Goal: Information Seeking & Learning: Learn about a topic

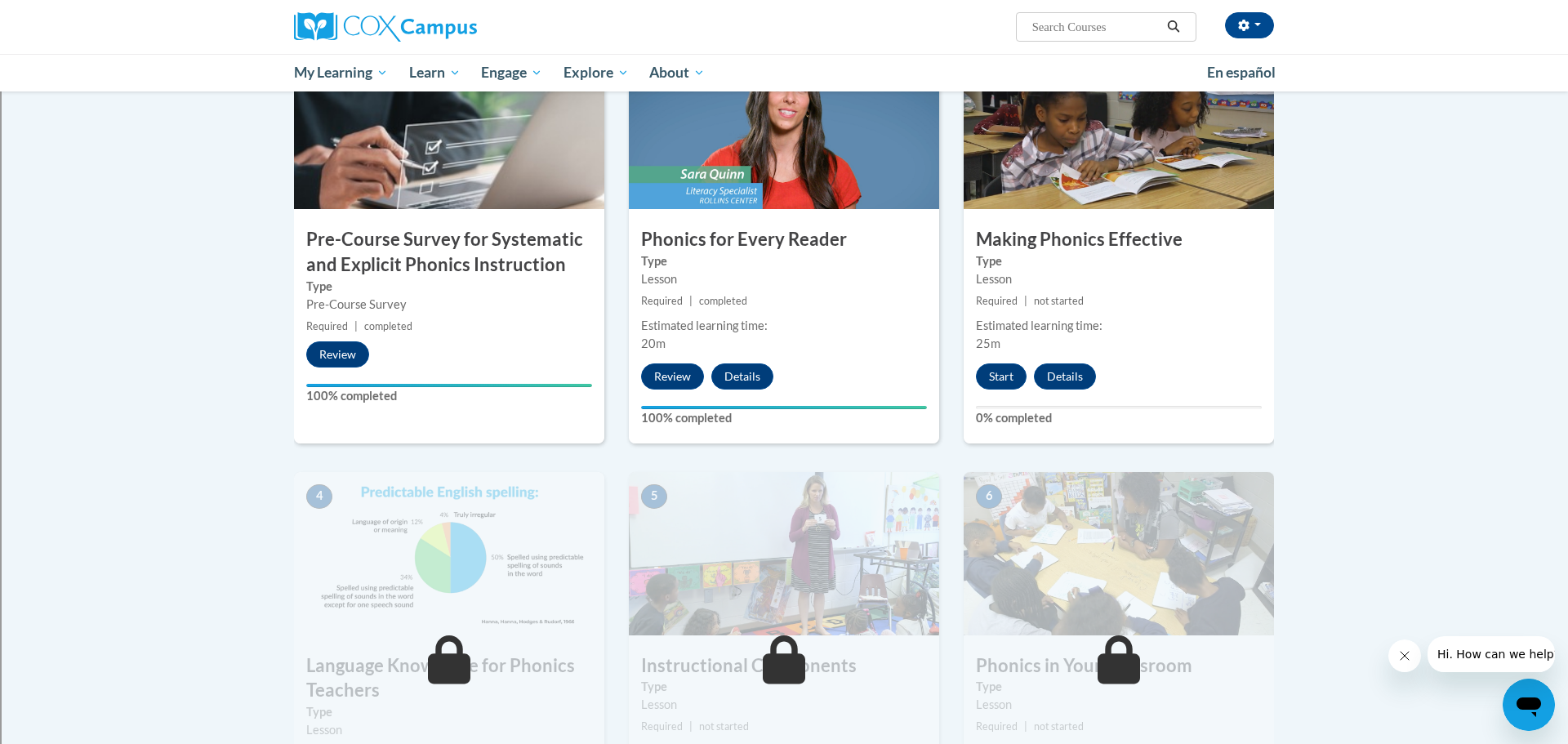
scroll to position [402, 0]
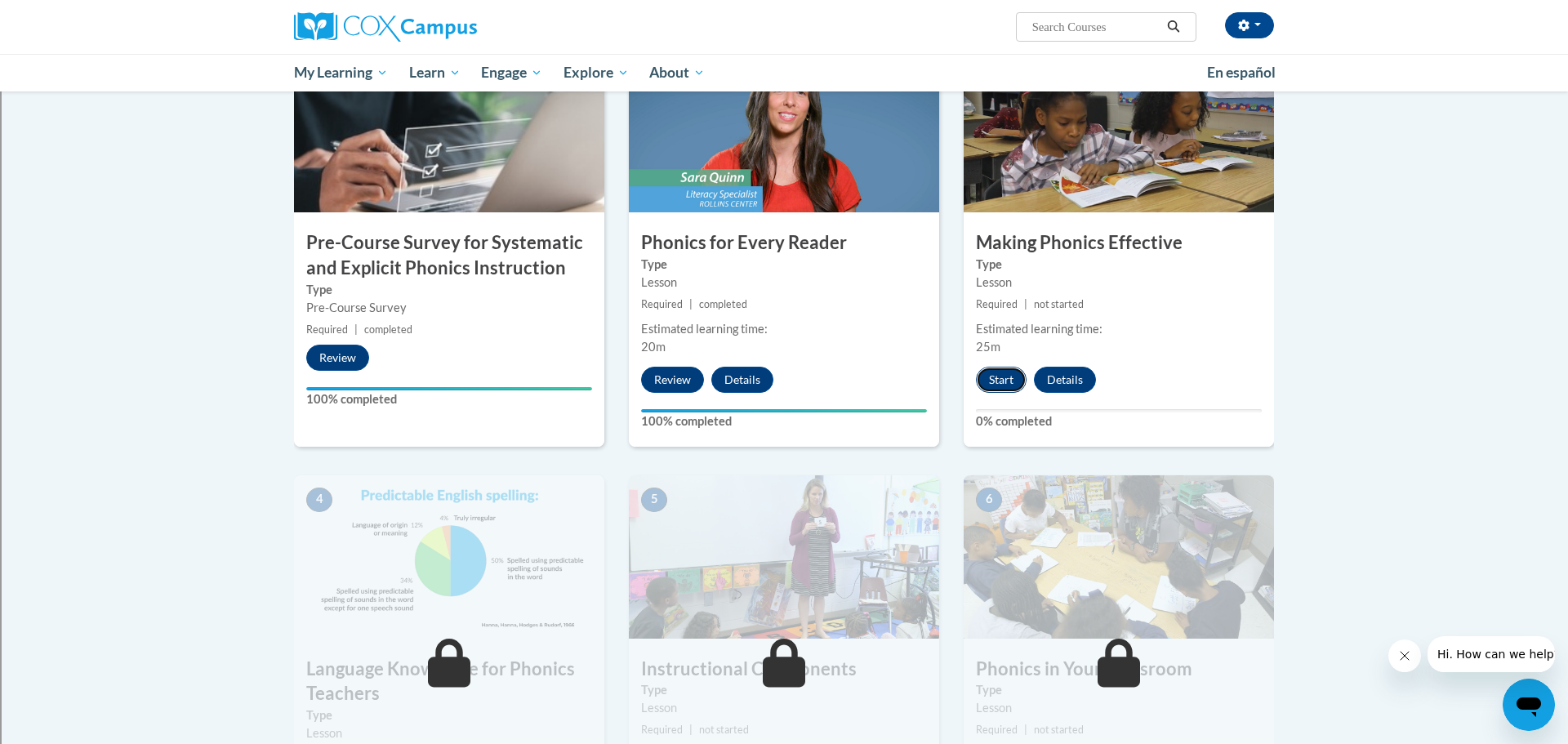
click at [994, 384] on button "Start" at bounding box center [1001, 380] width 51 height 26
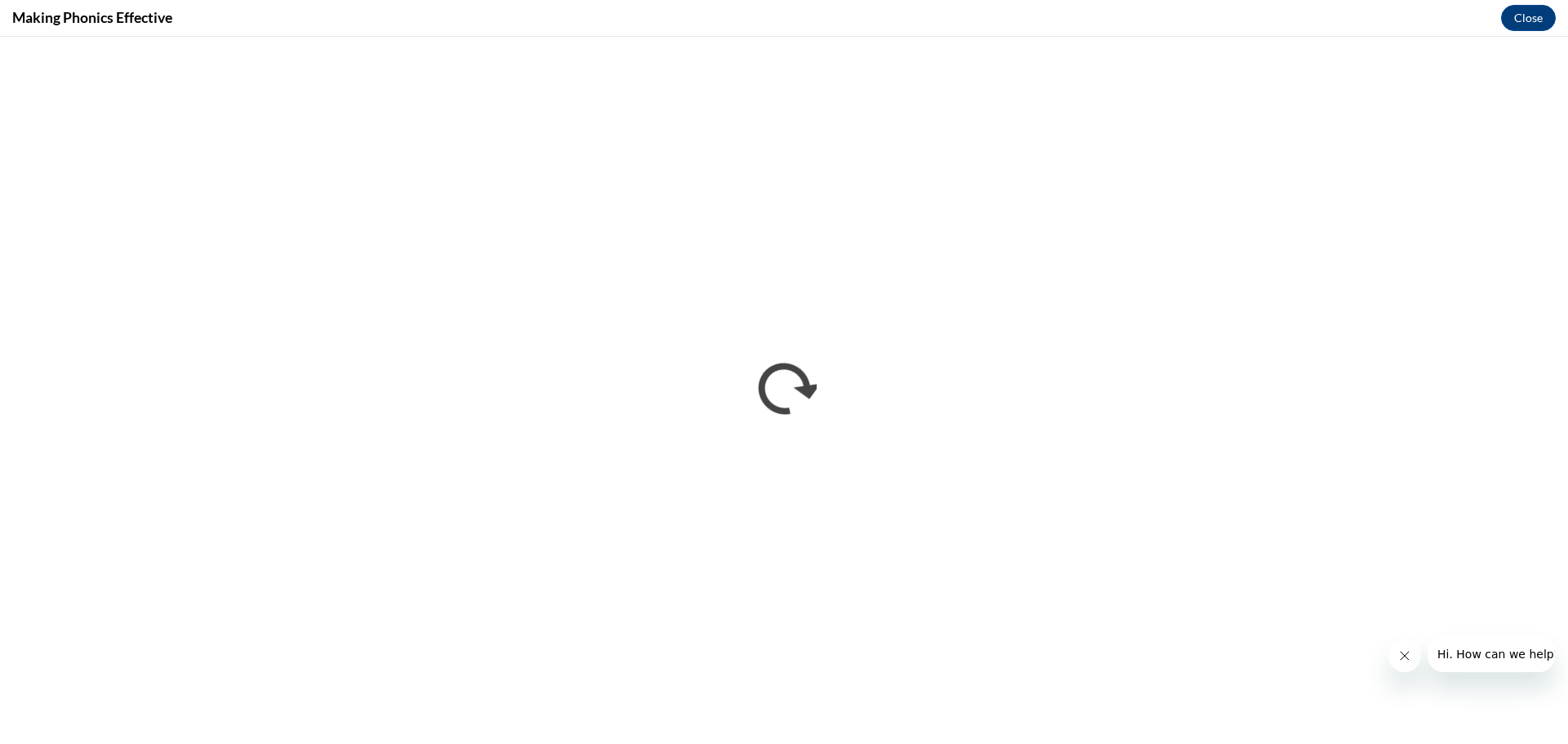
scroll to position [0, 0]
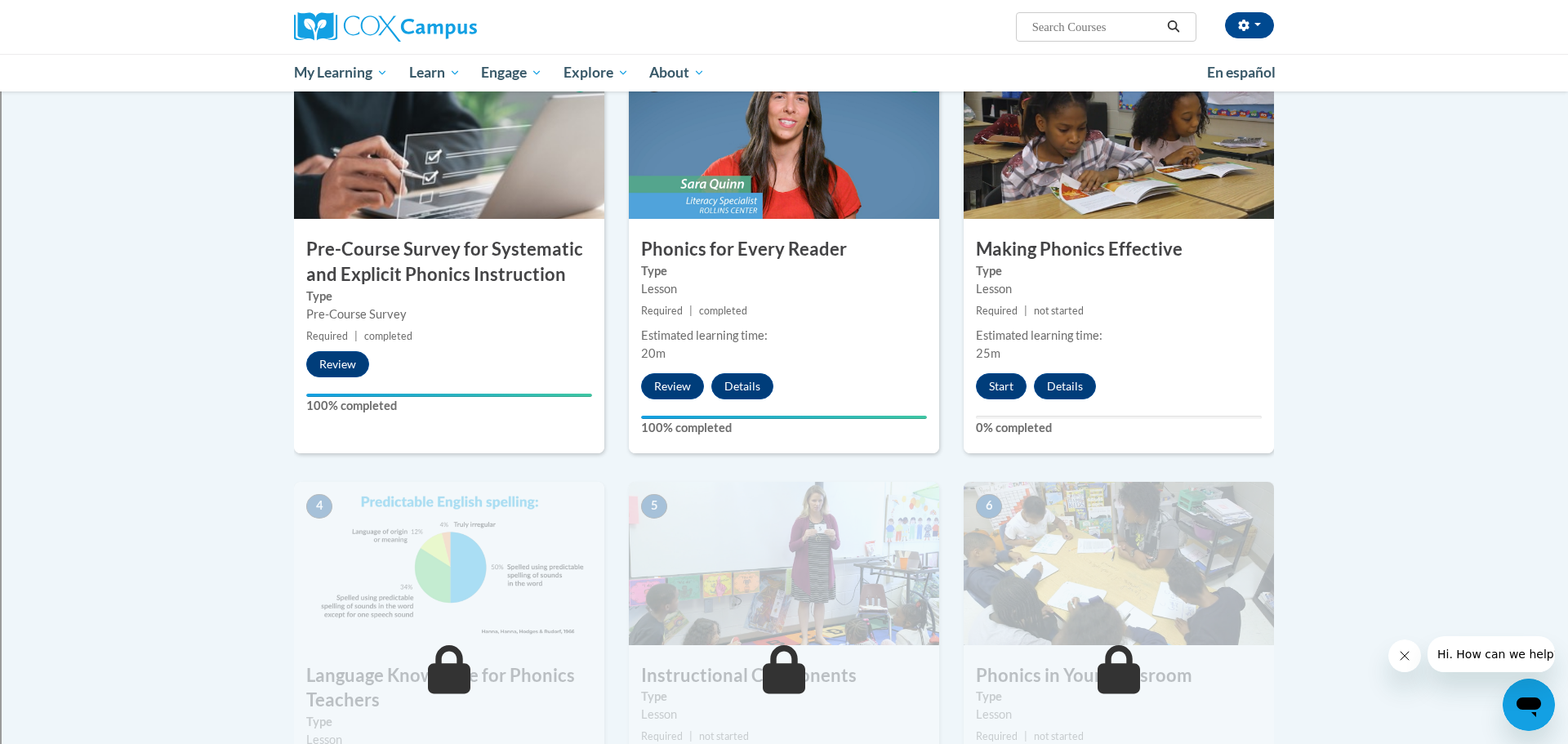
scroll to position [259, 0]
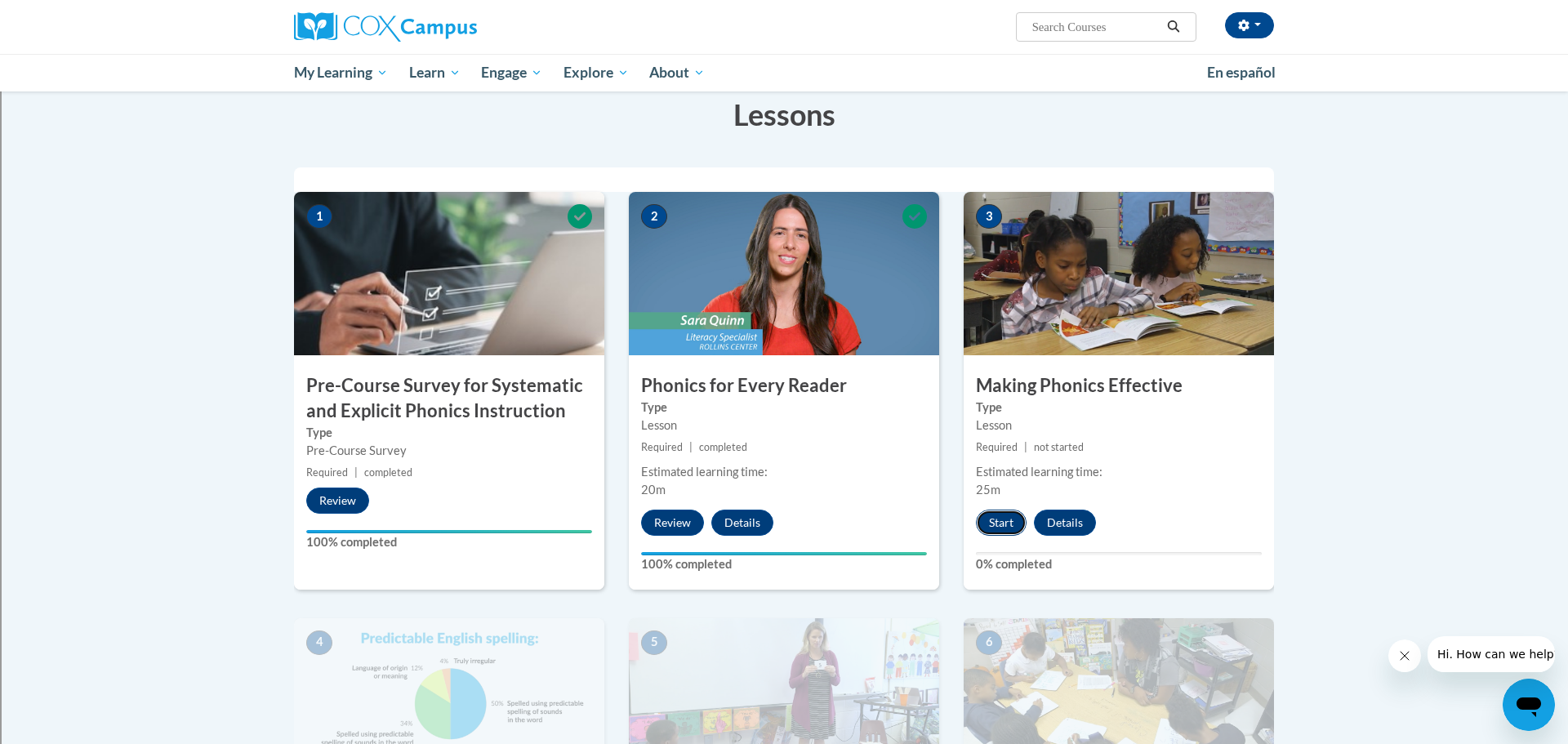
click at [1009, 518] on button "Start" at bounding box center [1001, 522] width 51 height 26
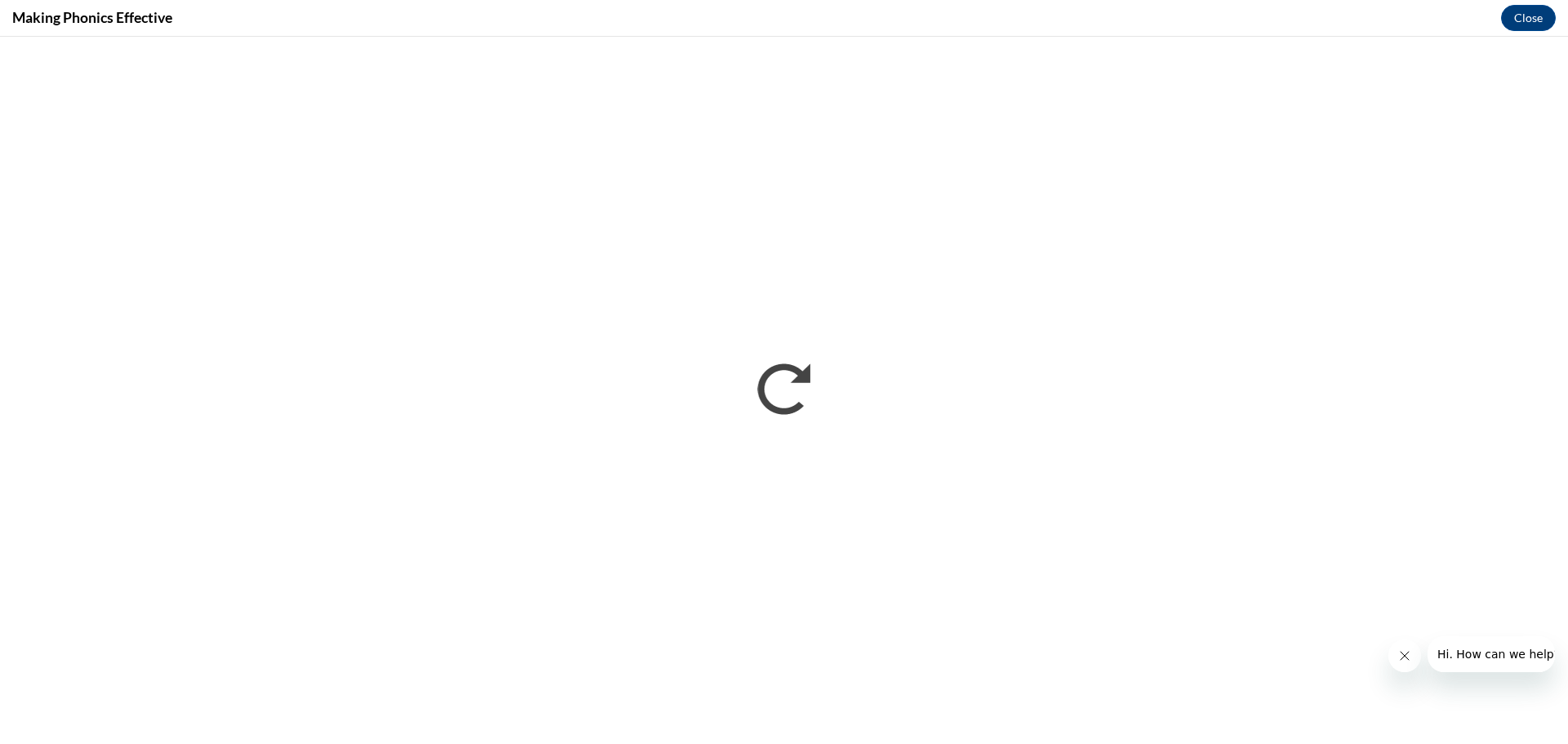
scroll to position [0, 0]
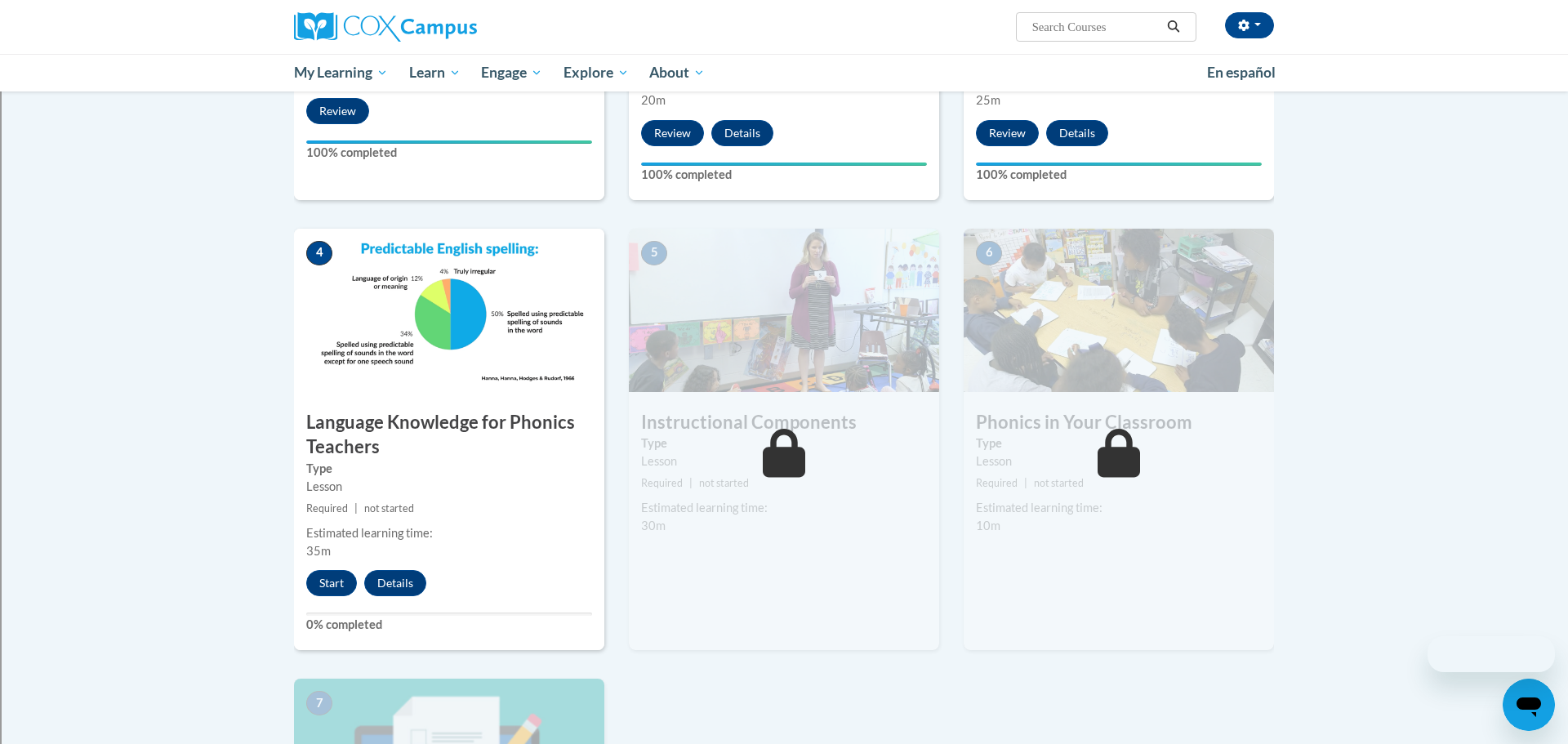
scroll to position [659, 0]
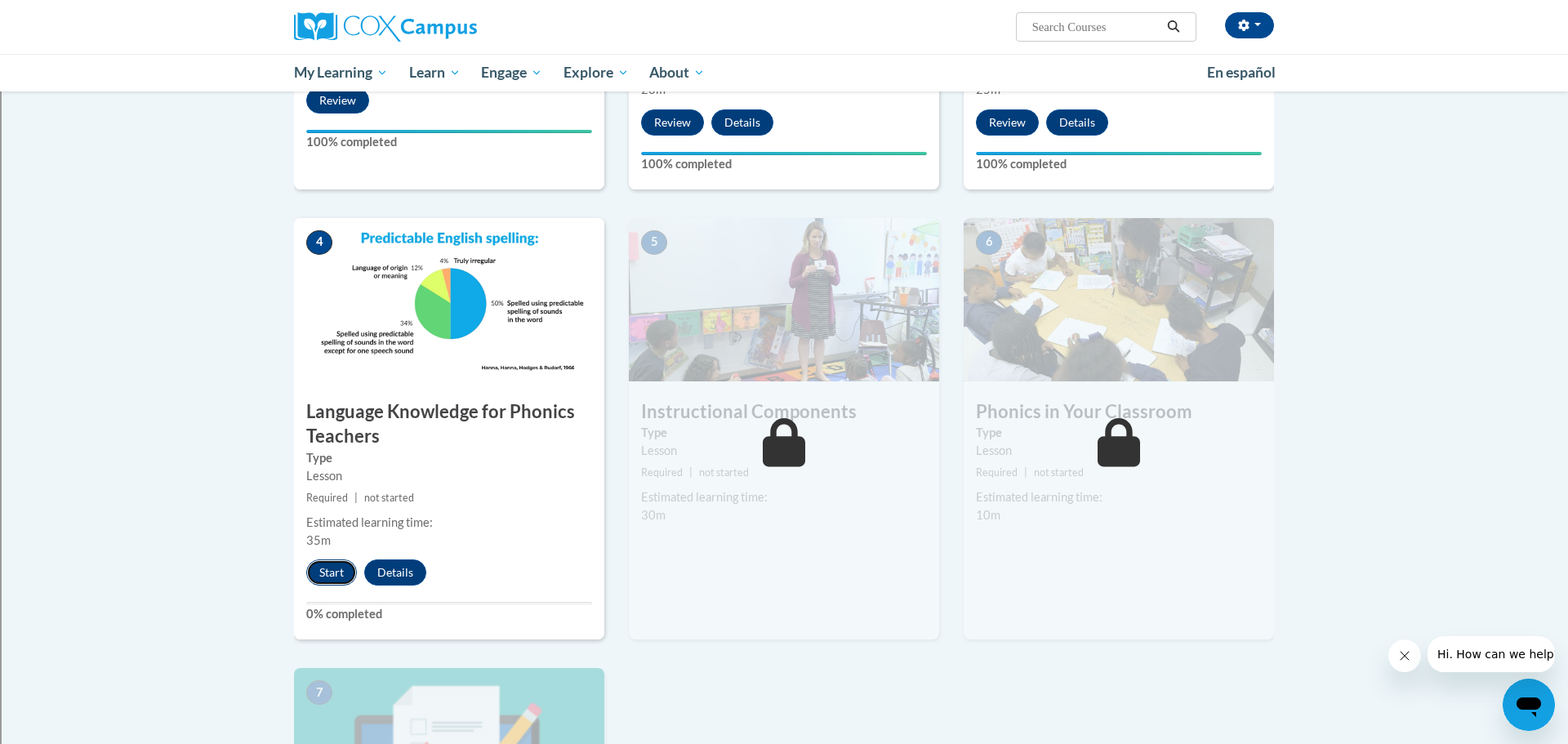
click at [319, 566] on button "Start" at bounding box center [332, 572] width 51 height 26
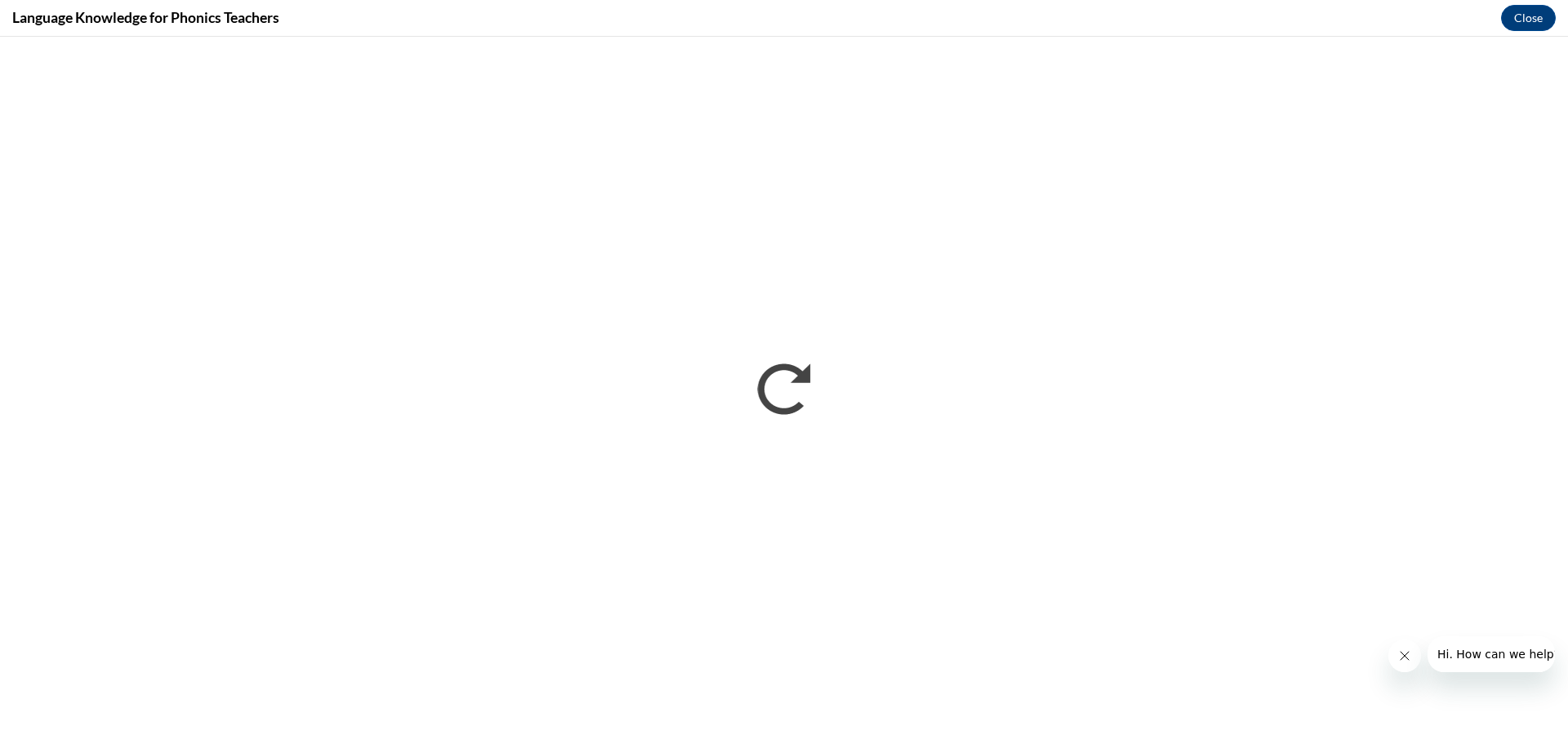
scroll to position [0, 0]
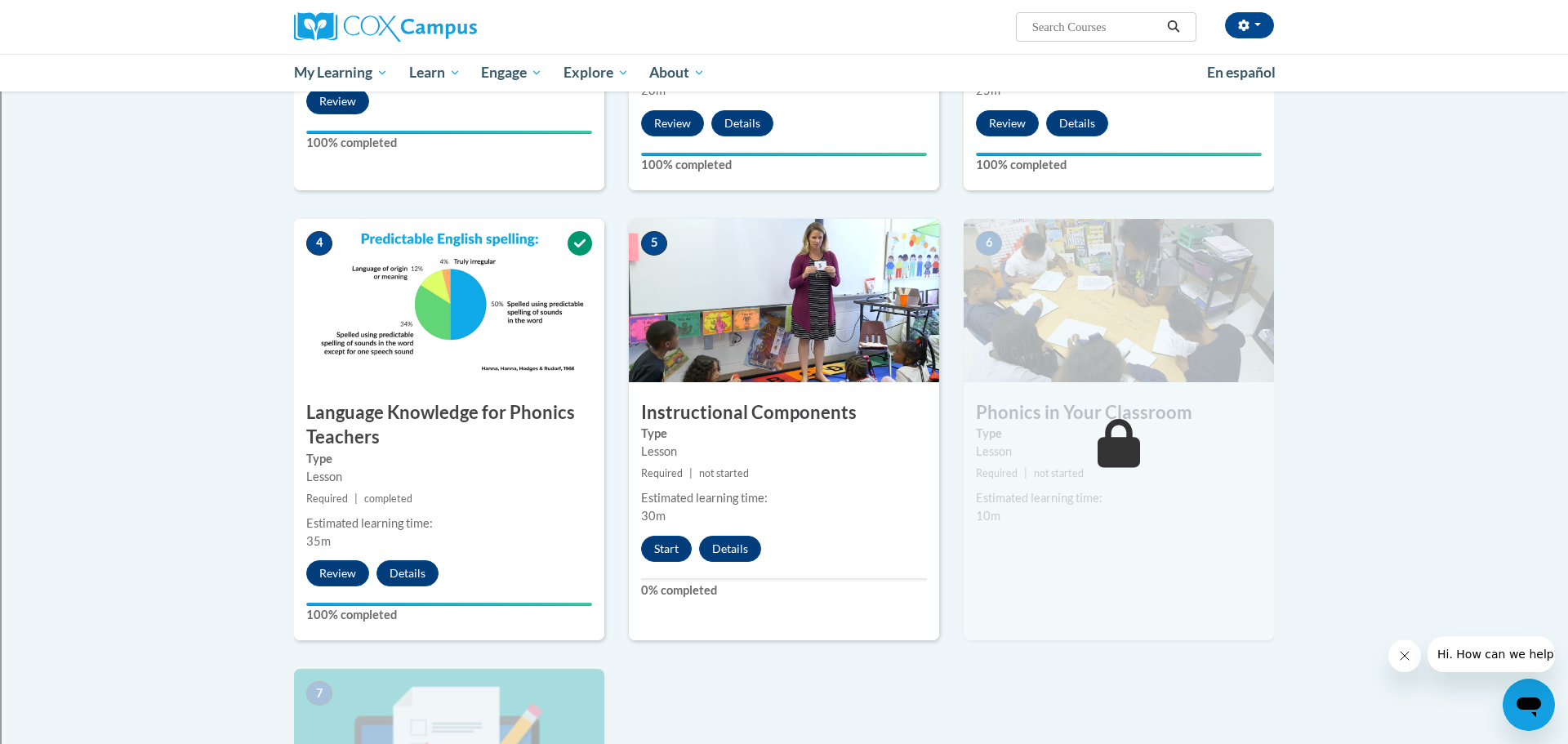
scroll to position [656, 0]
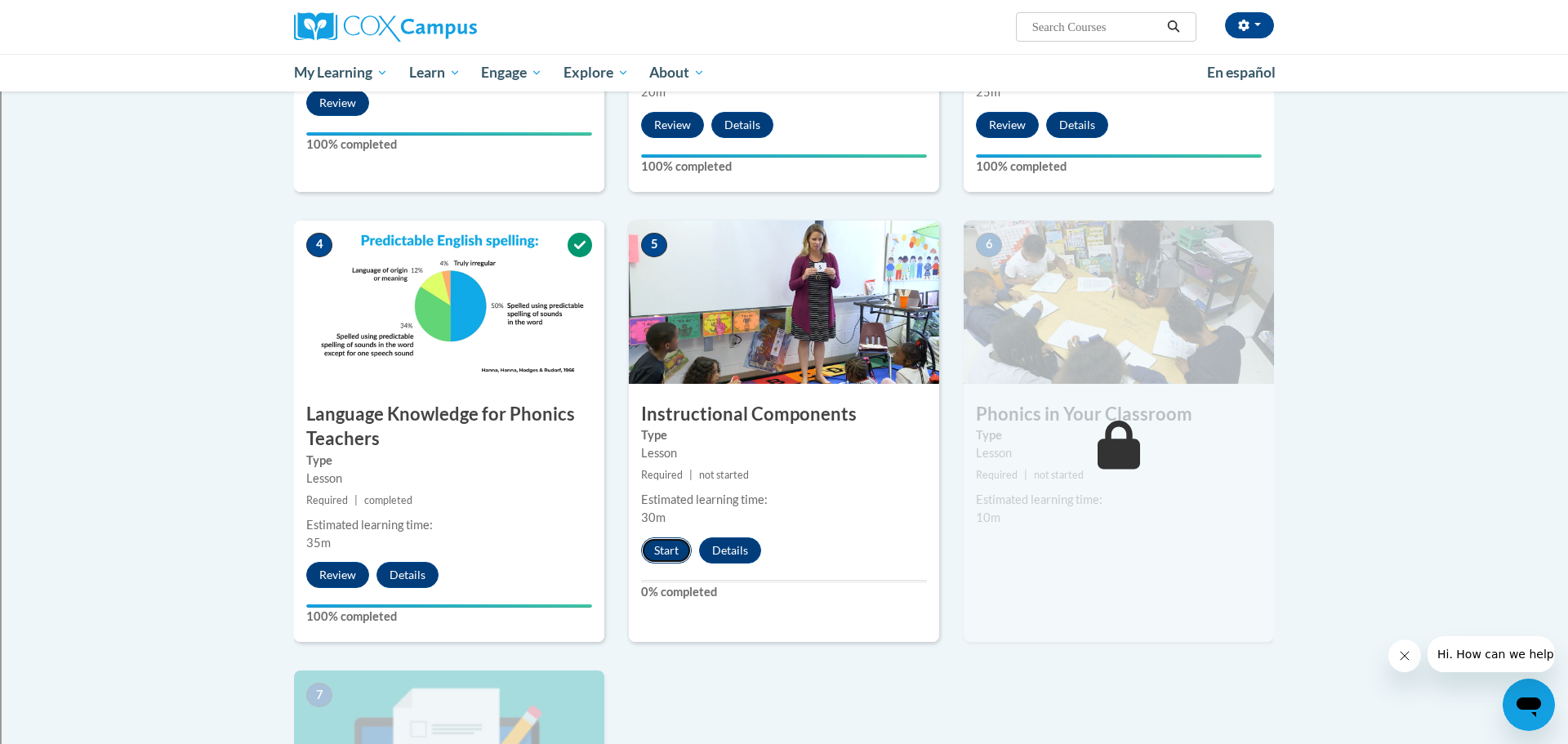
click at [675, 541] on button "Start" at bounding box center [666, 550] width 51 height 26
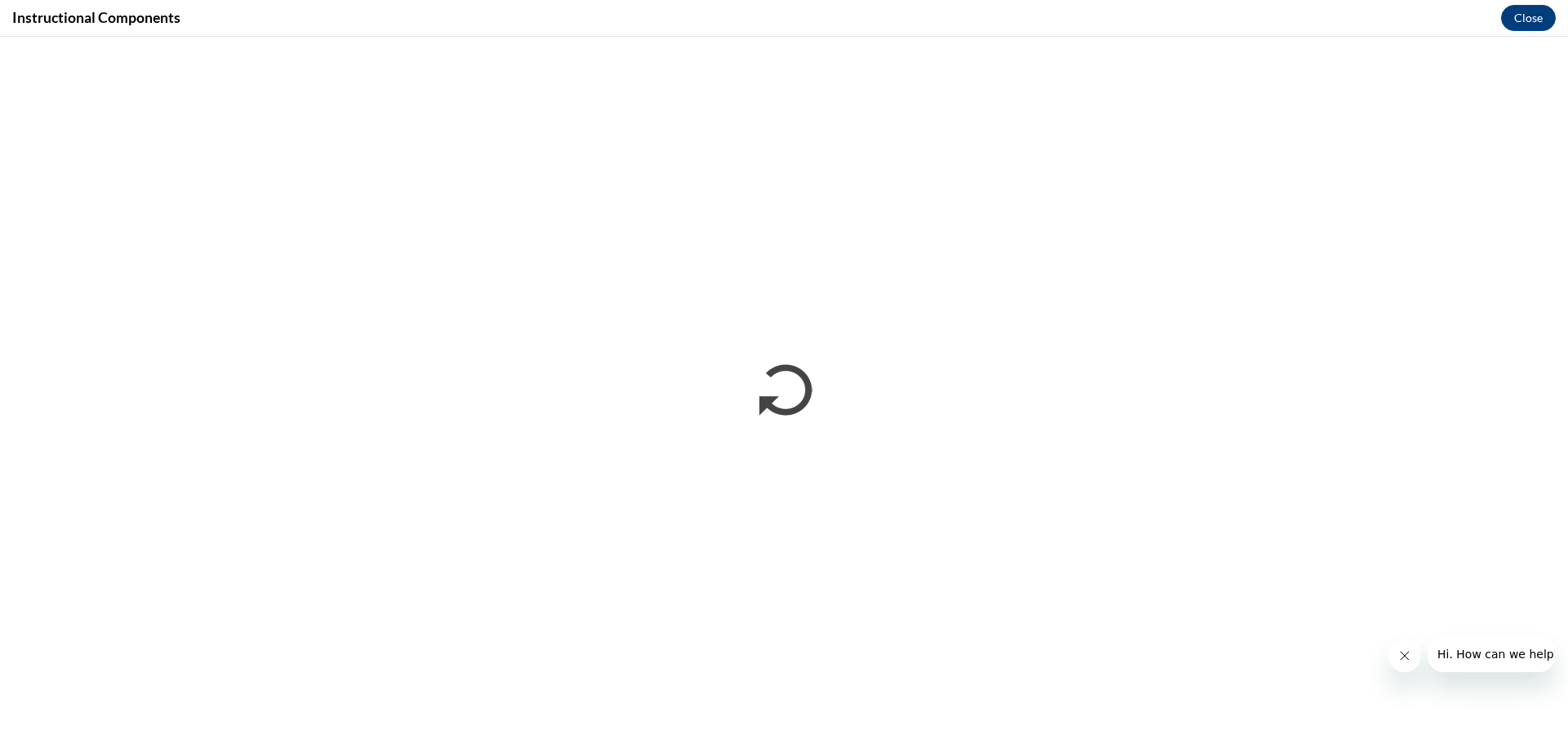
scroll to position [0, 0]
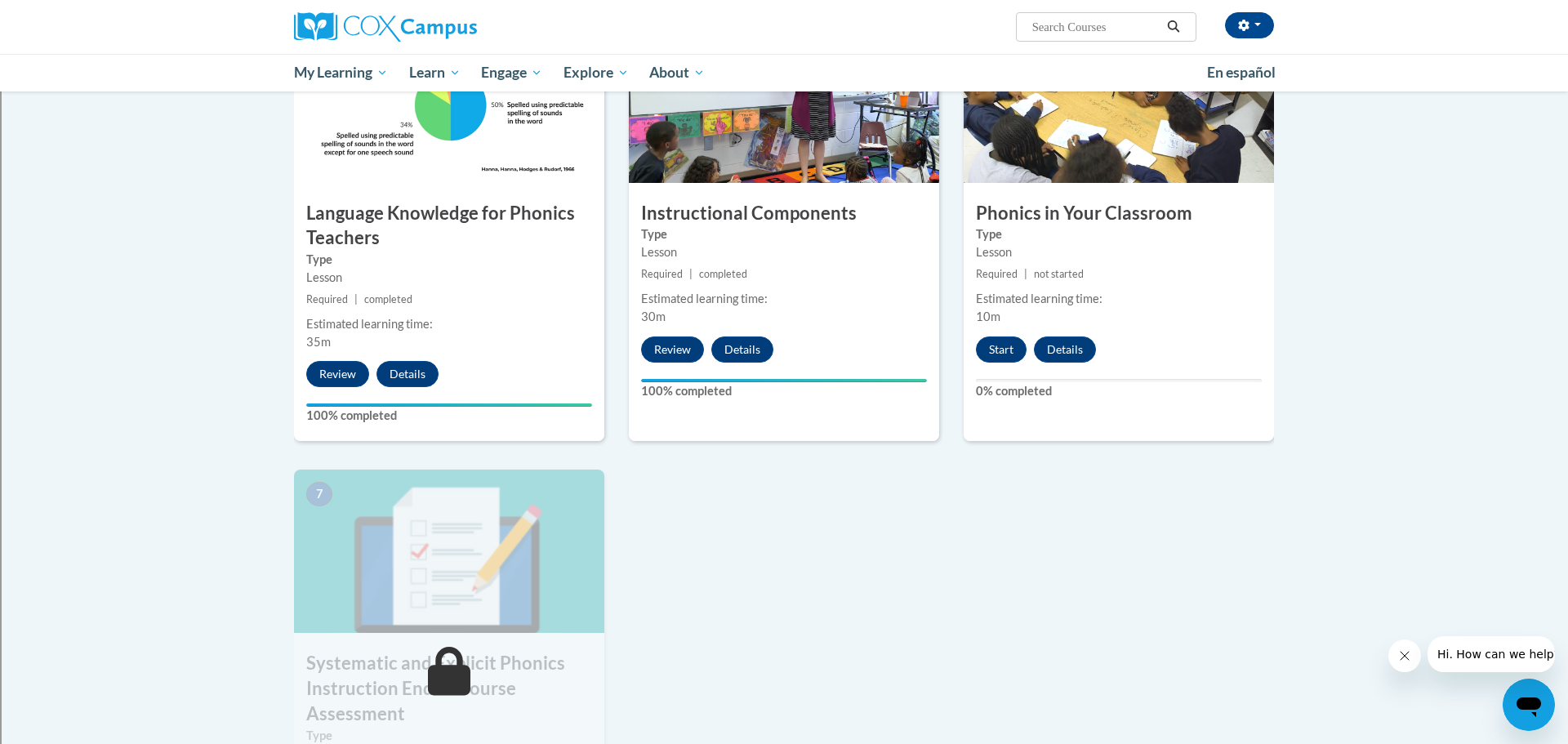
scroll to position [860, 0]
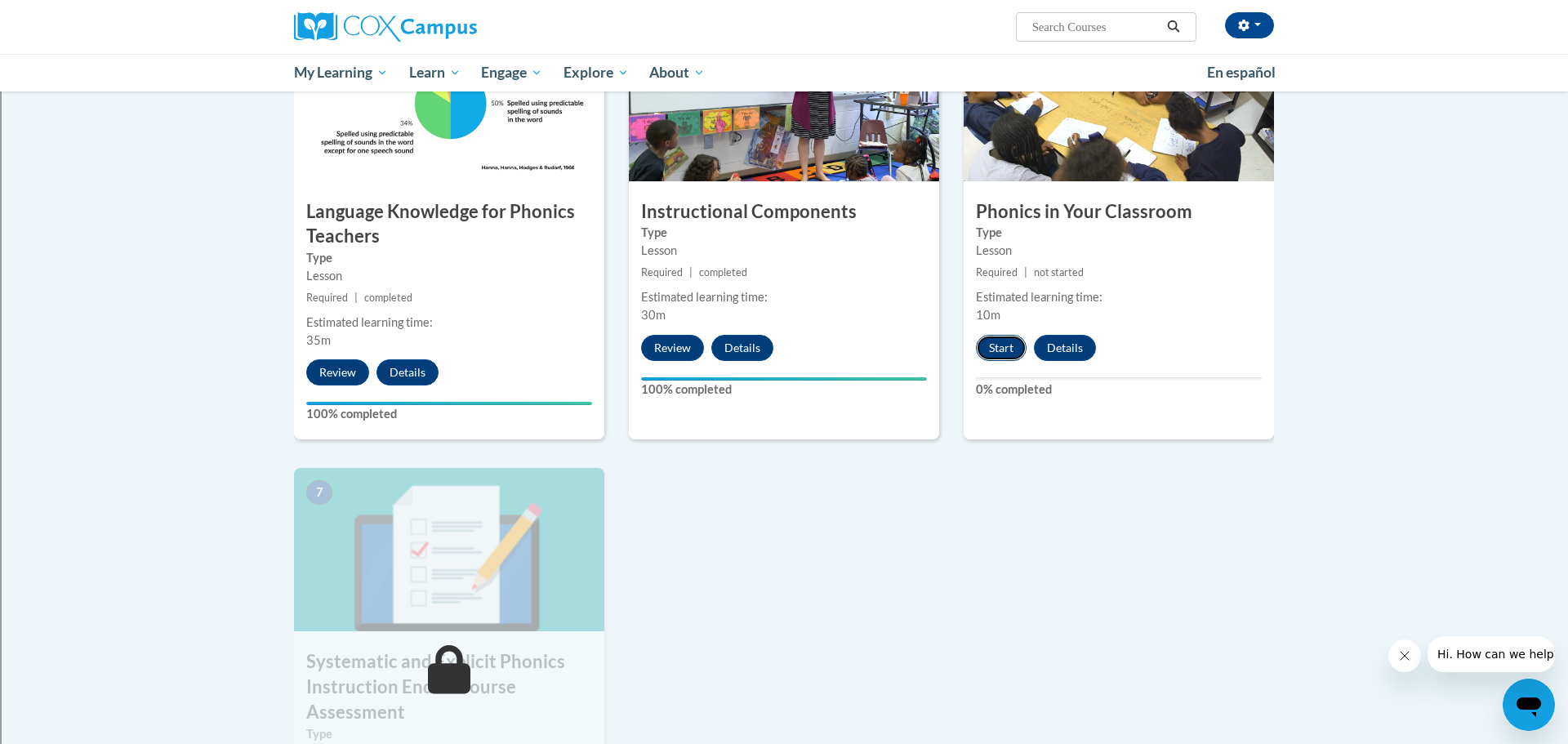
click at [997, 342] on button "Start" at bounding box center [1001, 348] width 51 height 26
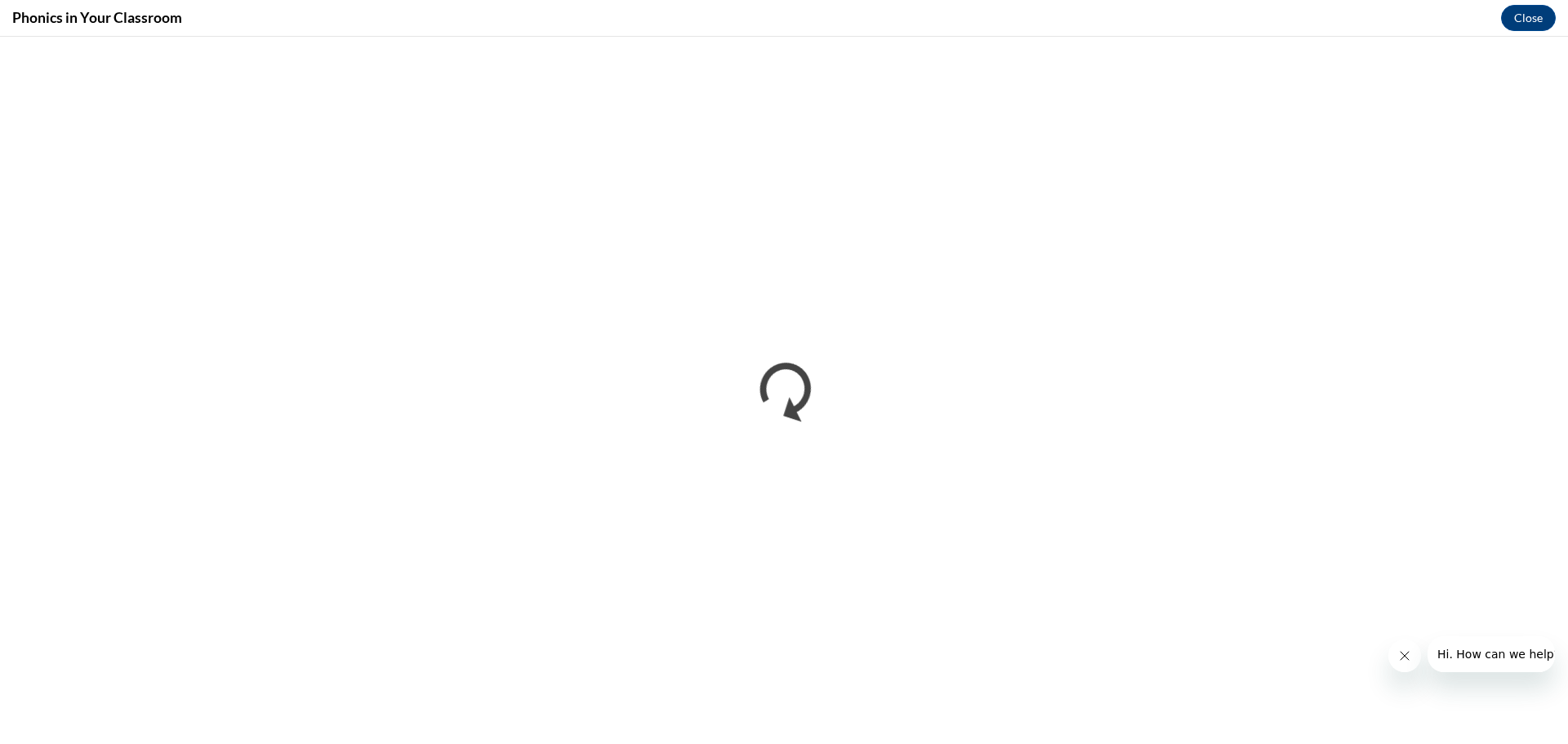
scroll to position [0, 0]
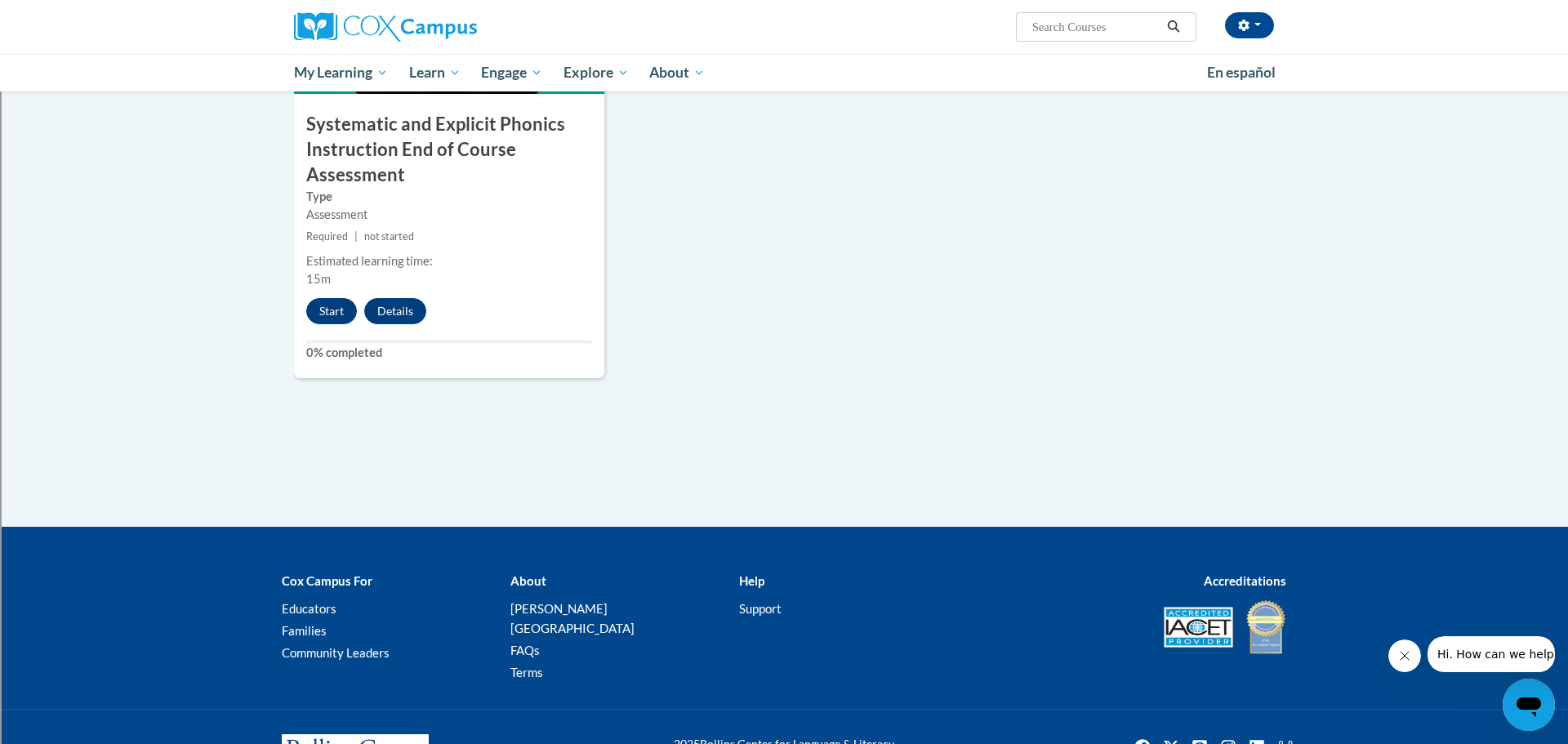
scroll to position [1449, 0]
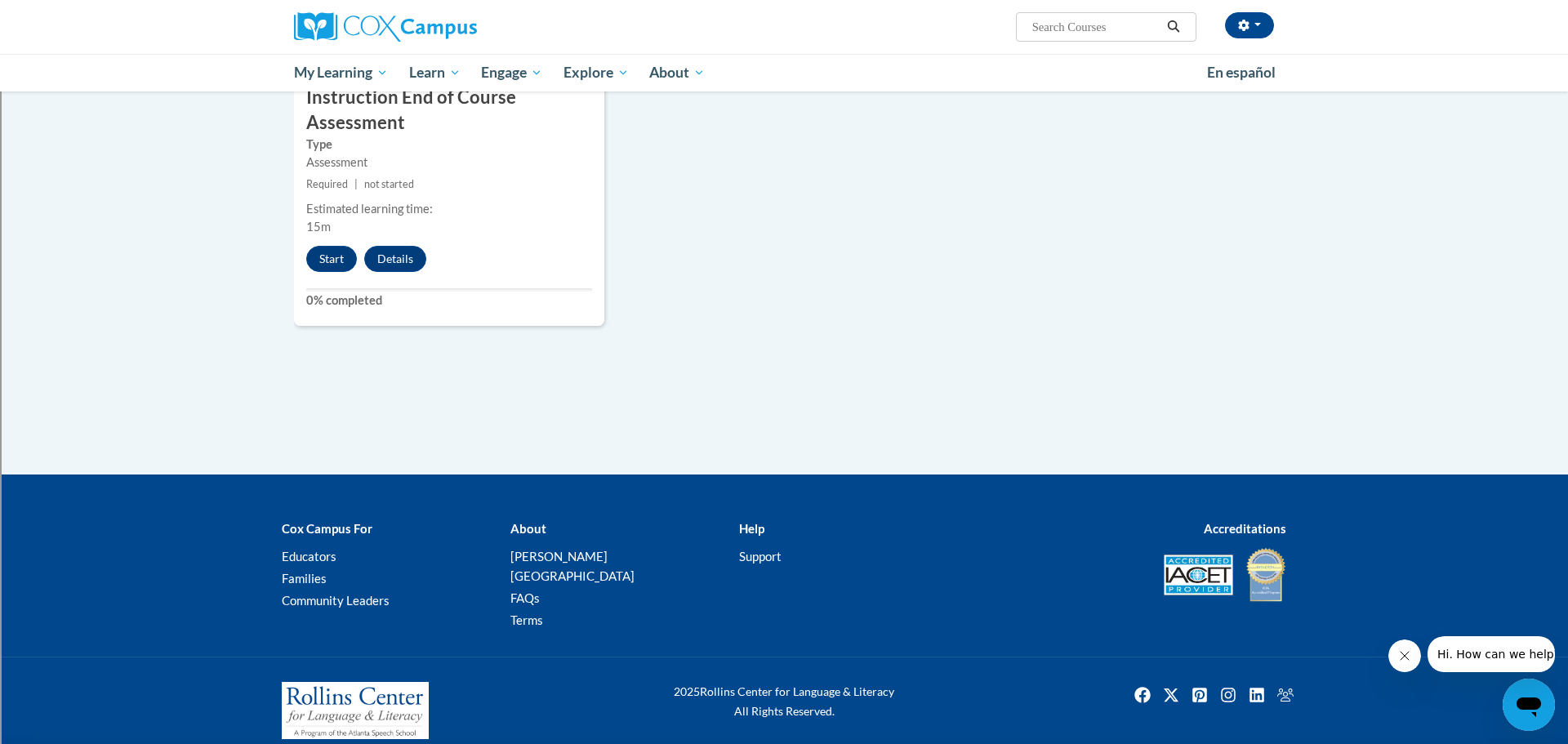
click at [331, 276] on div "7 Systematic and Explicit Phonics Instruction End of Course Assessment Type Ass…" at bounding box center [449, 102] width 310 height 447
click at [340, 255] on button "Start" at bounding box center [332, 258] width 51 height 26
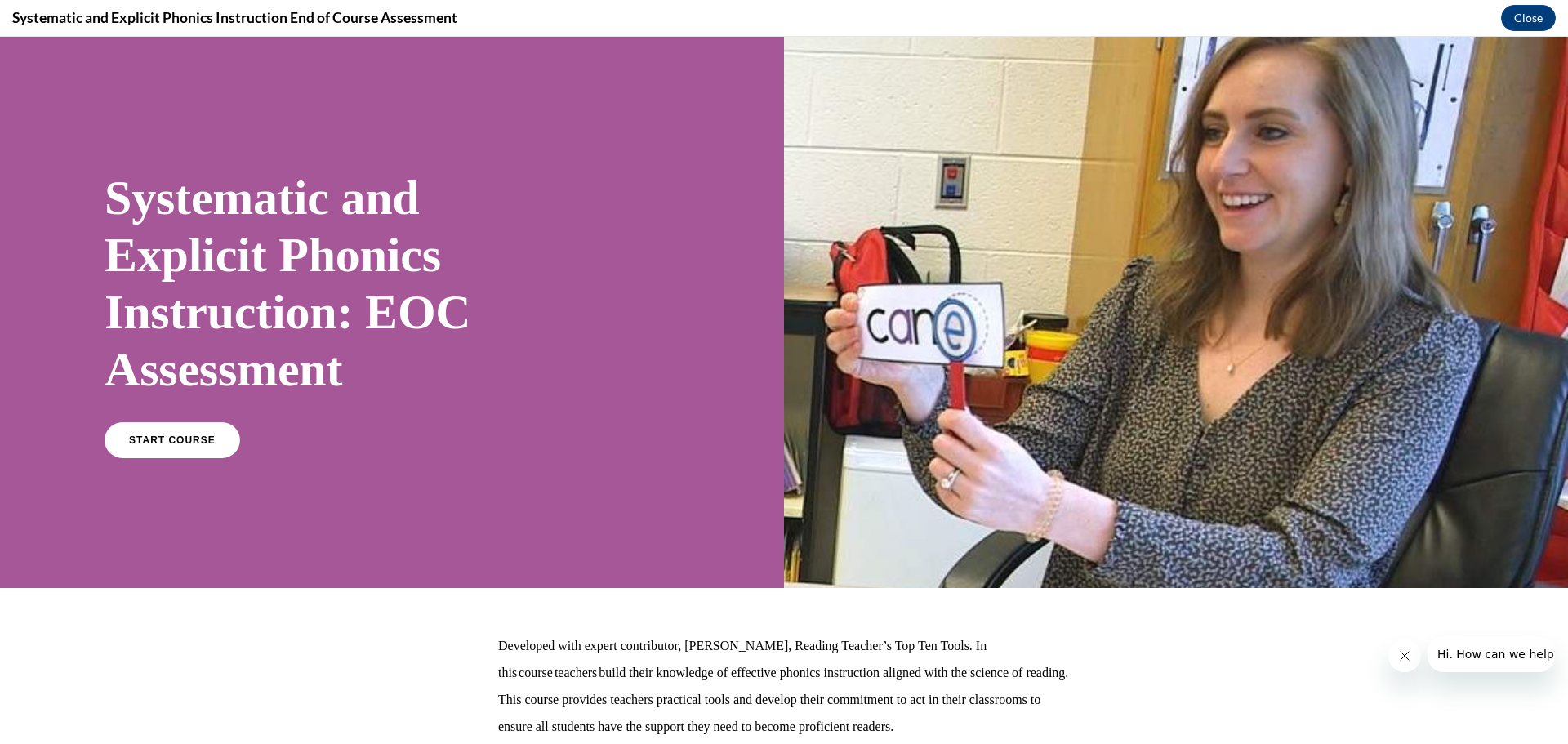
scroll to position [0, 0]
click at [133, 446] on span "START COURSE" at bounding box center [172, 440] width 91 height 13
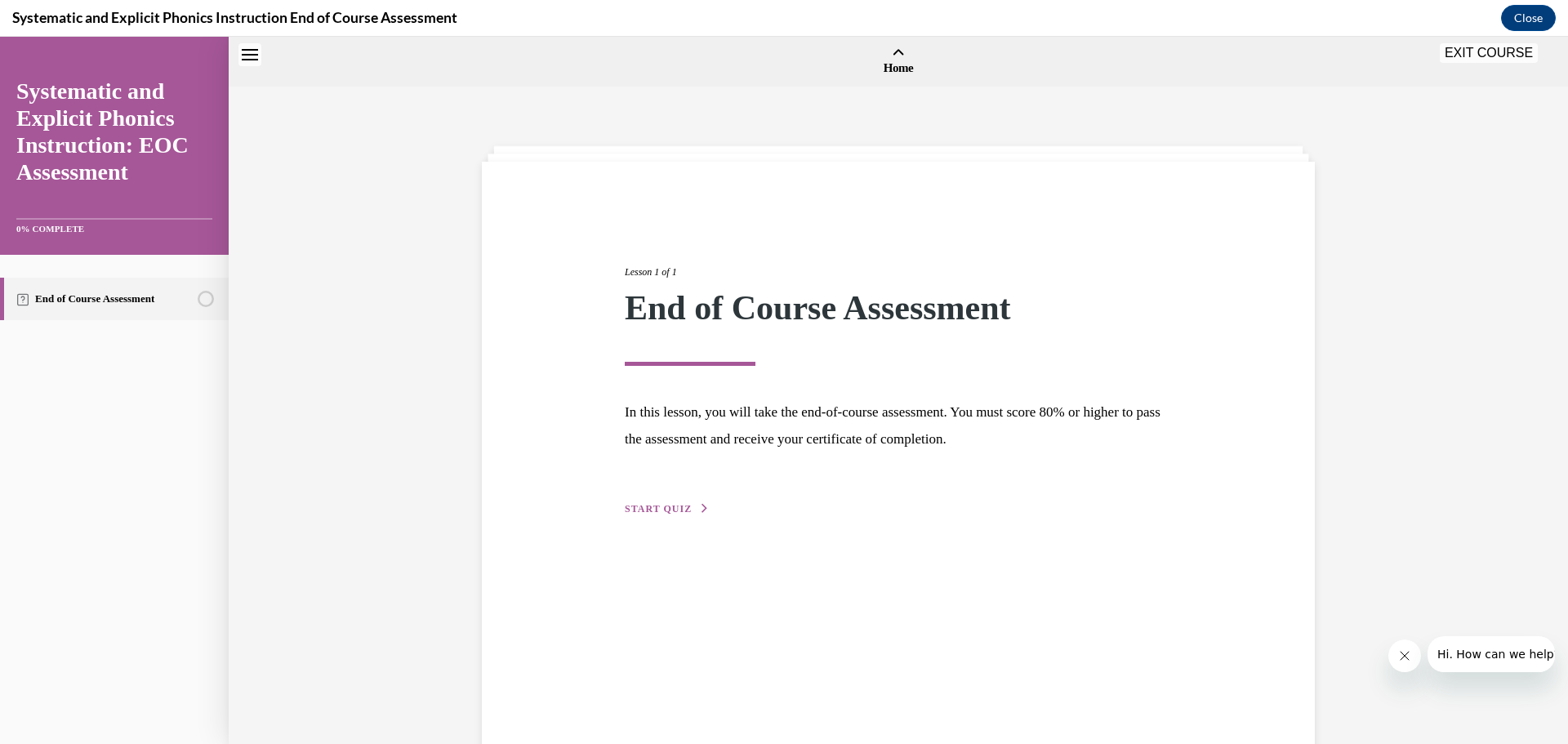
scroll to position [51, 0]
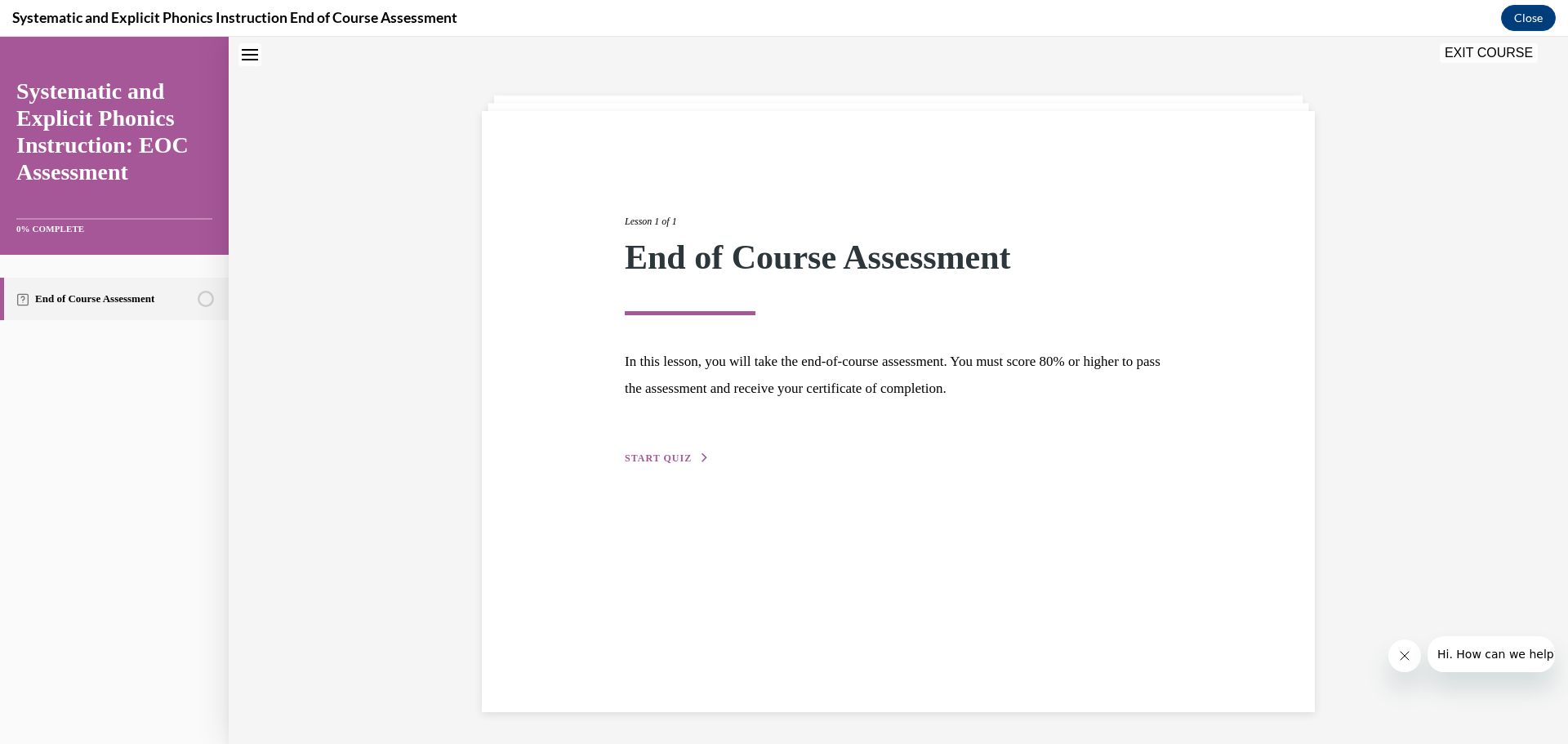
click at [678, 453] on span "START QUIZ" at bounding box center [658, 459] width 67 height 12
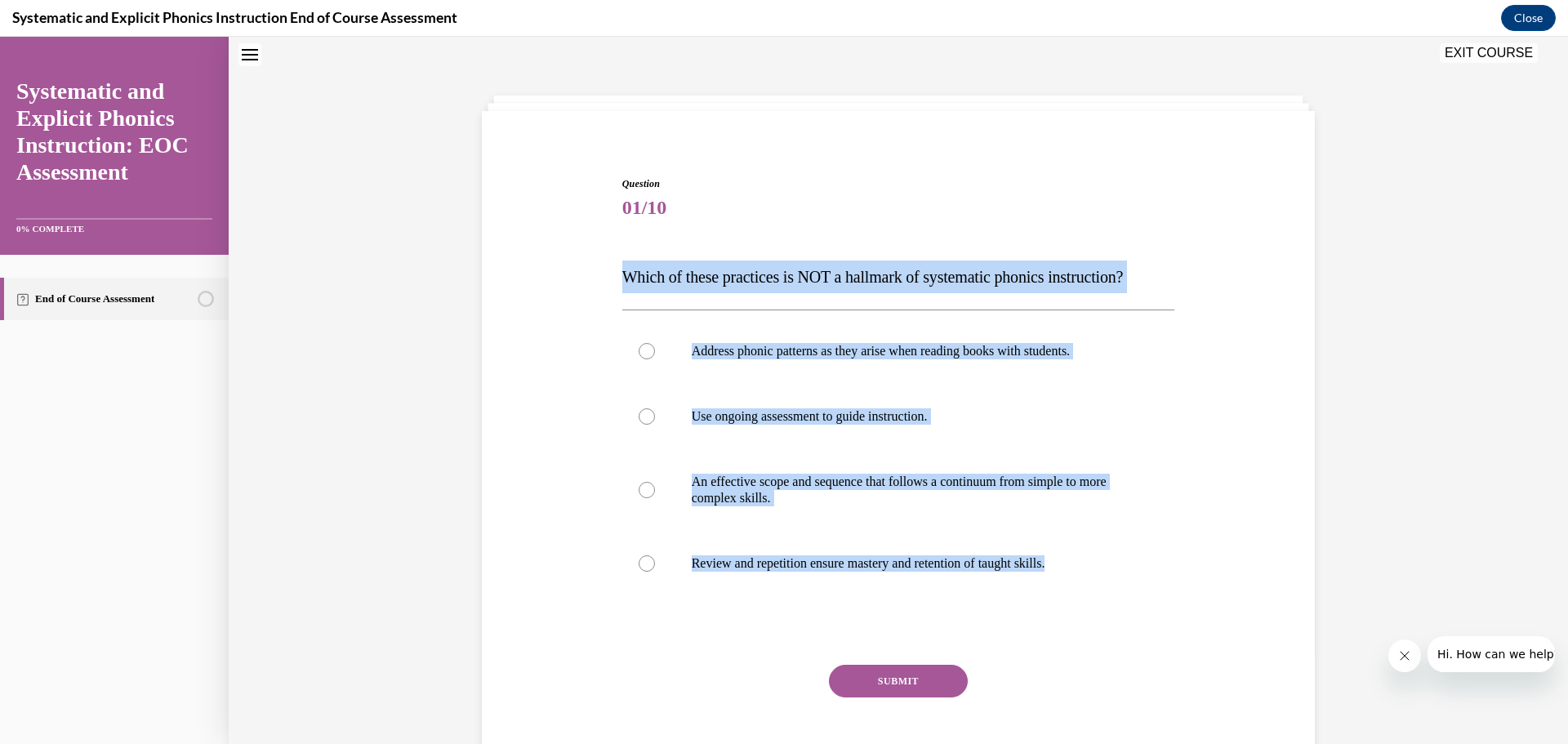
drag, startPoint x: 1091, startPoint y: 559, endPoint x: 607, endPoint y: 279, distance: 559.2
click at [607, 279] on div "Question 01/10 Which of these practices is NOT a hallmark of systematic phonics…" at bounding box center [898, 463] width 841 height 672
copy div "Which of these practices is NOT a hallmark of systematic phonics instruction? A…"
click at [744, 344] on p "Address phonic patterns as they arise when reading books with students." at bounding box center [913, 351] width 442 height 16
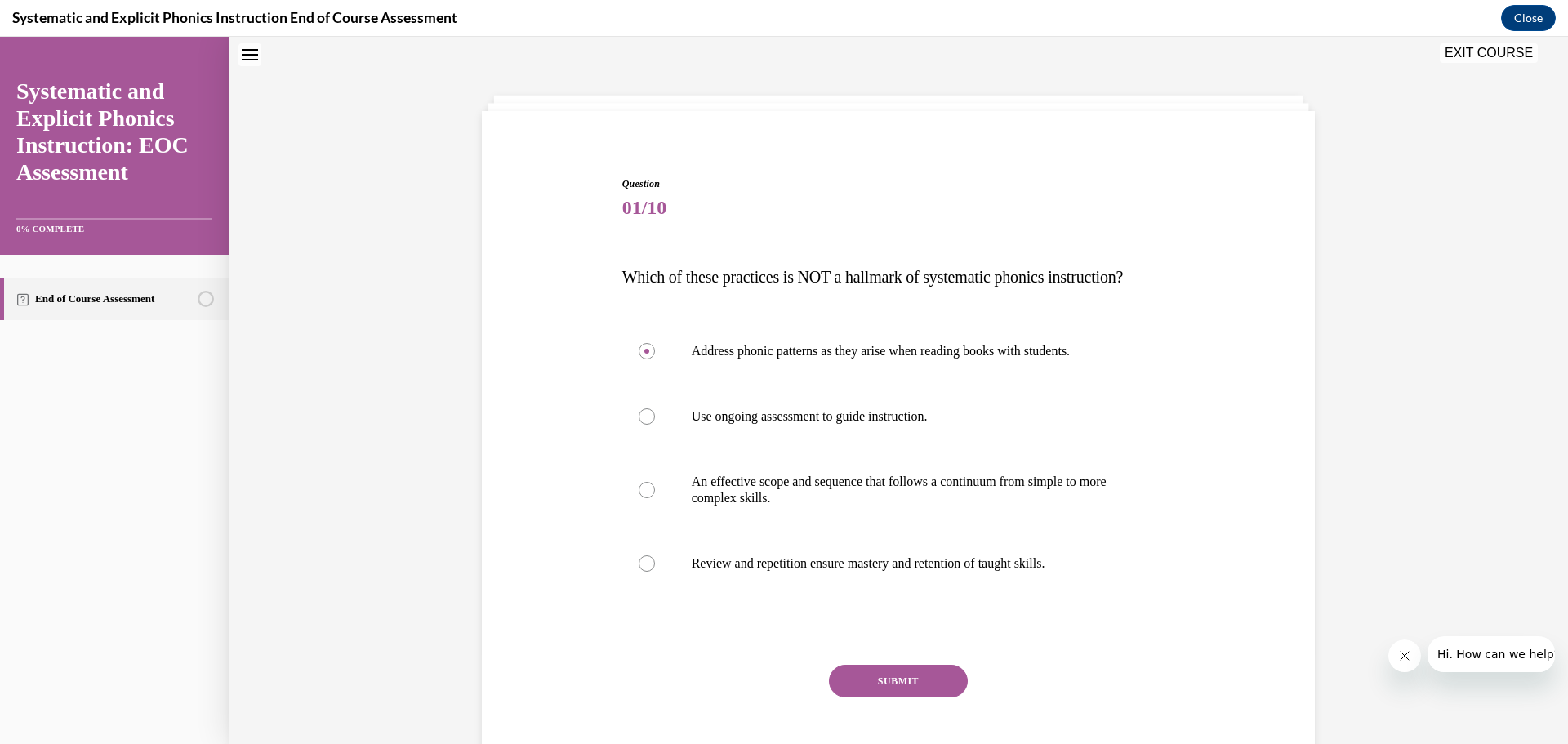
click at [904, 700] on div "SUBMIT" at bounding box center [899, 705] width 553 height 82
click at [906, 683] on button "SUBMIT" at bounding box center [898, 681] width 139 height 33
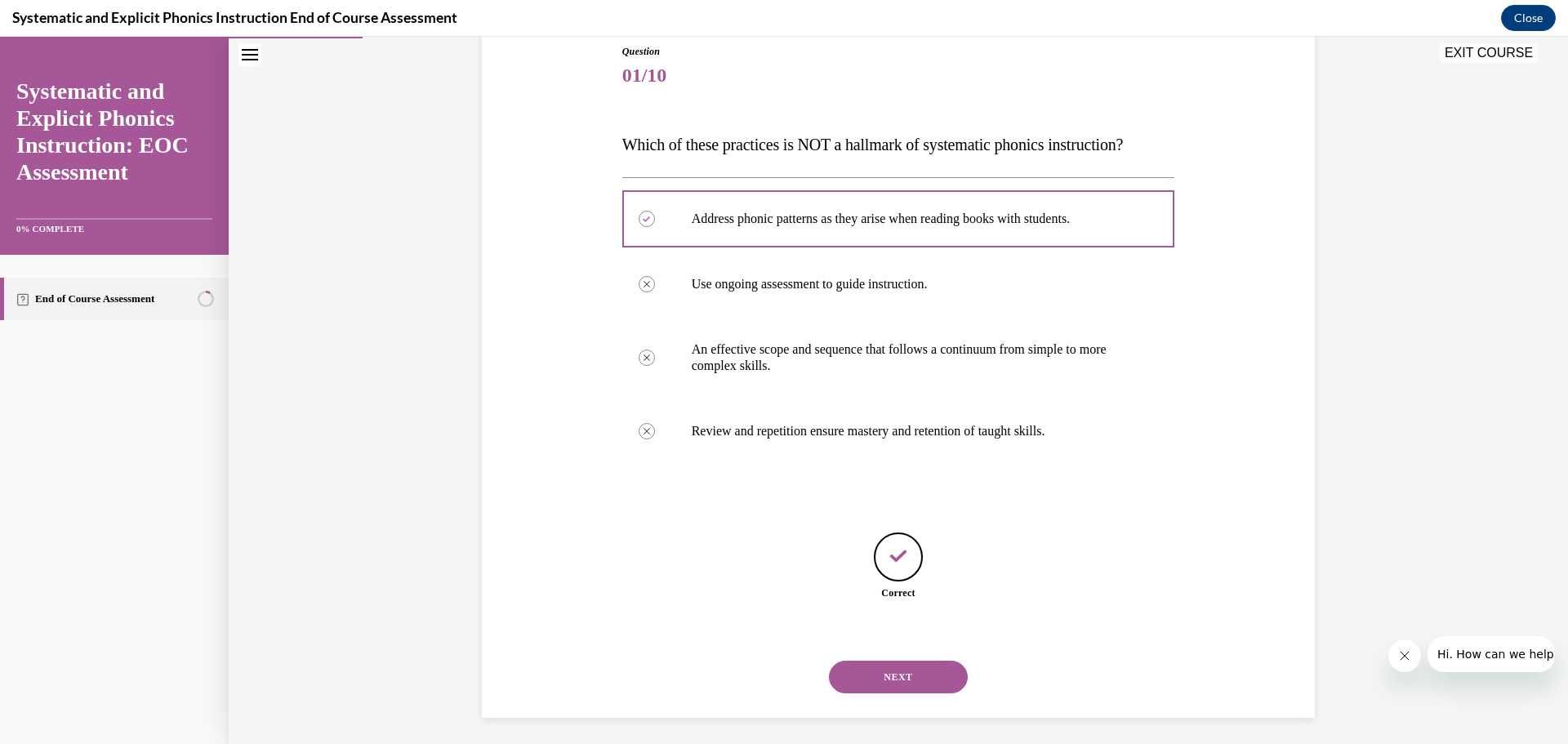
scroll to position [190, 0]
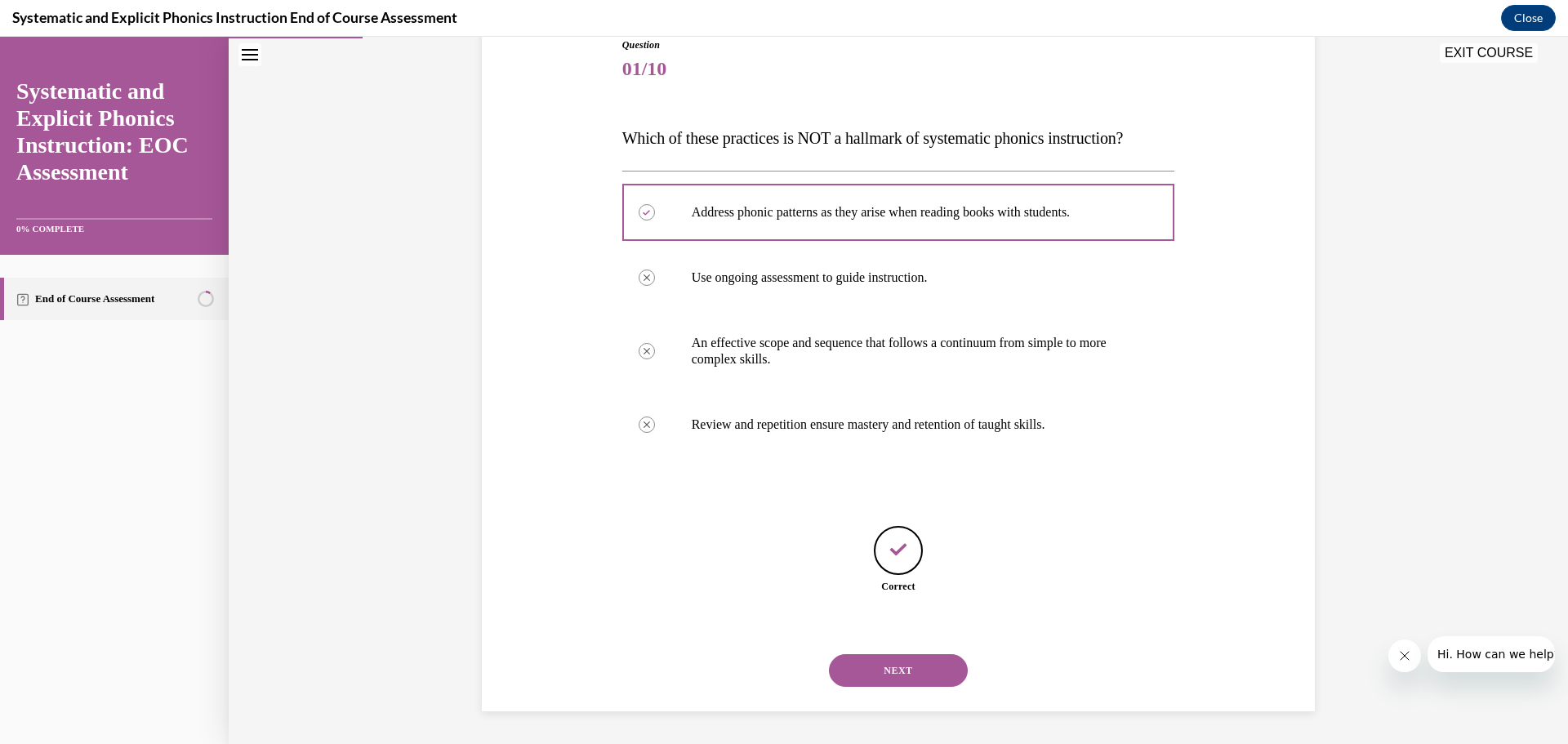
click at [924, 678] on button "NEXT" at bounding box center [898, 671] width 139 height 33
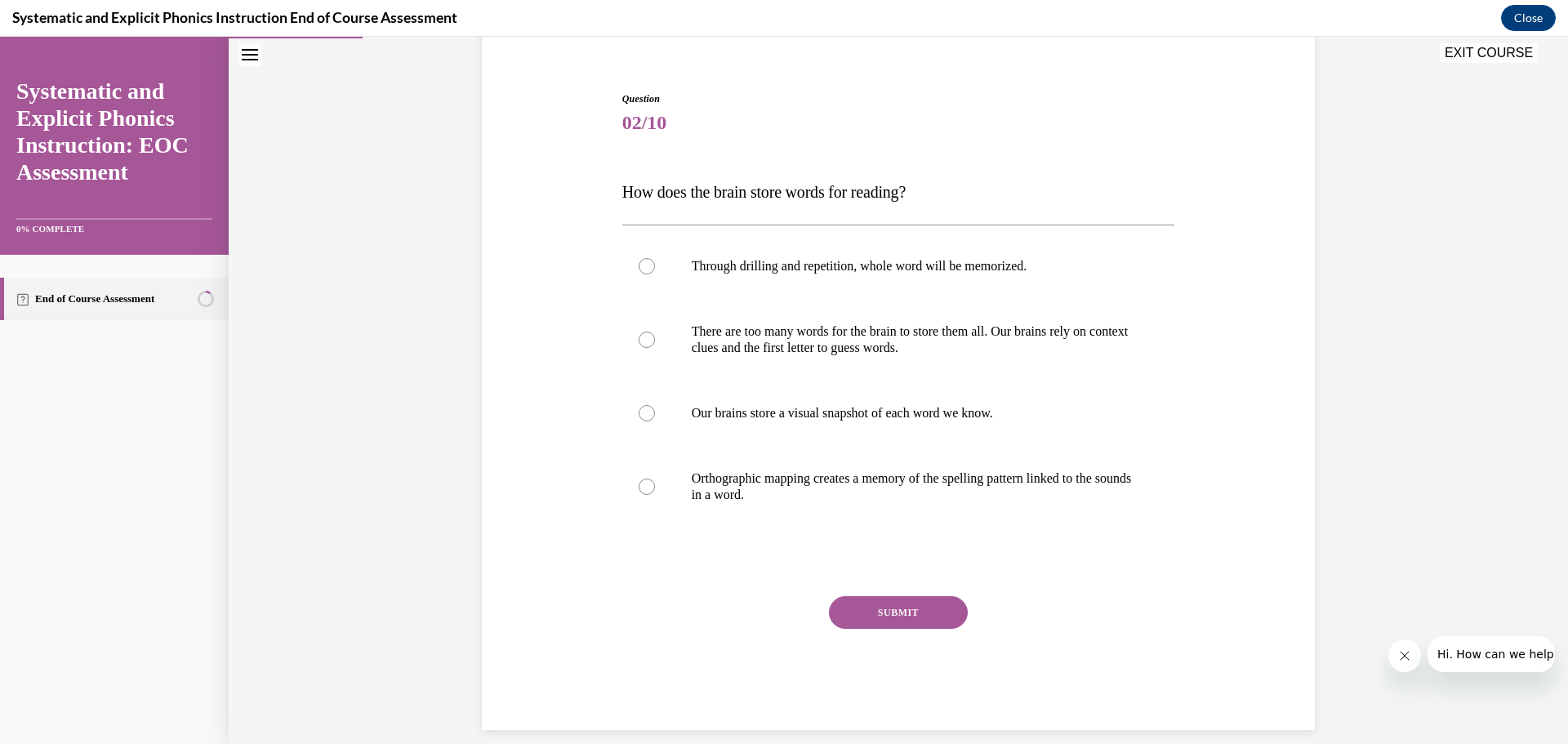
scroll to position [137, 0]
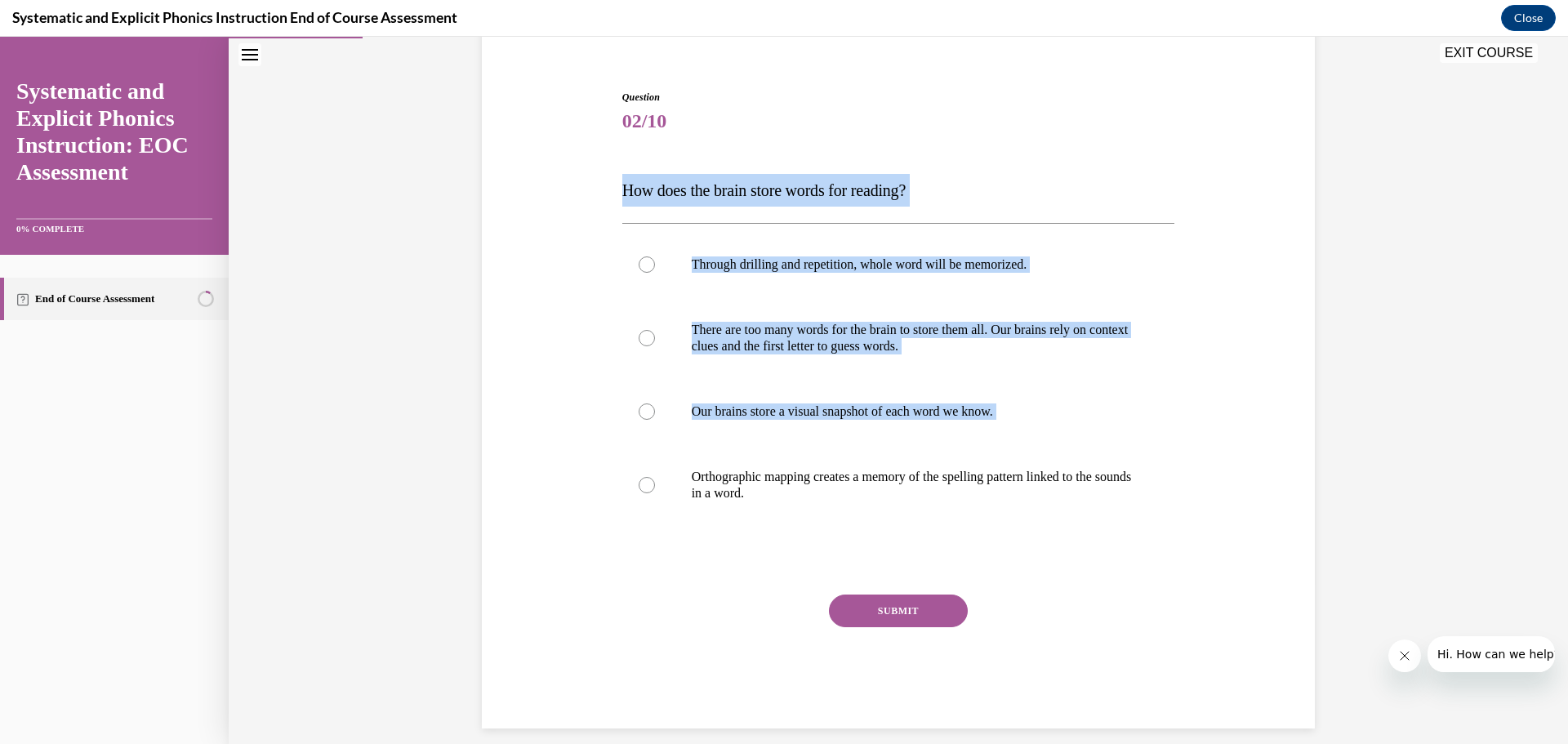
drag, startPoint x: 803, startPoint y: 506, endPoint x: 588, endPoint y: 155, distance: 411.6
click at [588, 155] on div "Question 02/10 How does the brain store words for reading? Through drilling and…" at bounding box center [898, 385] width 841 height 688
copy div "How does the brain store words for reading? Through drilling and repetition, wh…"
click at [1448, 234] on div "Question 02/10 How does the brain store words for reading? Through drilling and…" at bounding box center [898, 356] width 1340 height 810
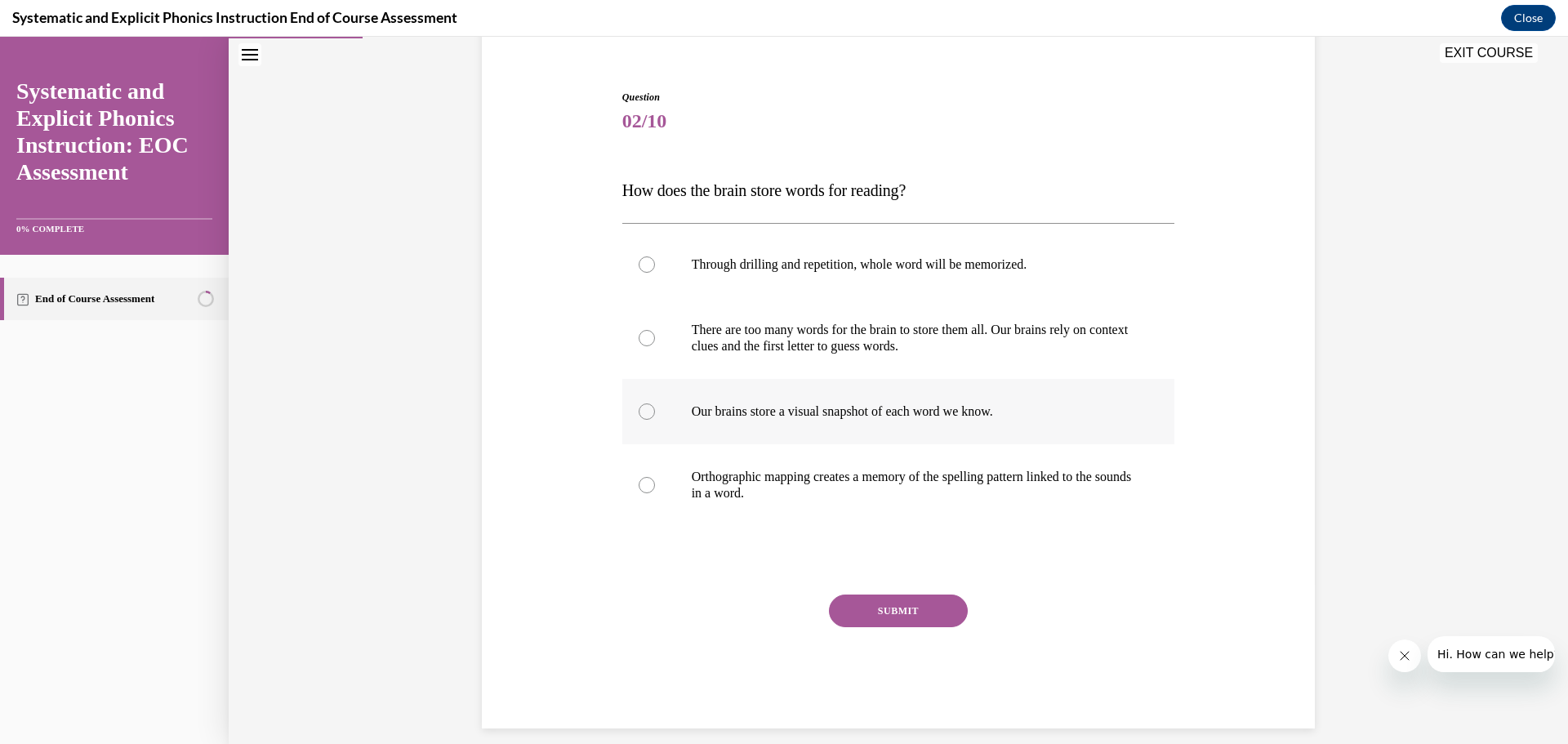
click at [733, 428] on div at bounding box center [899, 412] width 553 height 66
click at [879, 612] on button "SUBMIT" at bounding box center [898, 611] width 139 height 33
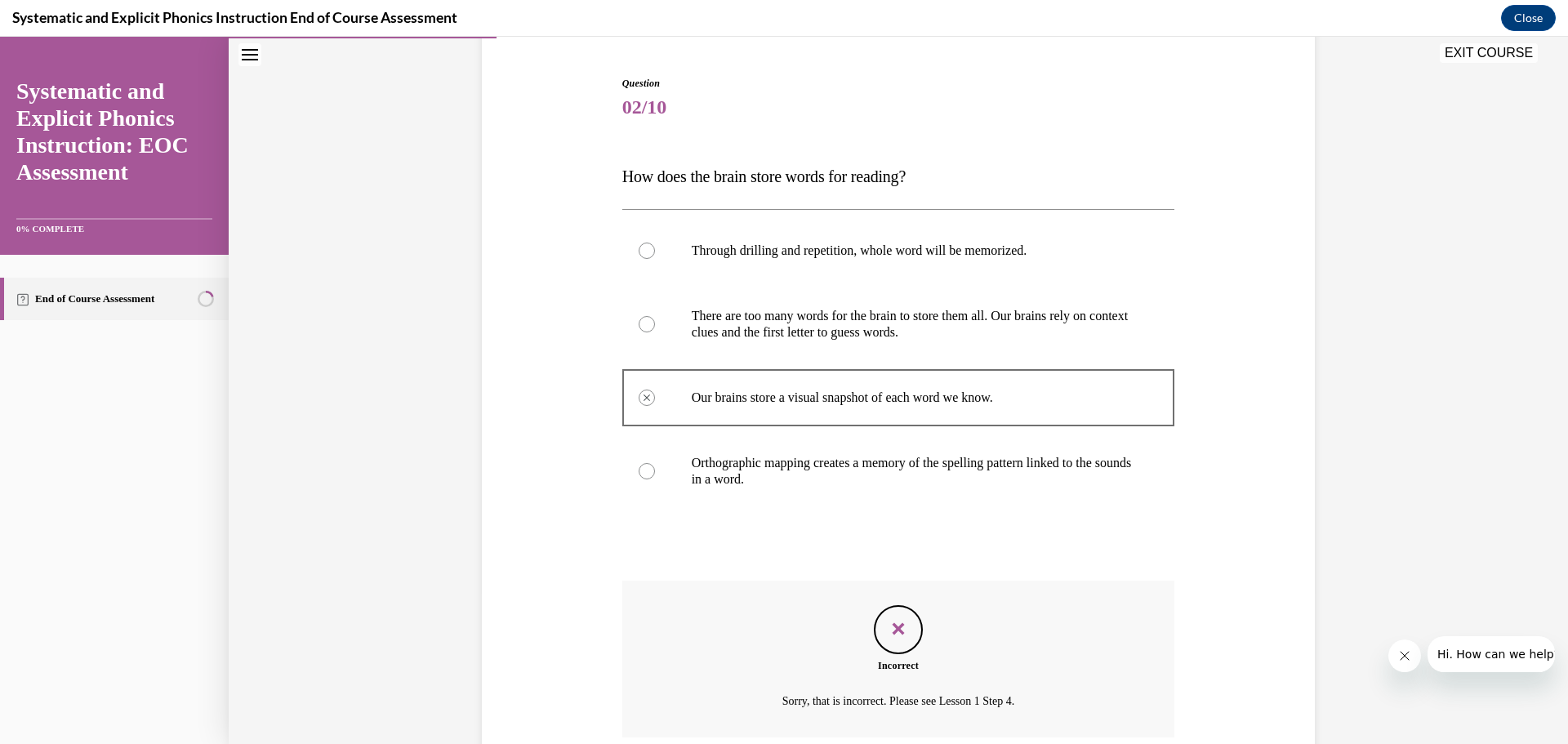
scroll to position [286, 0]
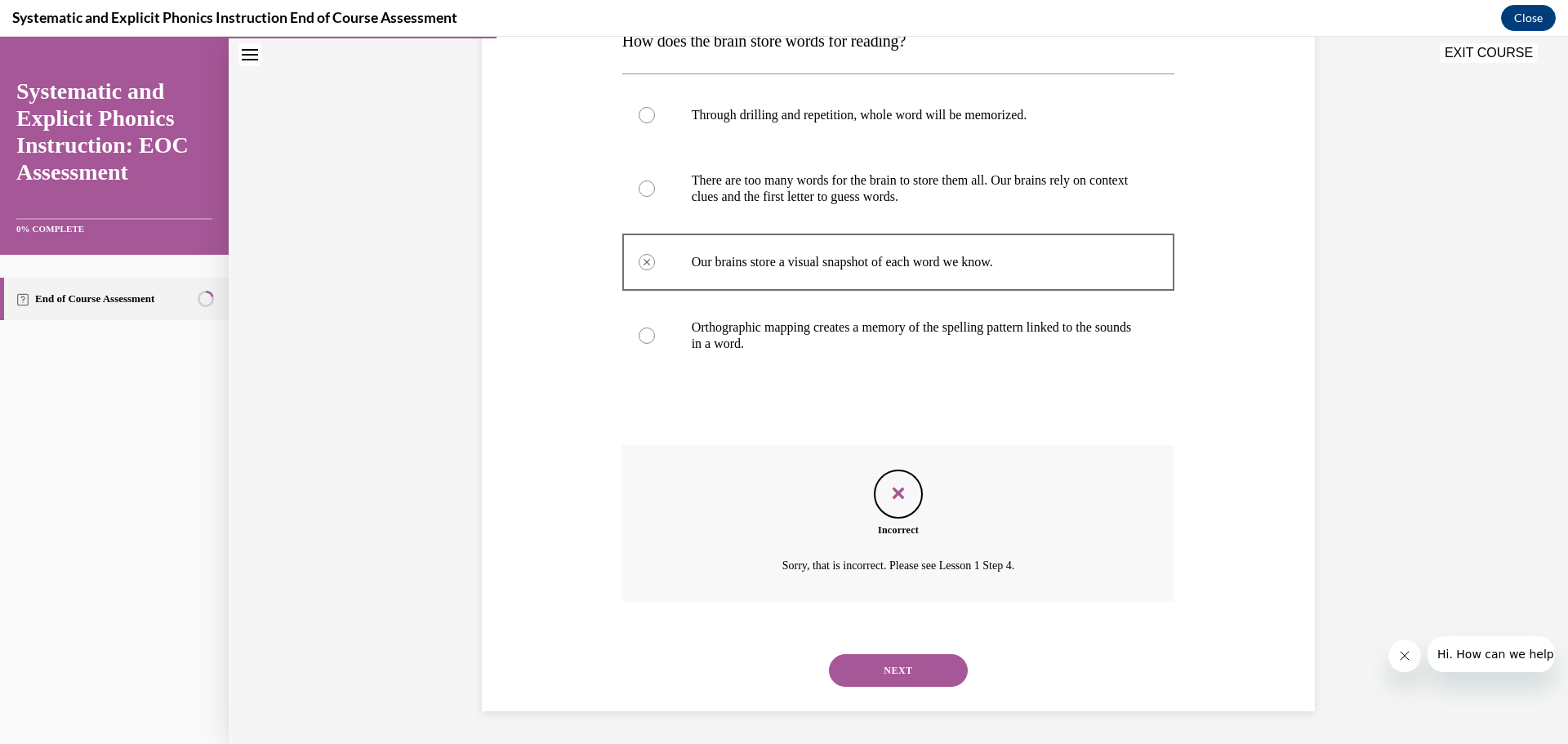
click at [907, 678] on button "NEXT" at bounding box center [898, 671] width 139 height 33
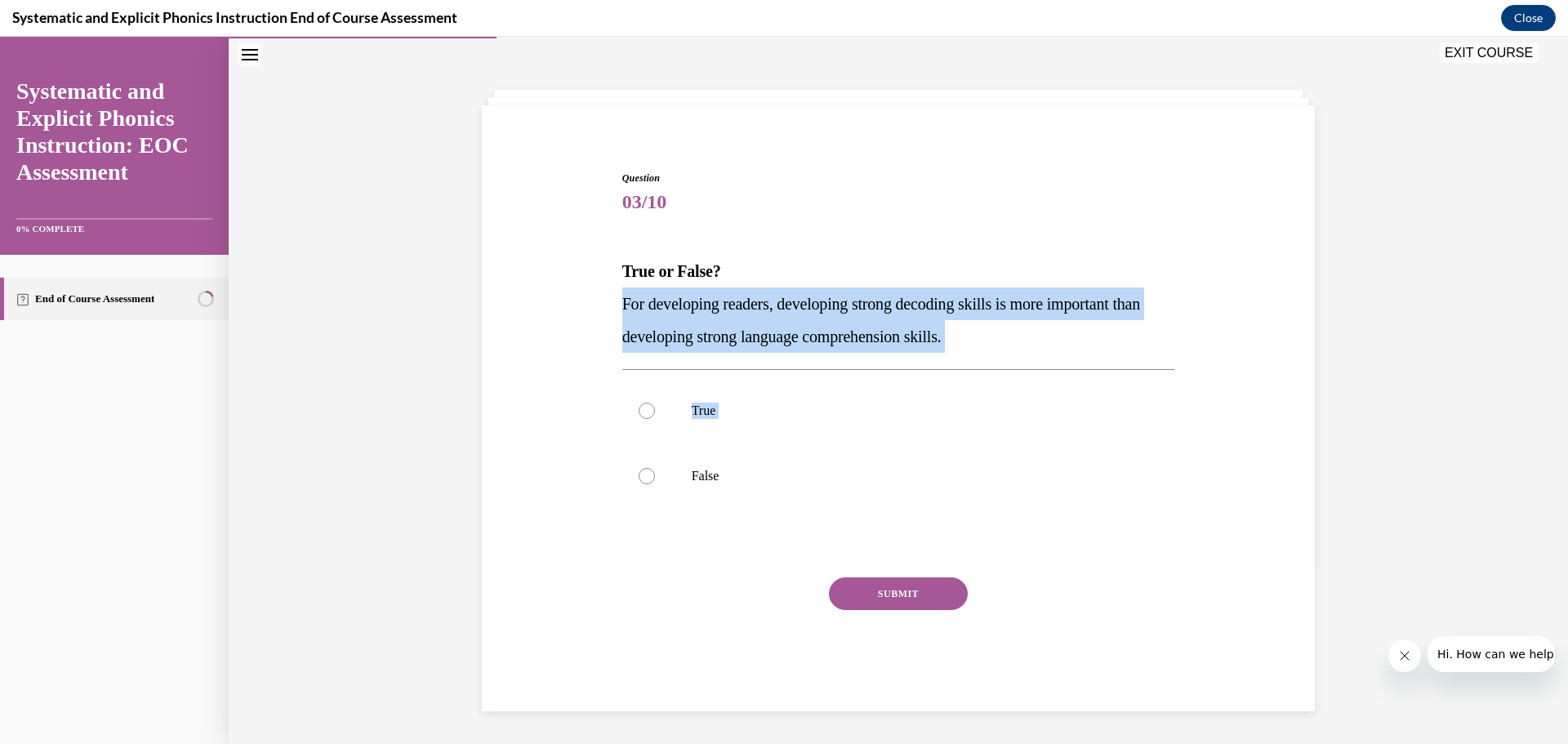
drag, startPoint x: 780, startPoint y: 501, endPoint x: 572, endPoint y: 298, distance: 290.6
click at [572, 298] on div "Question 03/10 True or False? For developing readers, developing strong decodin…" at bounding box center [898, 416] width 841 height 590
copy div "For developing readers, developing strong decoding skills is more important tha…"
click at [661, 480] on div at bounding box center [899, 476] width 553 height 66
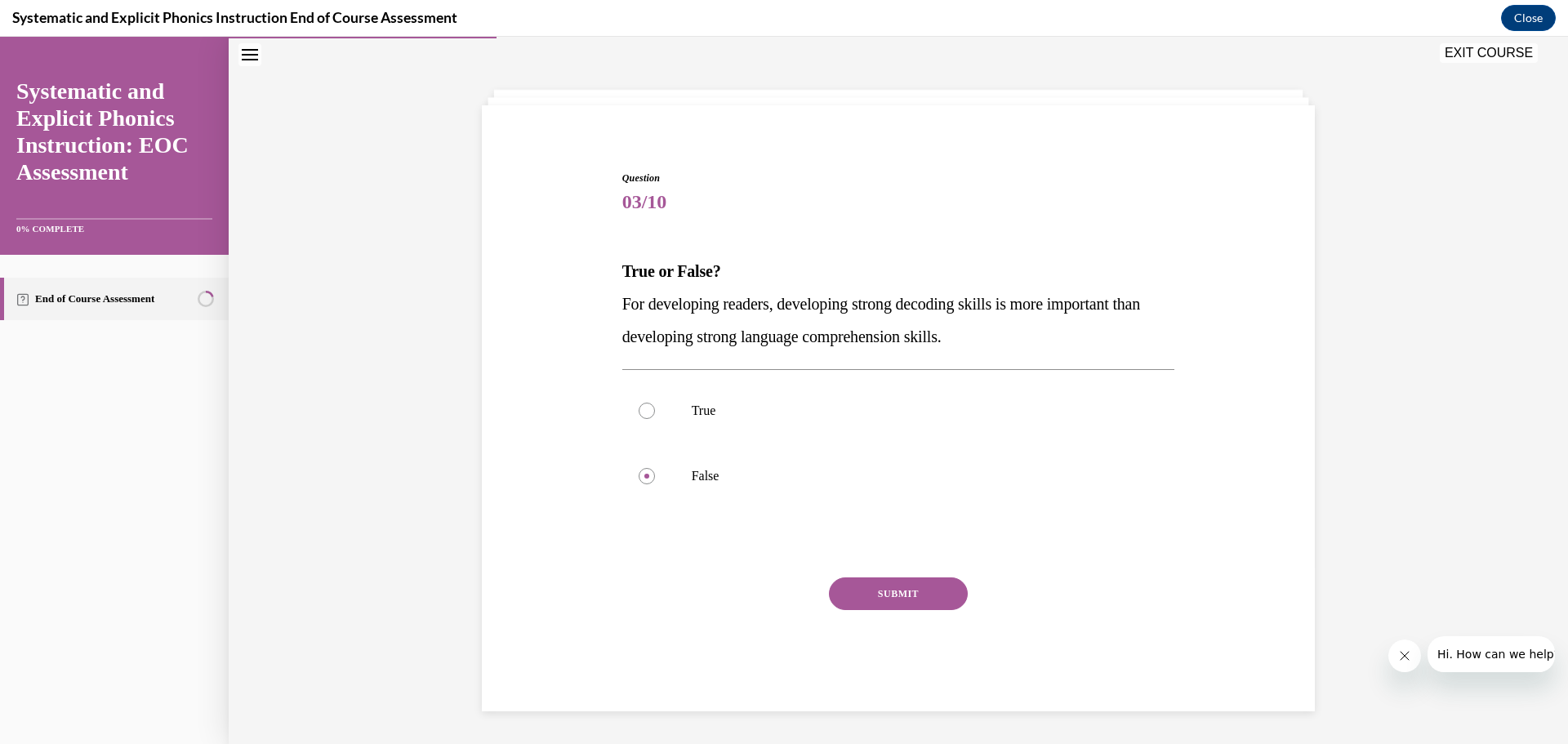
click at [871, 592] on button "SUBMIT" at bounding box center [898, 594] width 139 height 33
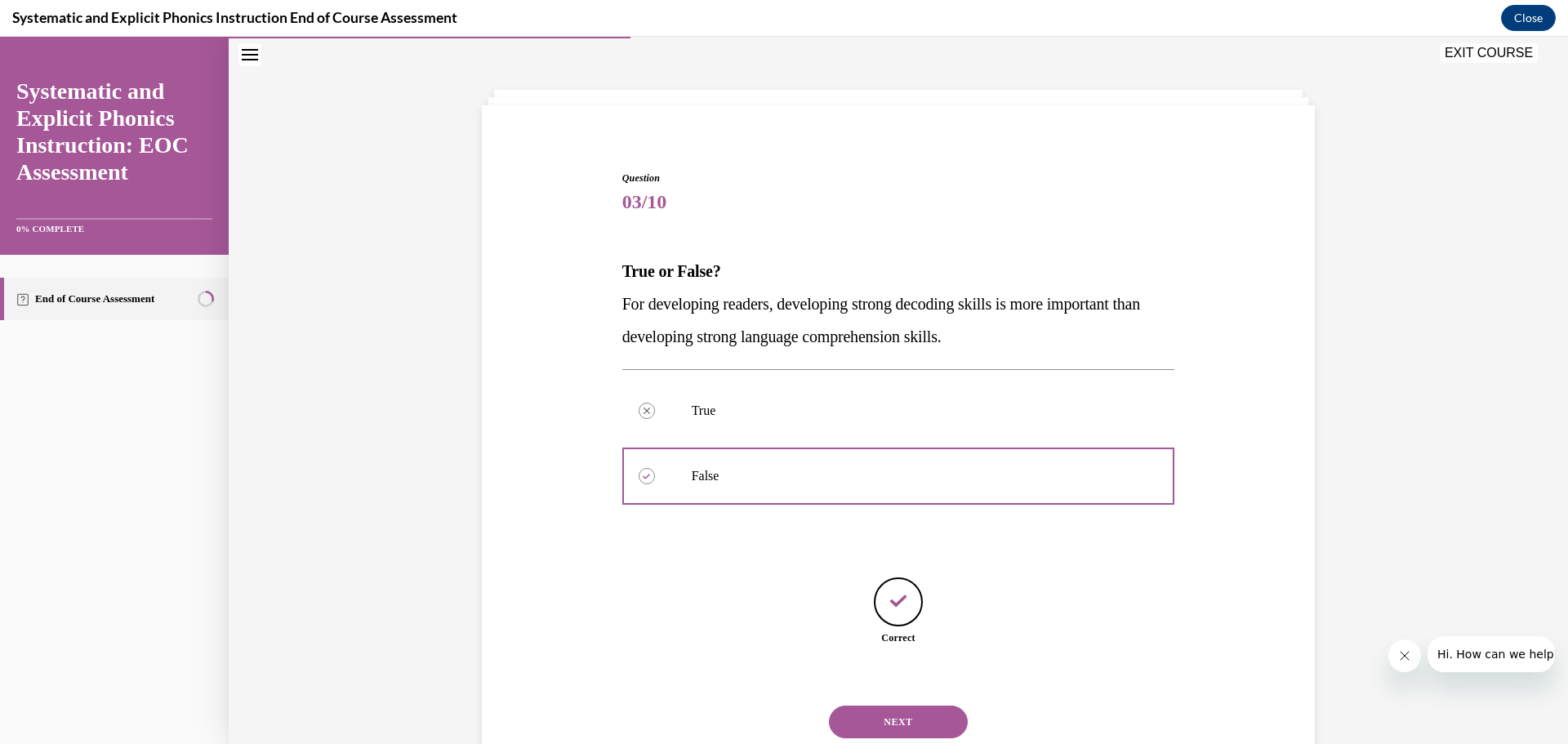
scroll to position [108, 0]
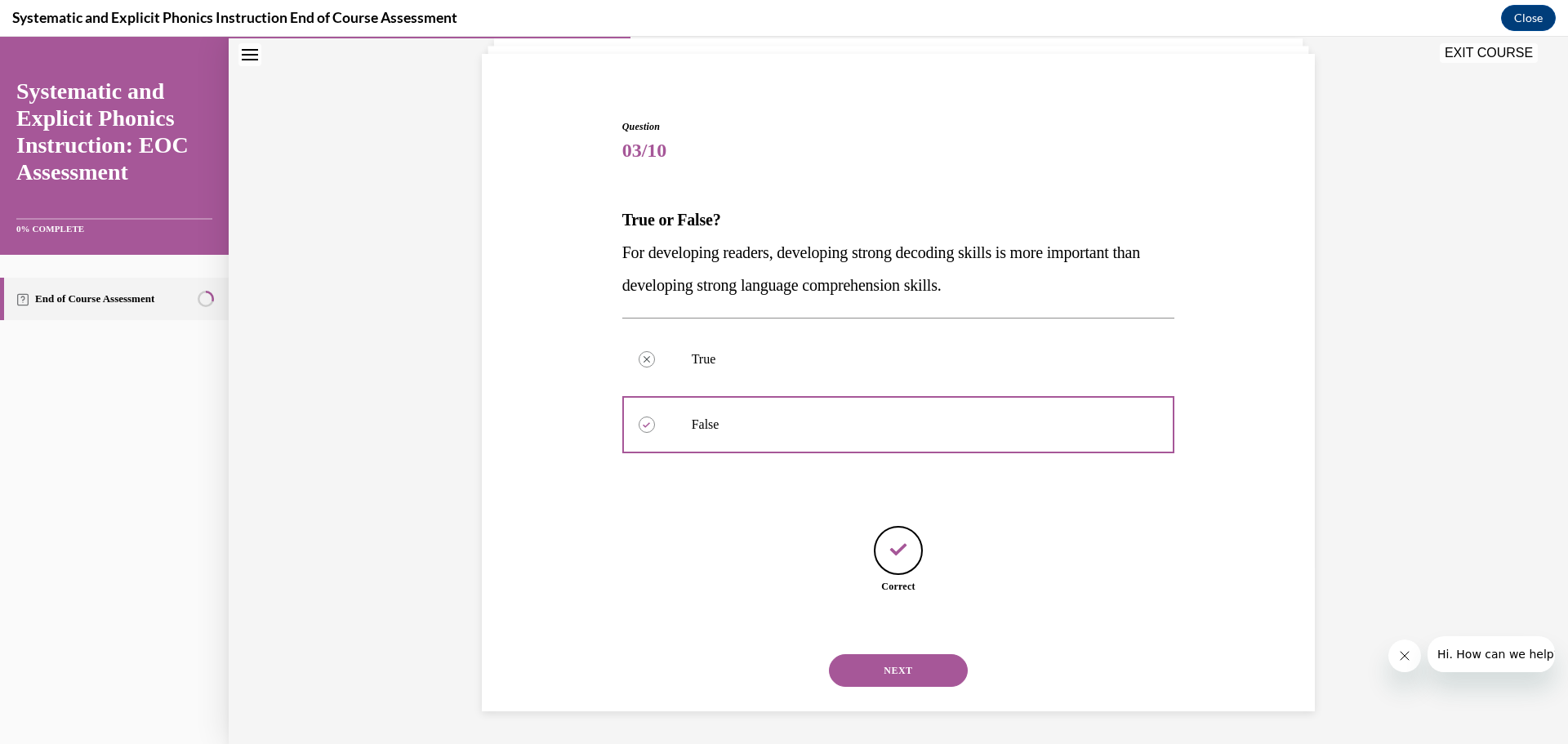
click at [906, 667] on button "NEXT" at bounding box center [898, 671] width 139 height 33
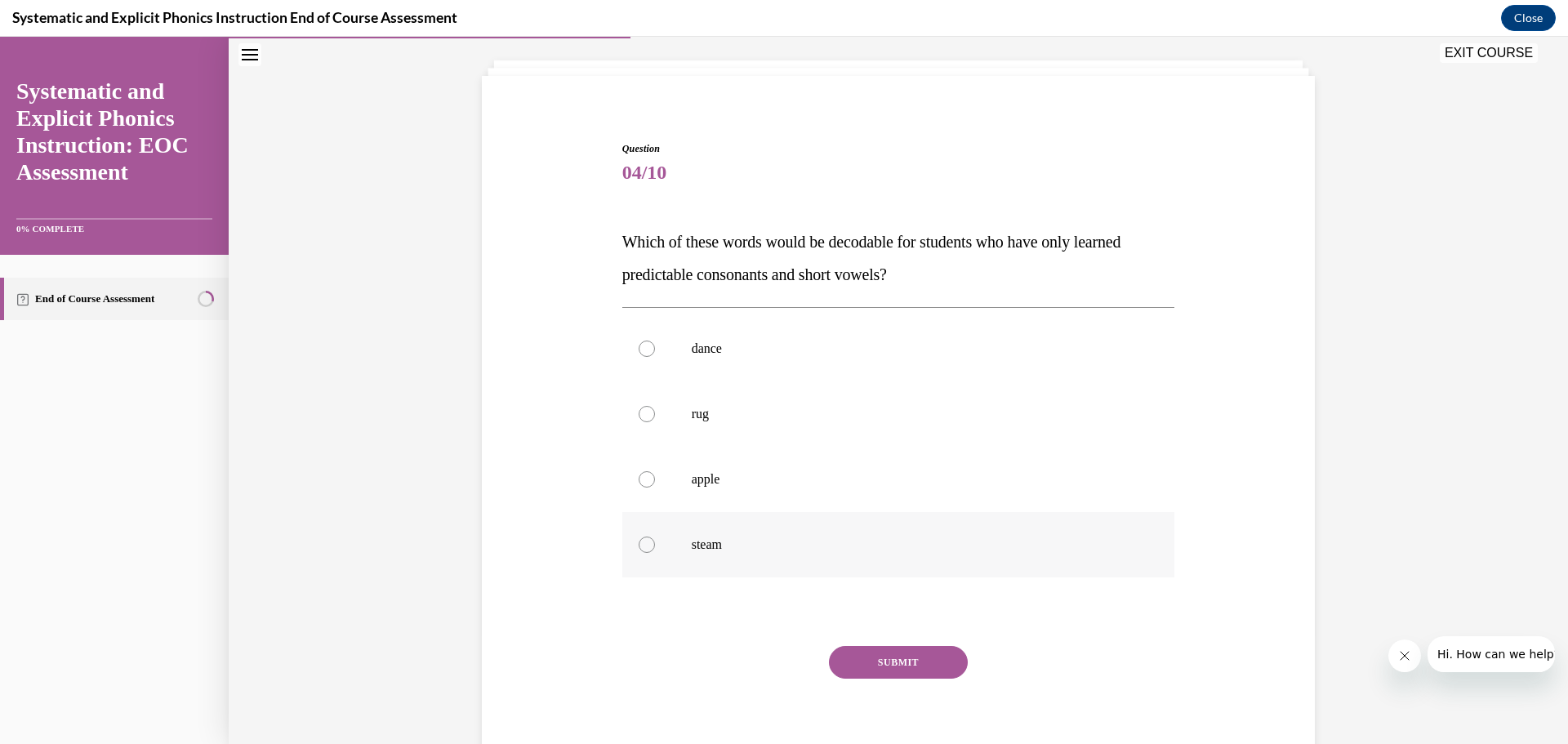
scroll to position [91, 0]
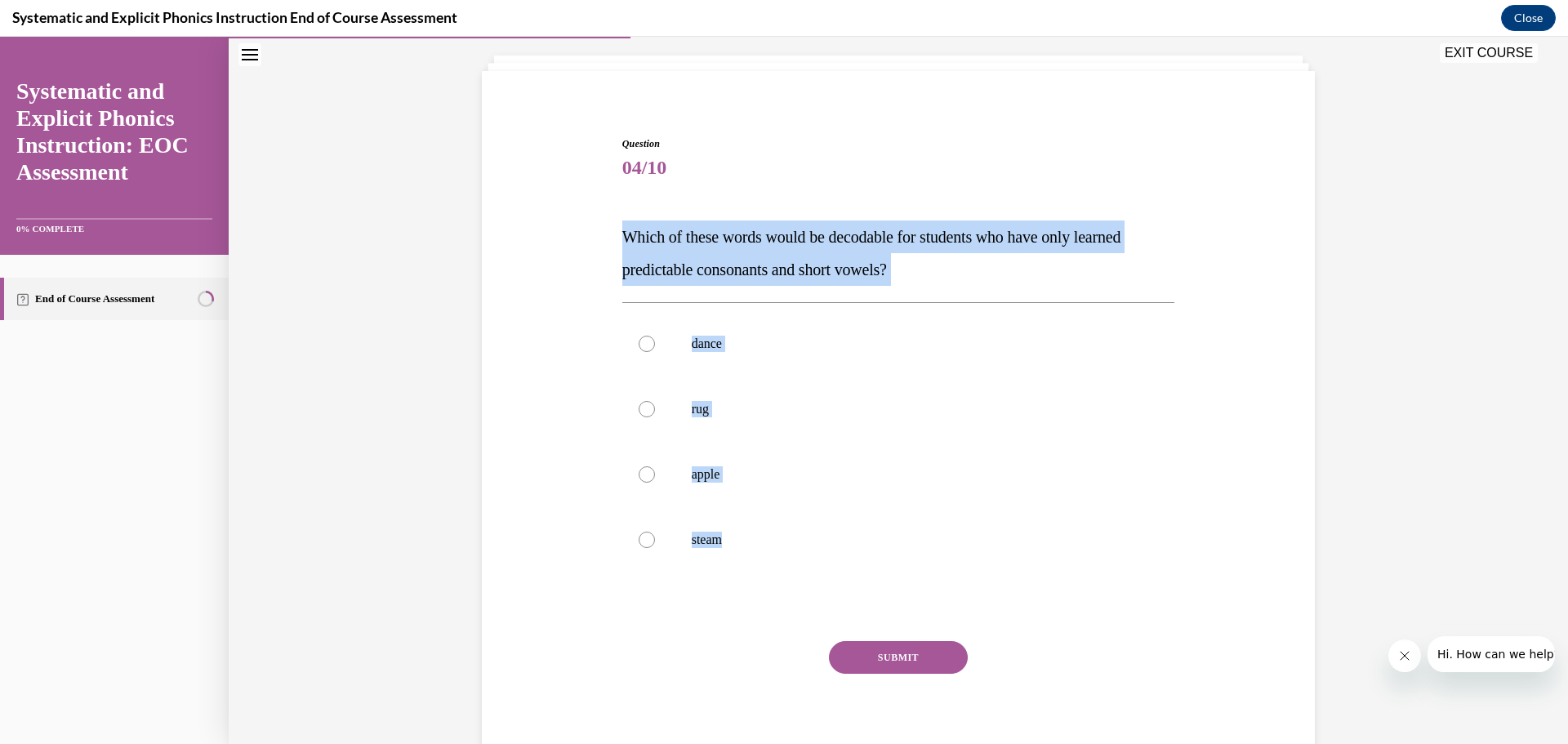
drag, startPoint x: 737, startPoint y: 533, endPoint x: 567, endPoint y: 233, distance: 344.8
click at [567, 233] on div "Question 04/10 Which of these words would be decodable for students who have on…" at bounding box center [898, 432] width 841 height 688
copy div "Which of these words would be decodable for students who have only learned pred…"
click at [716, 416] on p "rug" at bounding box center [913, 409] width 442 height 16
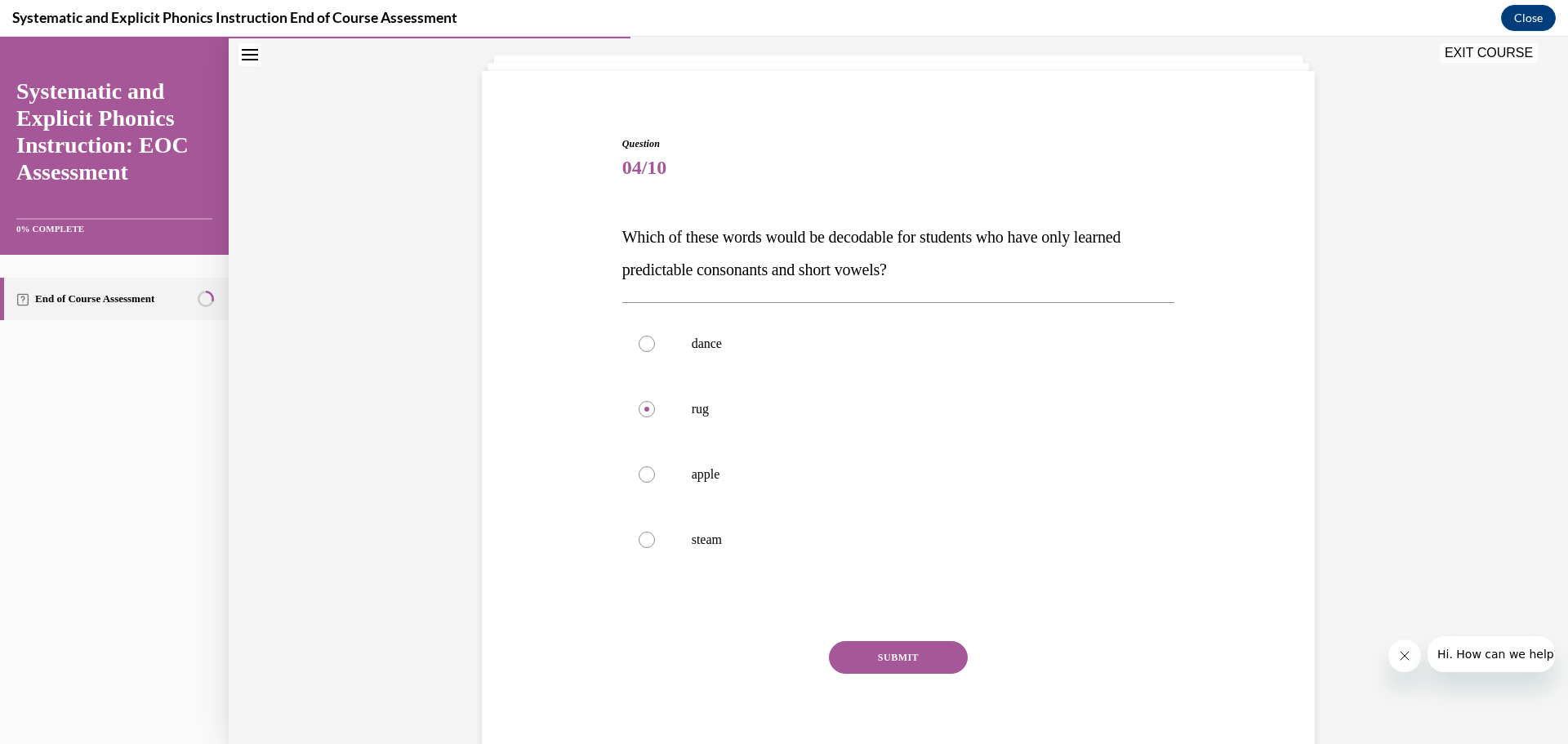
click at [864, 648] on button "SUBMIT" at bounding box center [898, 657] width 139 height 33
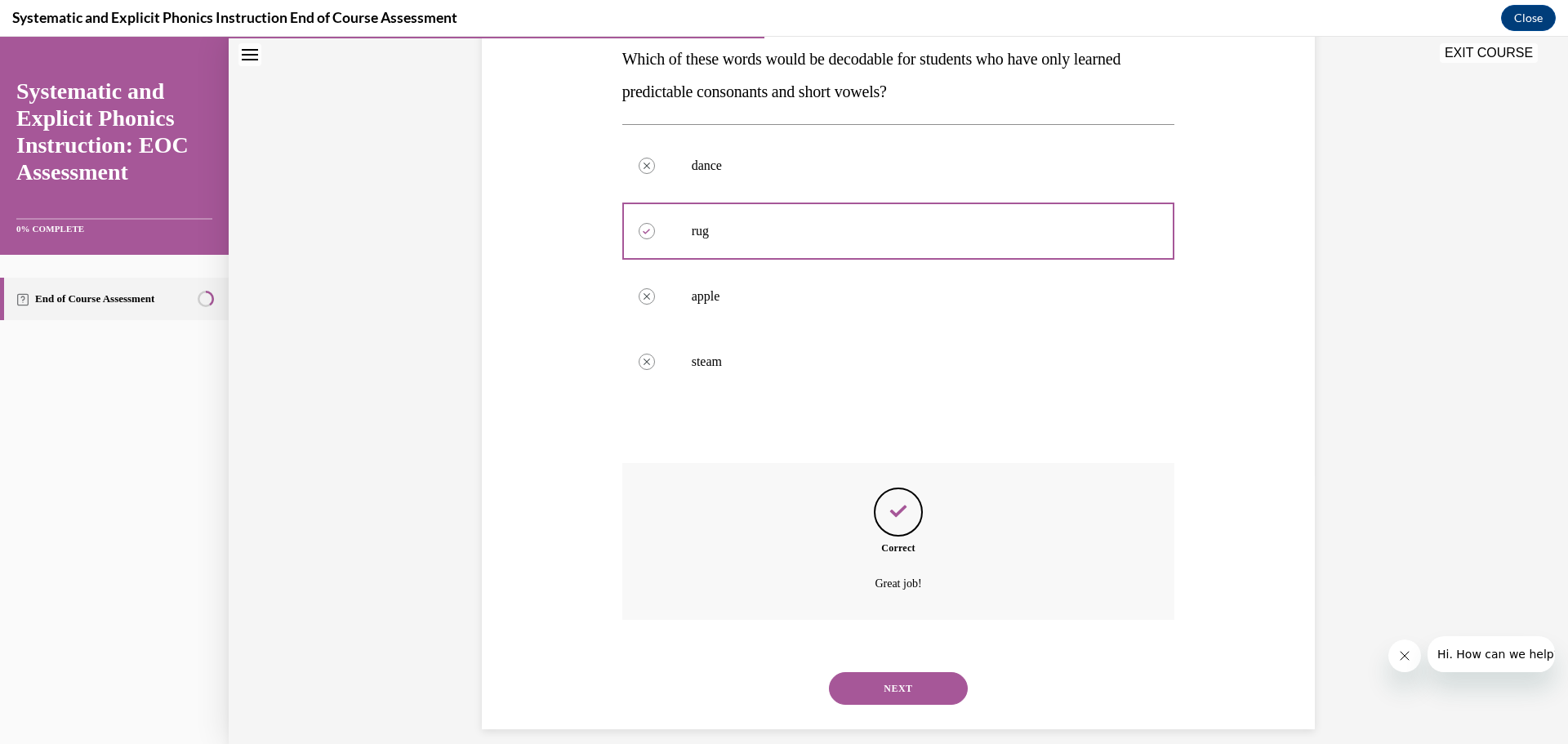
scroll to position [286, 0]
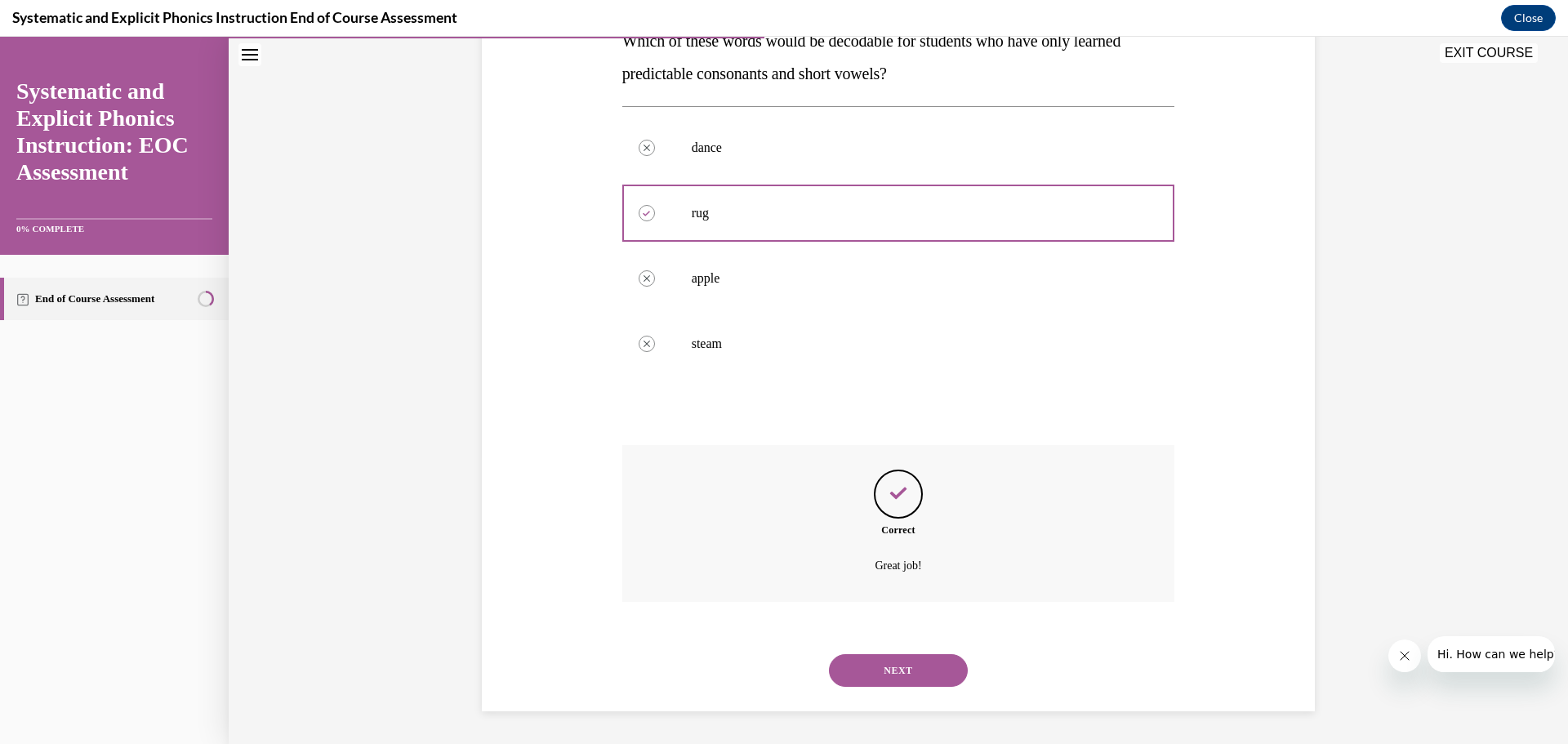
click at [912, 656] on button "NEXT" at bounding box center [898, 671] width 139 height 33
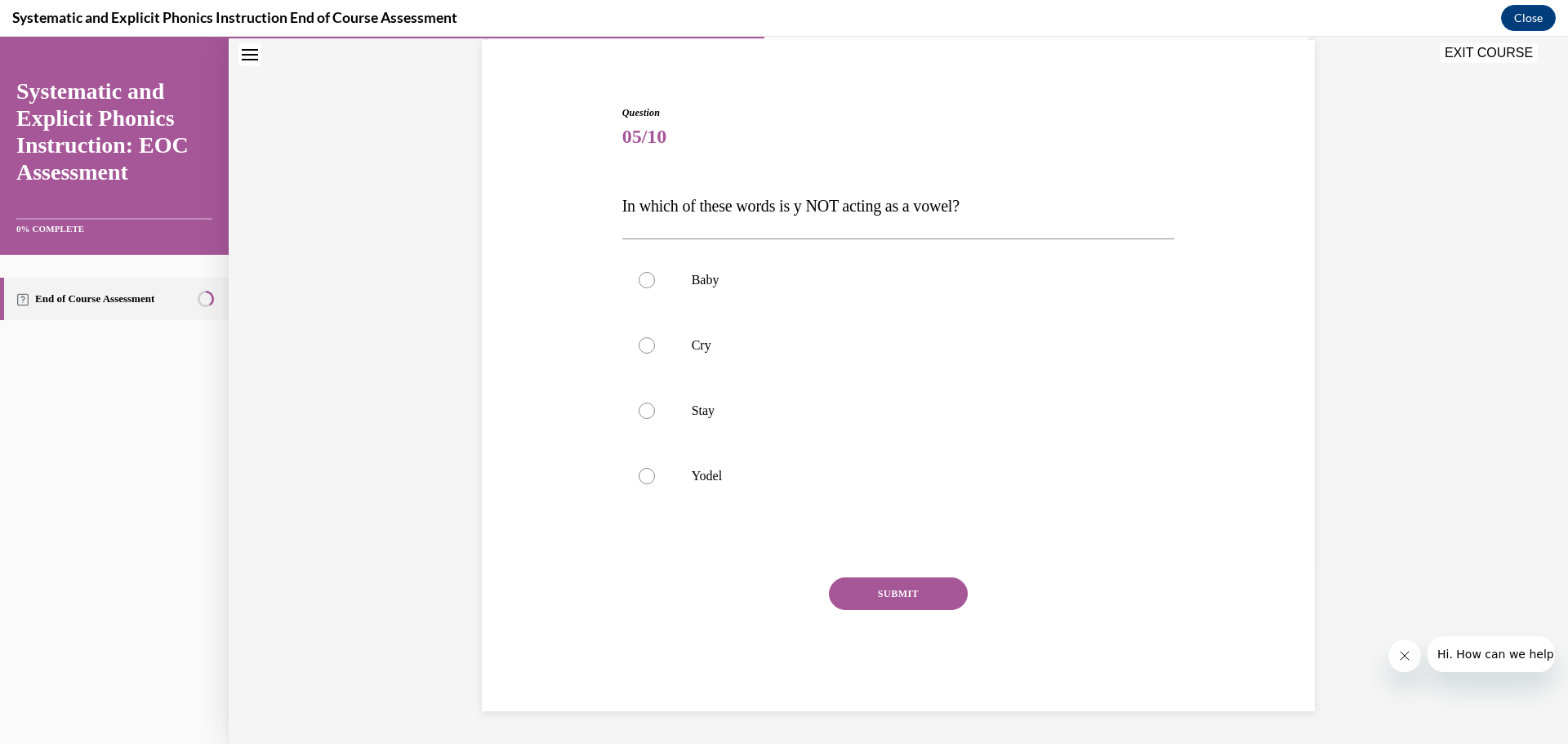
scroll to position [121, 0]
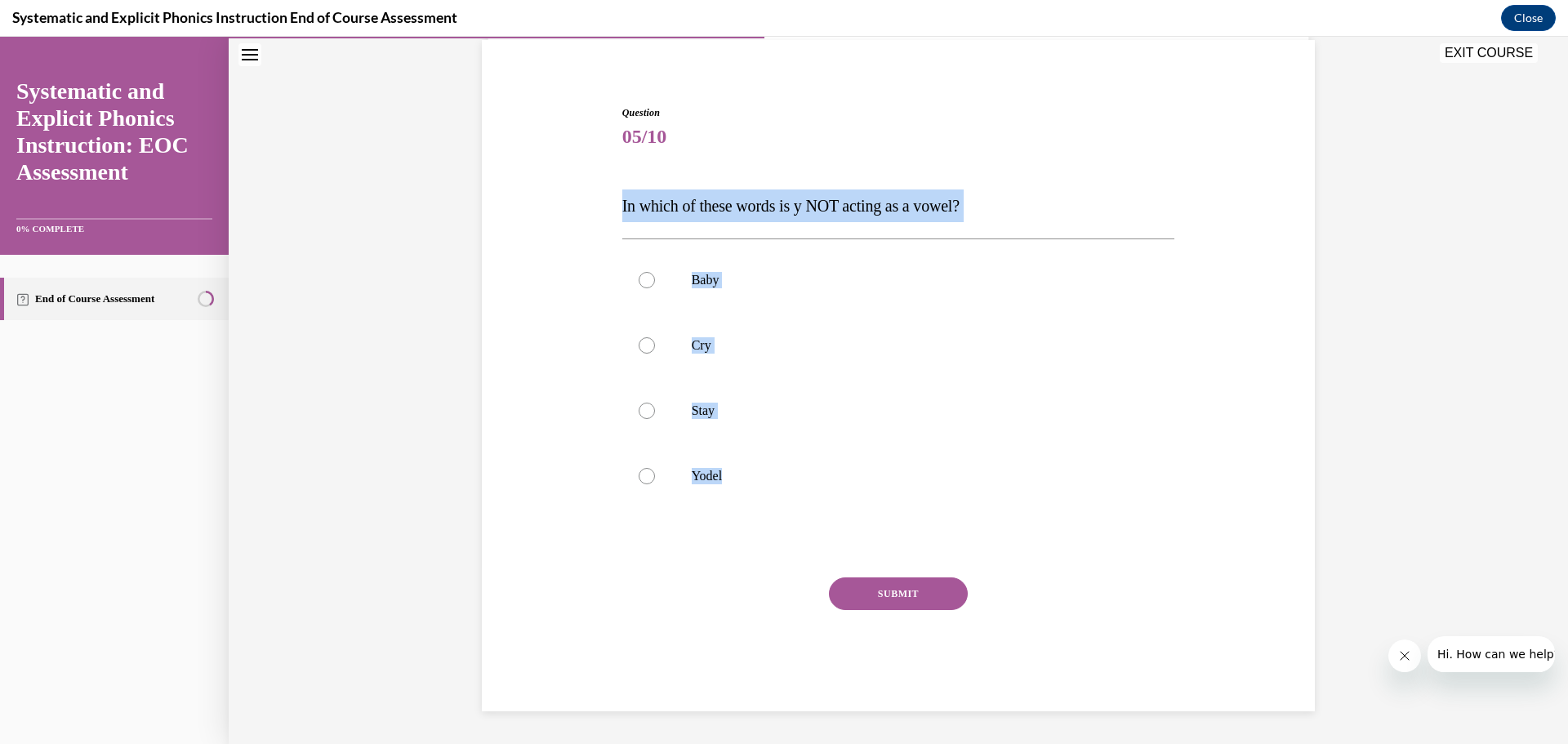
drag, startPoint x: 740, startPoint y: 482, endPoint x: 583, endPoint y: 197, distance: 325.4
click at [583, 197] on div "Question 05/10 In which of these words is y NOT acting as a vowel? Baby Cry Sta…" at bounding box center [898, 384] width 841 height 655
copy div "In which of these words is y NOT acting as a vowel? Baby Cry Stay Yodel"
click at [718, 489] on div at bounding box center [899, 476] width 553 height 66
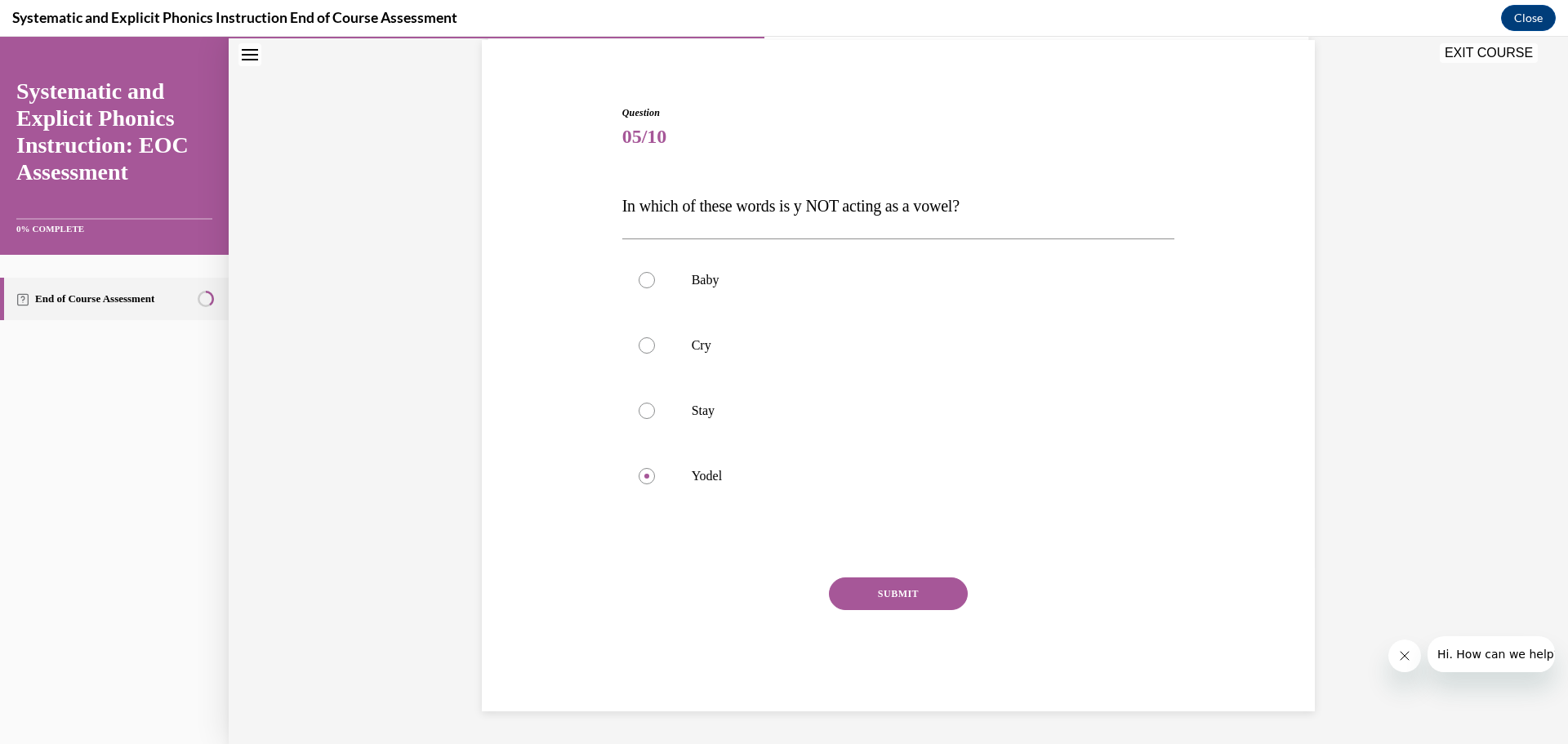
click at [857, 593] on button "SUBMIT" at bounding box center [898, 594] width 139 height 33
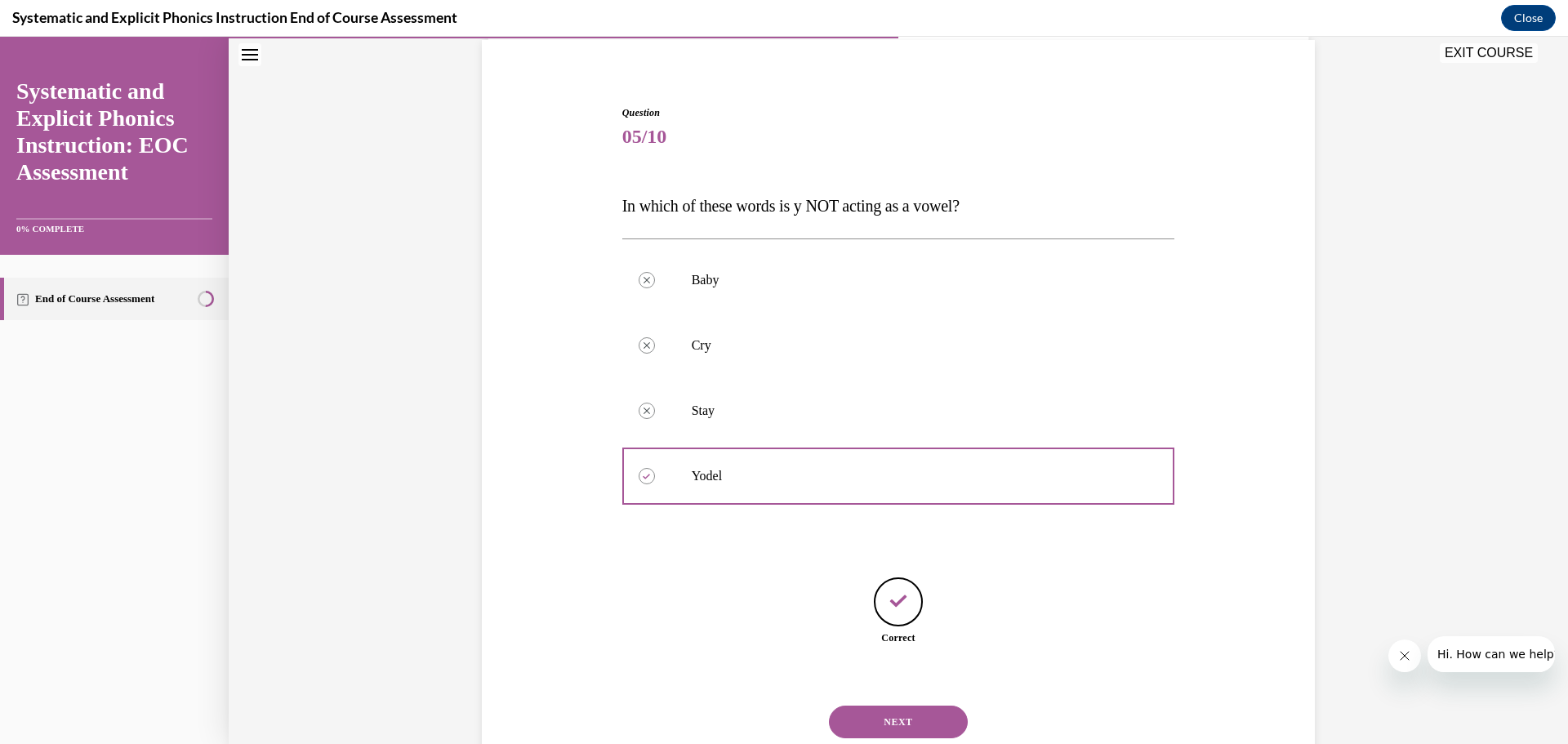
scroll to position [173, 0]
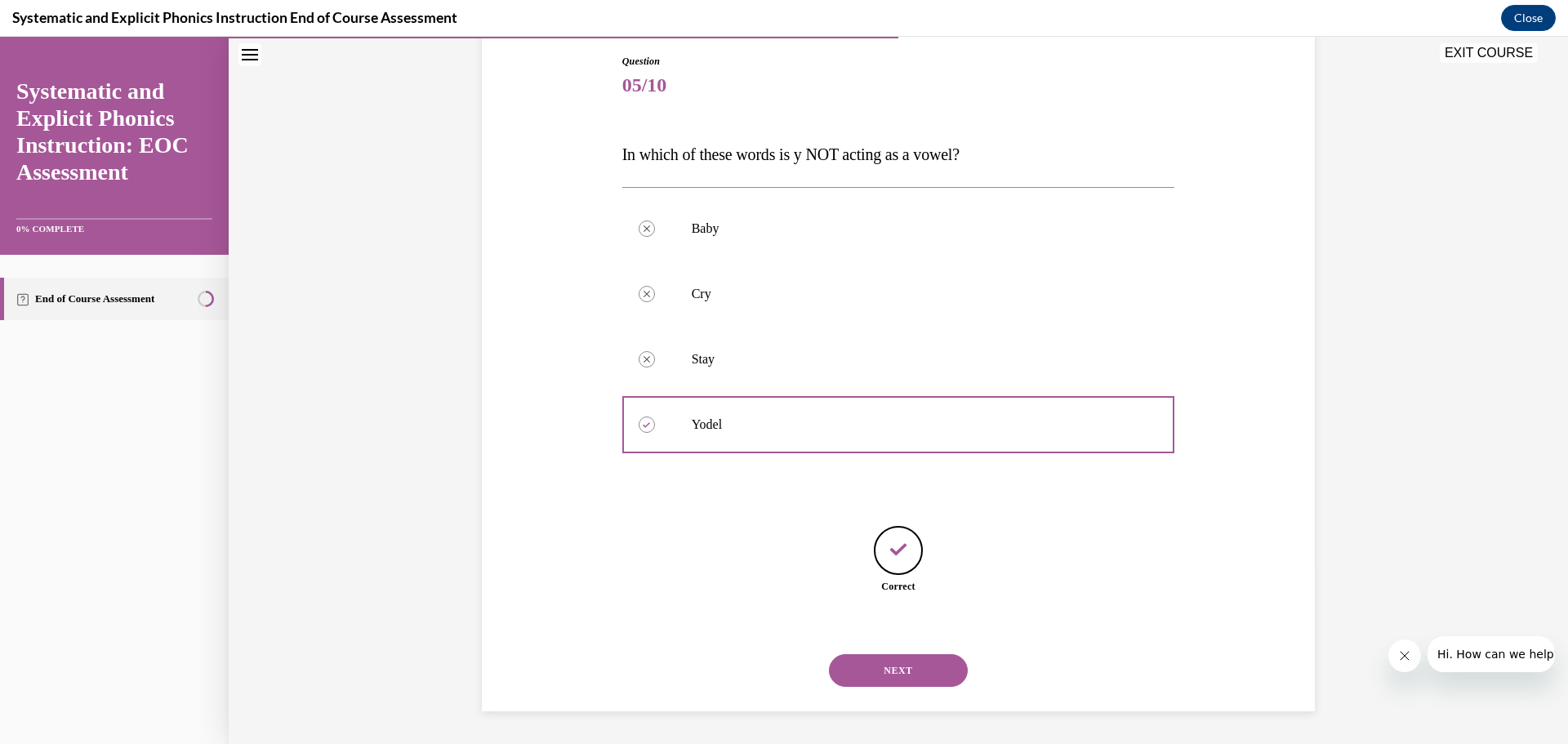
click at [887, 662] on button "NEXT" at bounding box center [898, 671] width 139 height 33
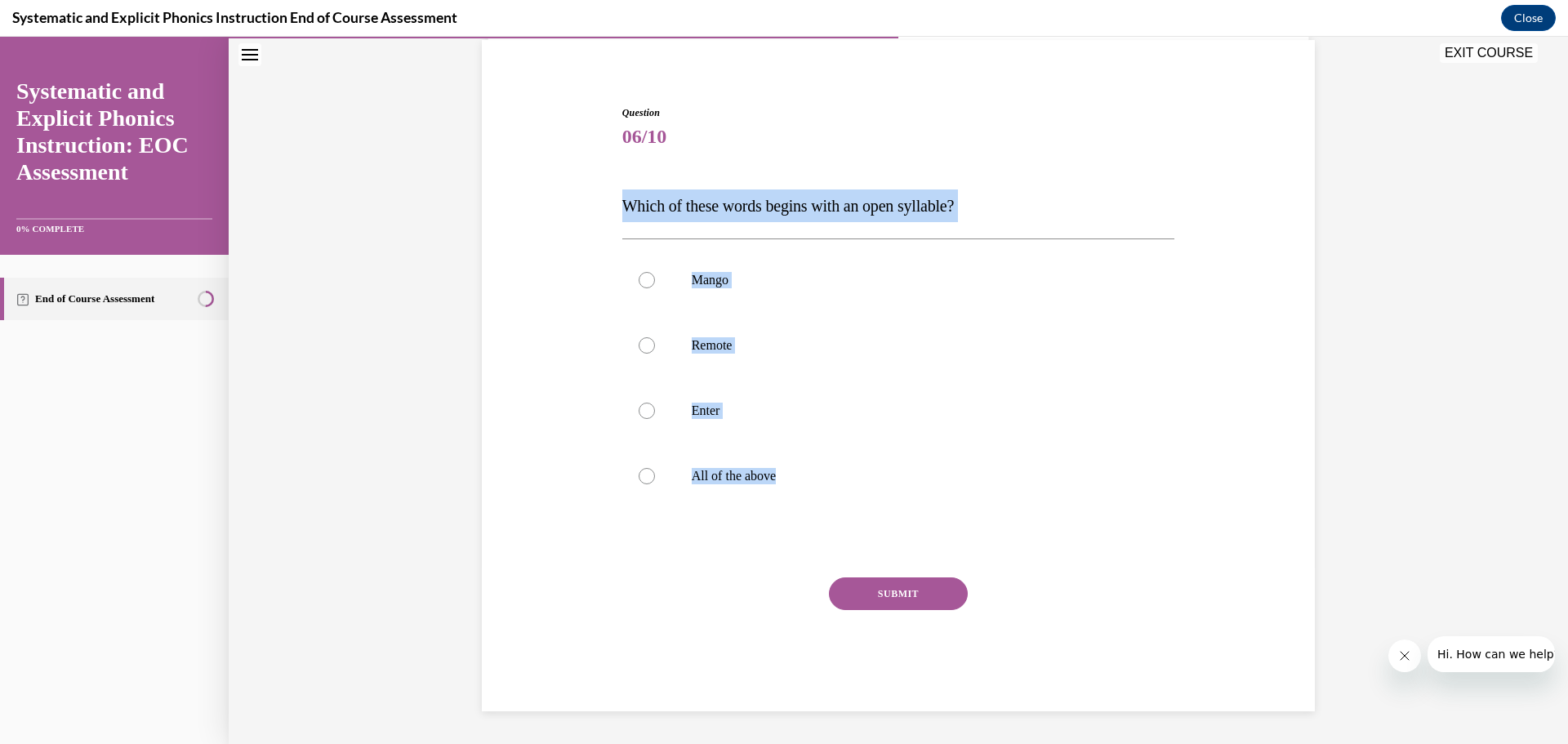
drag, startPoint x: 788, startPoint y: 477, endPoint x: 622, endPoint y: 203, distance: 320.4
click at [623, 203] on div "Question 06/10 Which of these words begins with an open syllable? Mango Remote …" at bounding box center [899, 408] width 553 height 606
copy div "Which of these words begins with an open syllable? Mango Remote Enter All of th…"
click at [704, 340] on p "Remote" at bounding box center [913, 345] width 442 height 16
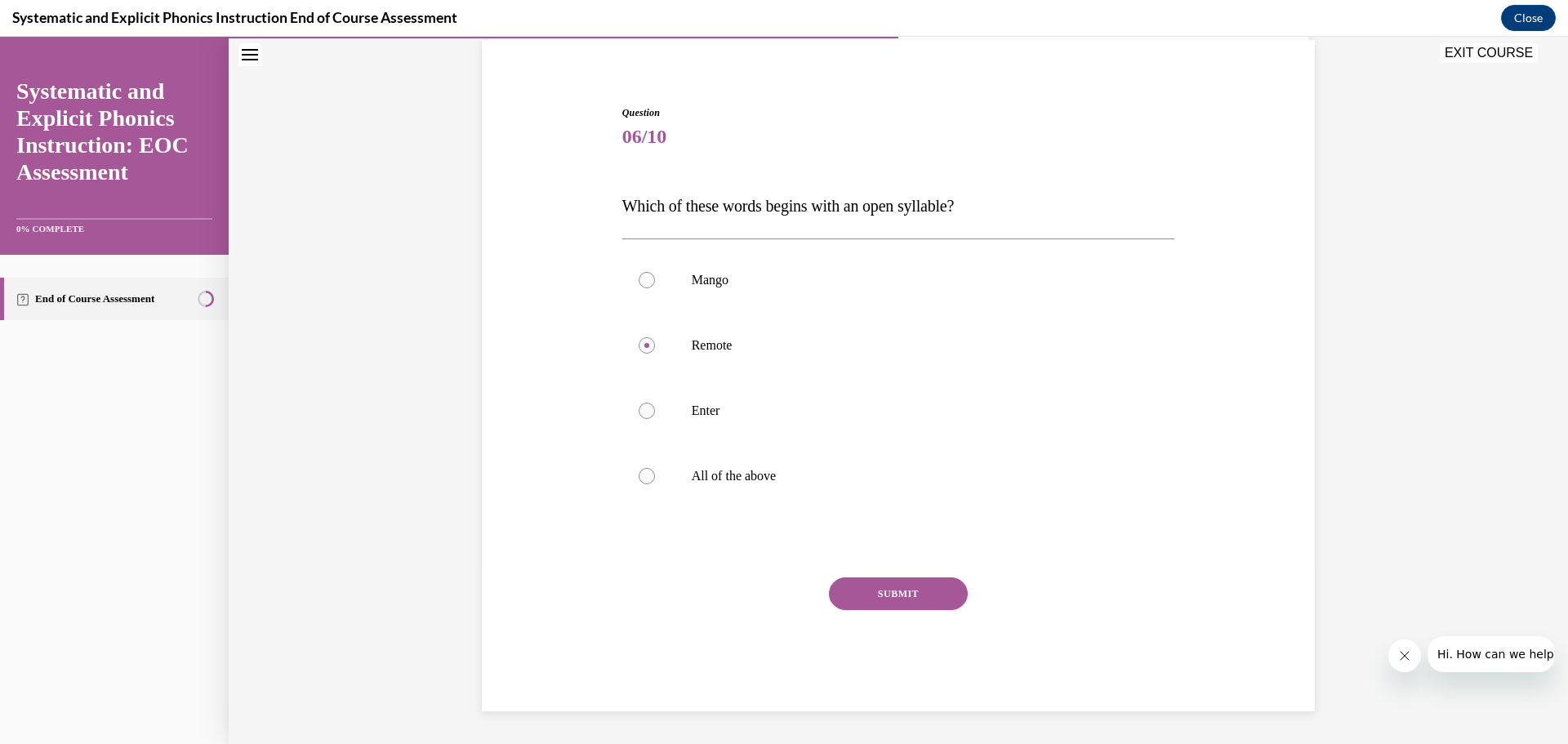
click at [918, 591] on button "SUBMIT" at bounding box center [898, 594] width 139 height 33
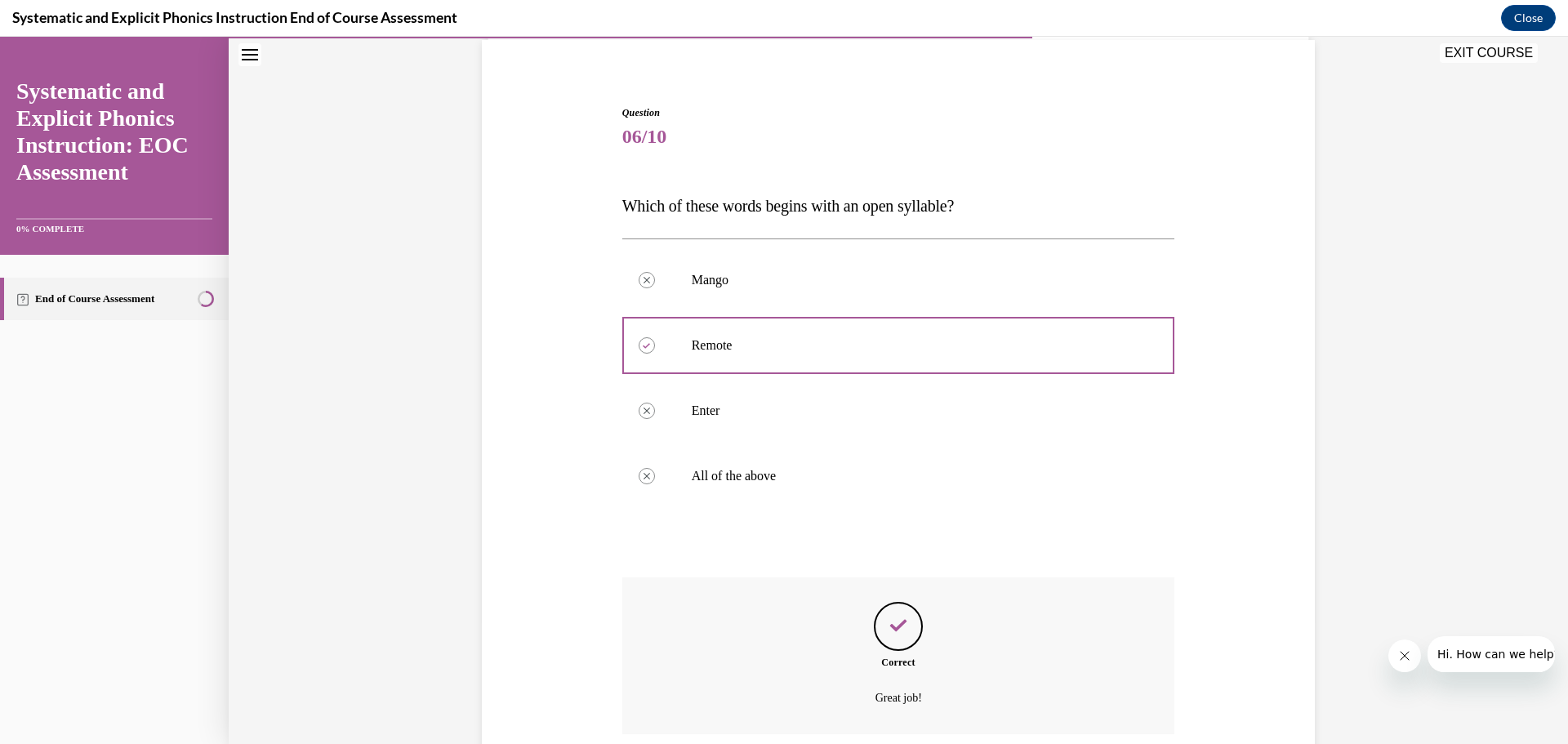
scroll to position [254, 0]
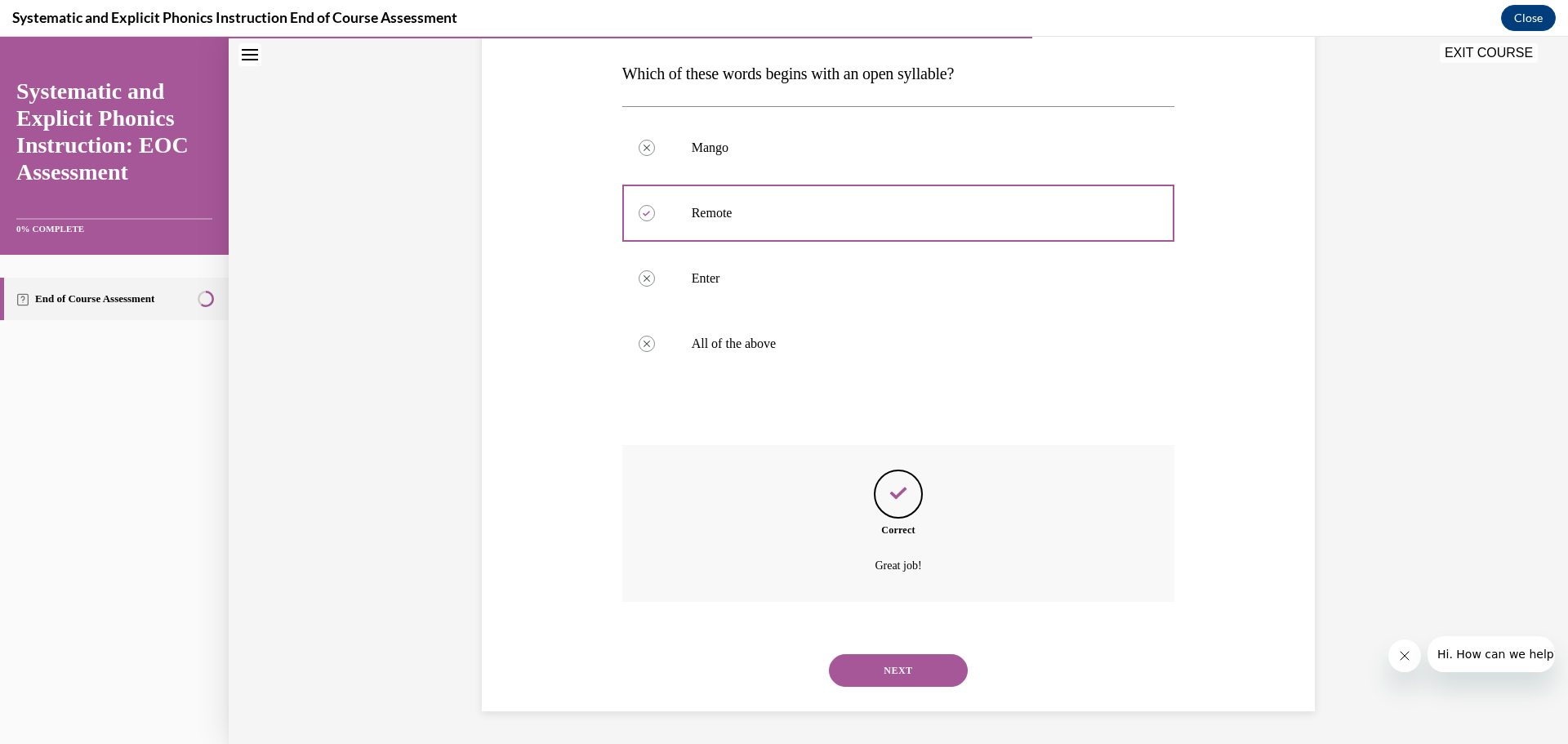
click at [875, 673] on button "NEXT" at bounding box center [898, 671] width 139 height 33
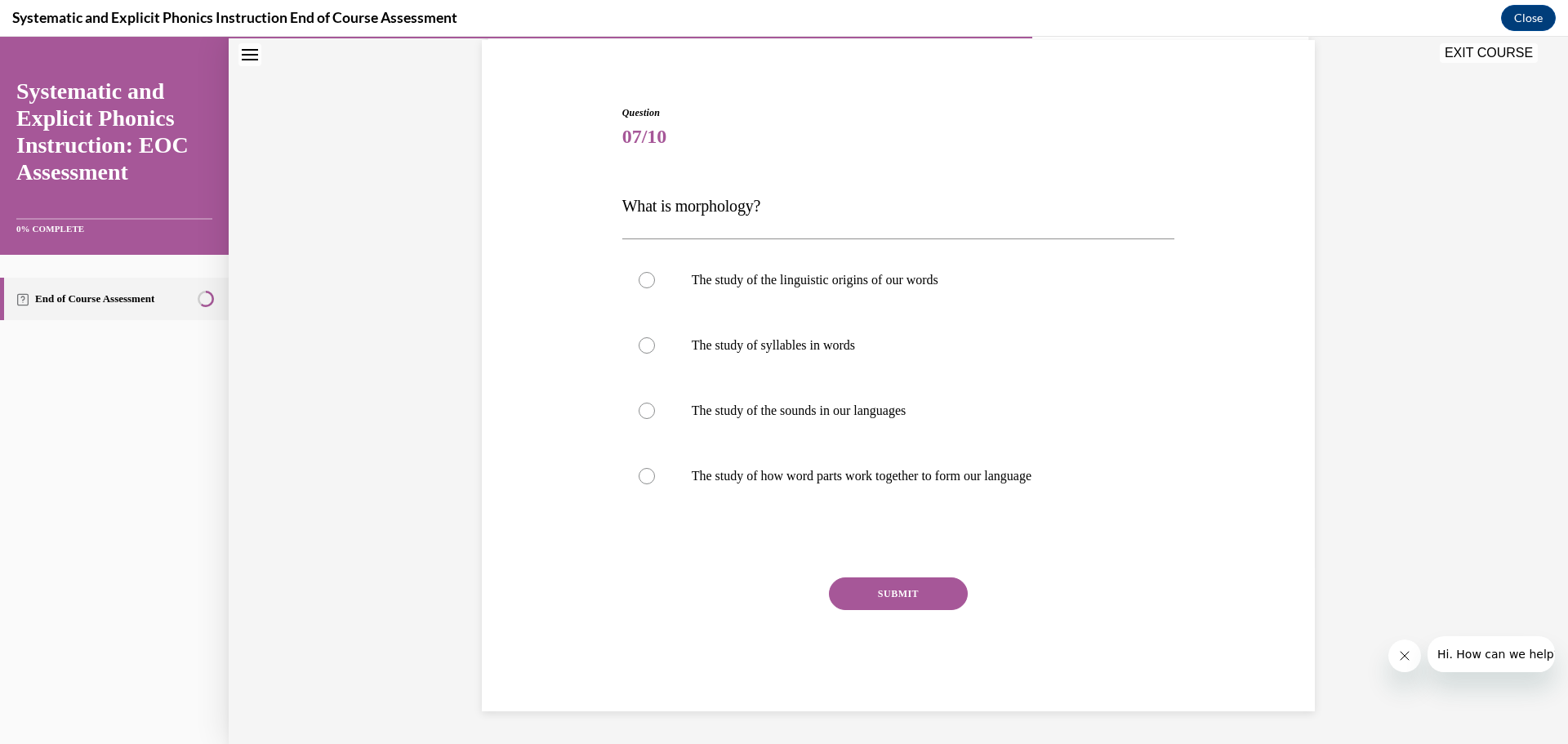
scroll to position [121, 0]
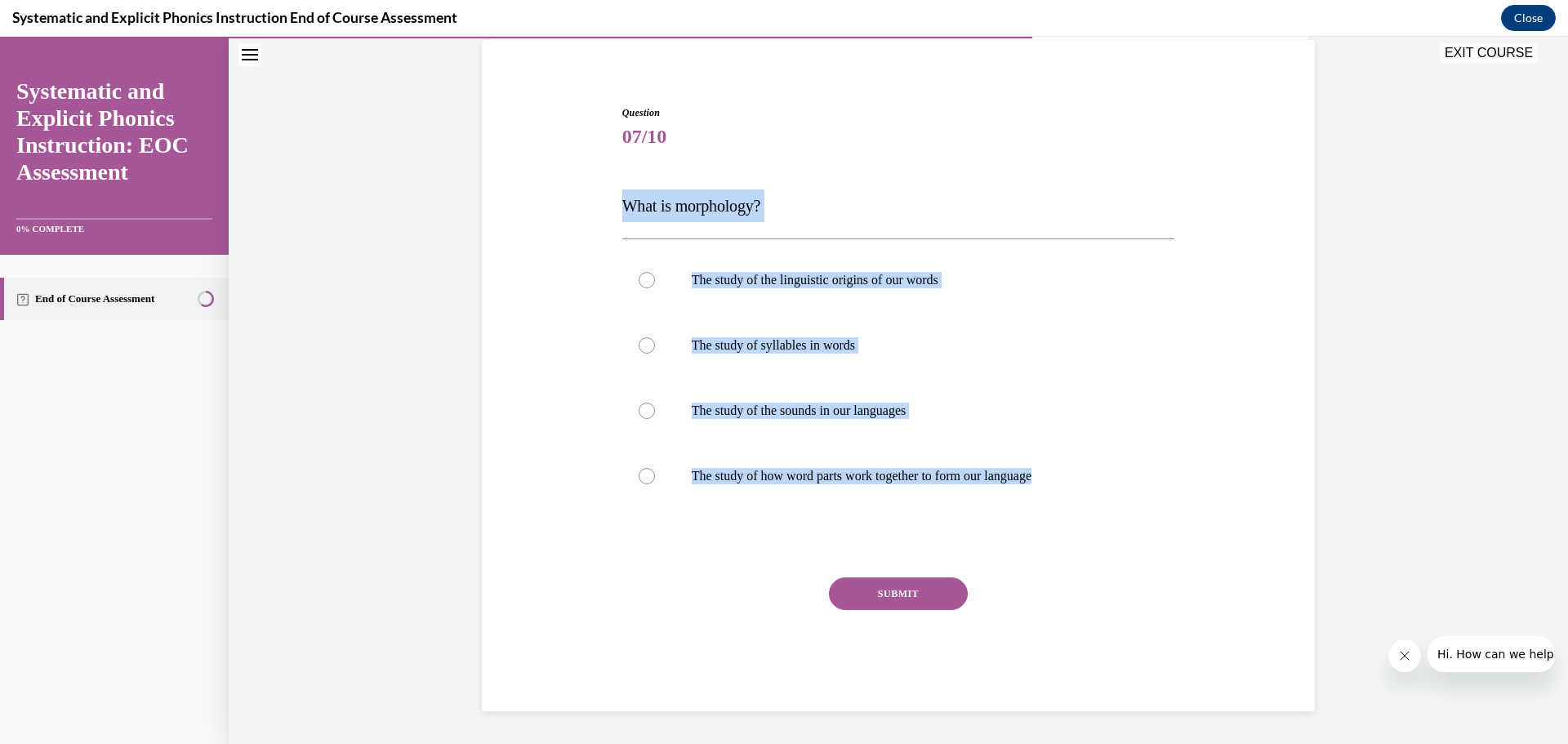
drag, startPoint x: 1085, startPoint y: 474, endPoint x: 581, endPoint y: 190, distance: 578.5
click at [581, 190] on div "Question 07/10 What is morphology? The study of the linguistic origins of our w…" at bounding box center [898, 384] width 841 height 655
copy div "What is morphology? The study of the linguistic origins of our words The study …"
click at [931, 483] on p "The study of how word parts work together to form our language" at bounding box center [913, 476] width 442 height 16
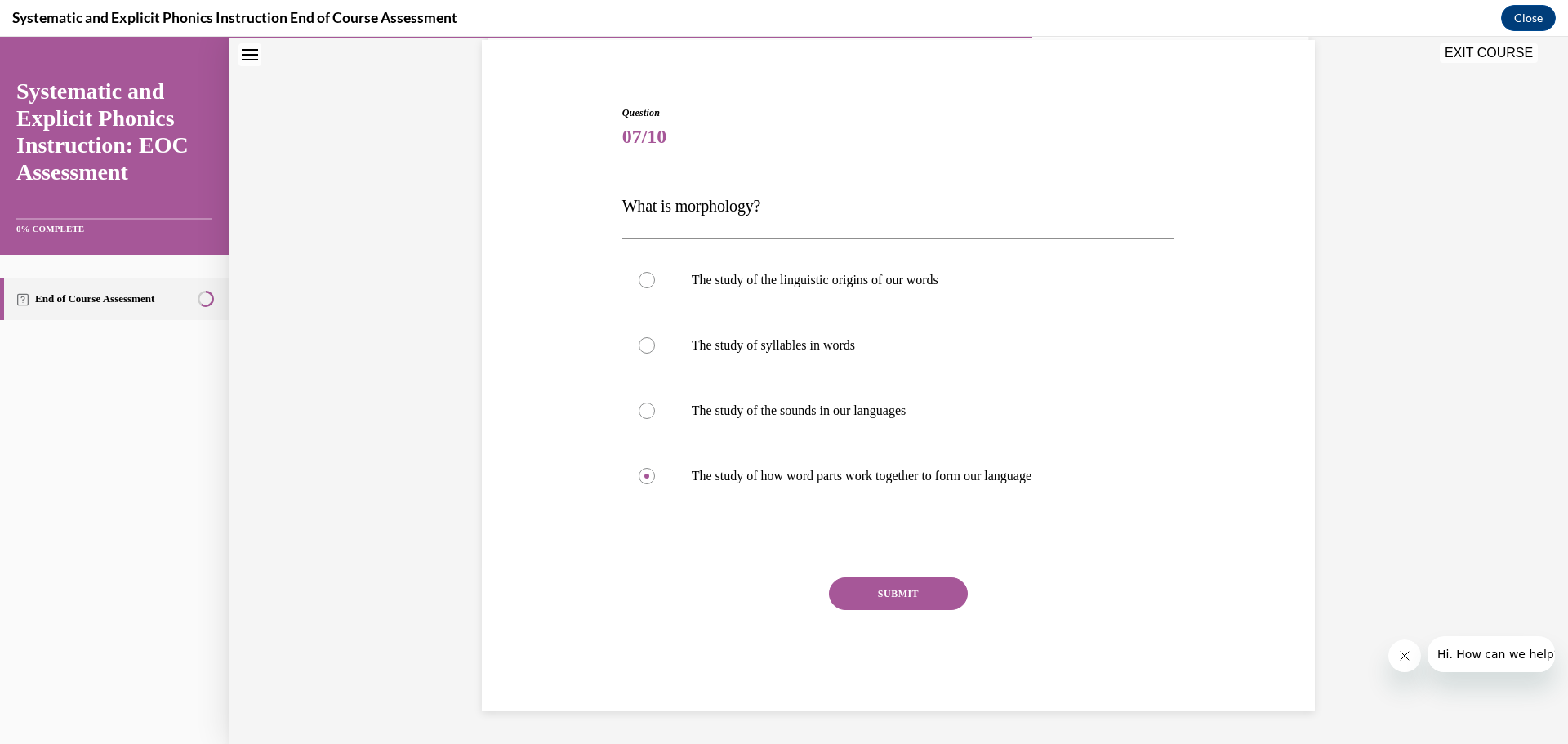
click at [924, 600] on button "SUBMIT" at bounding box center [898, 594] width 139 height 33
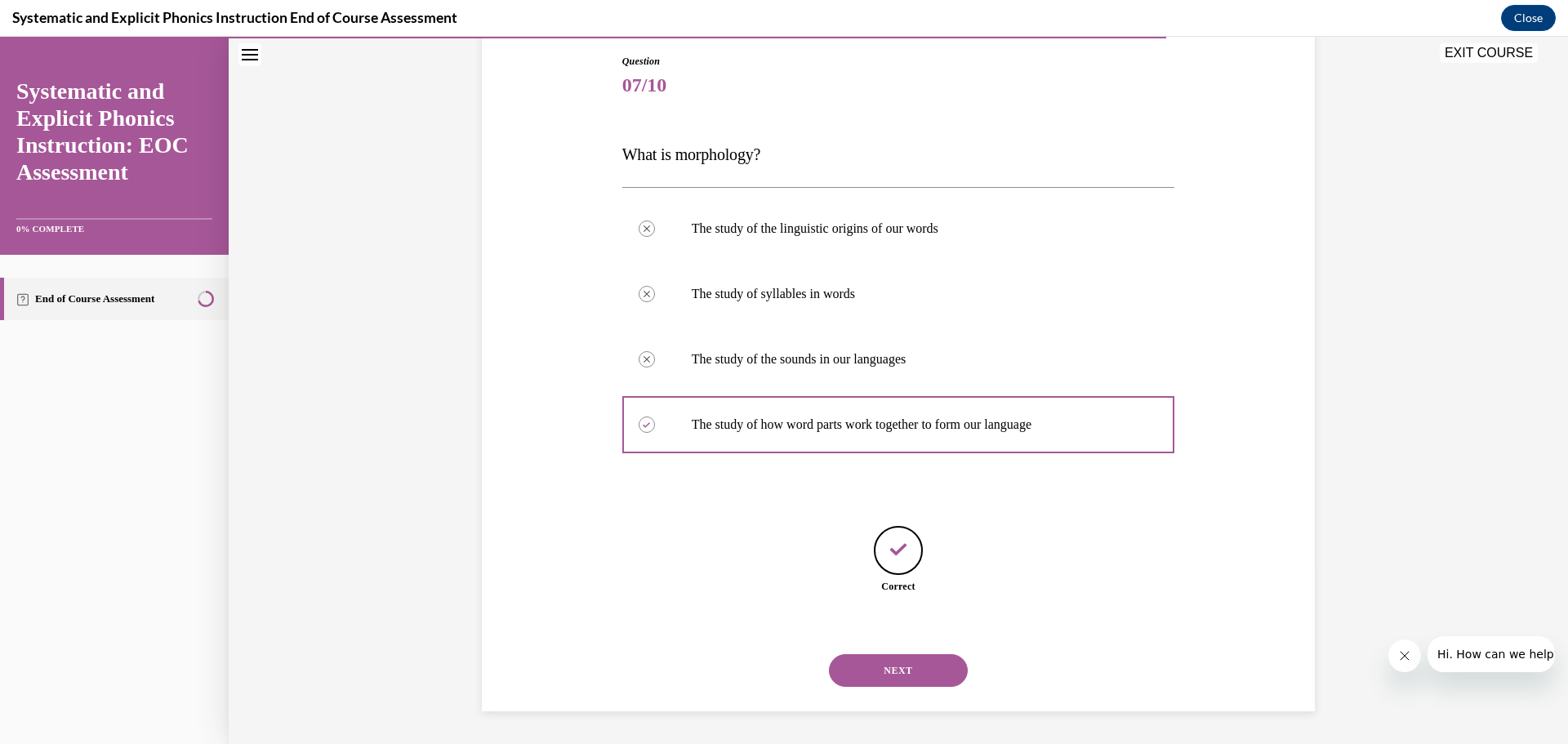
click at [903, 676] on button "NEXT" at bounding box center [898, 671] width 139 height 33
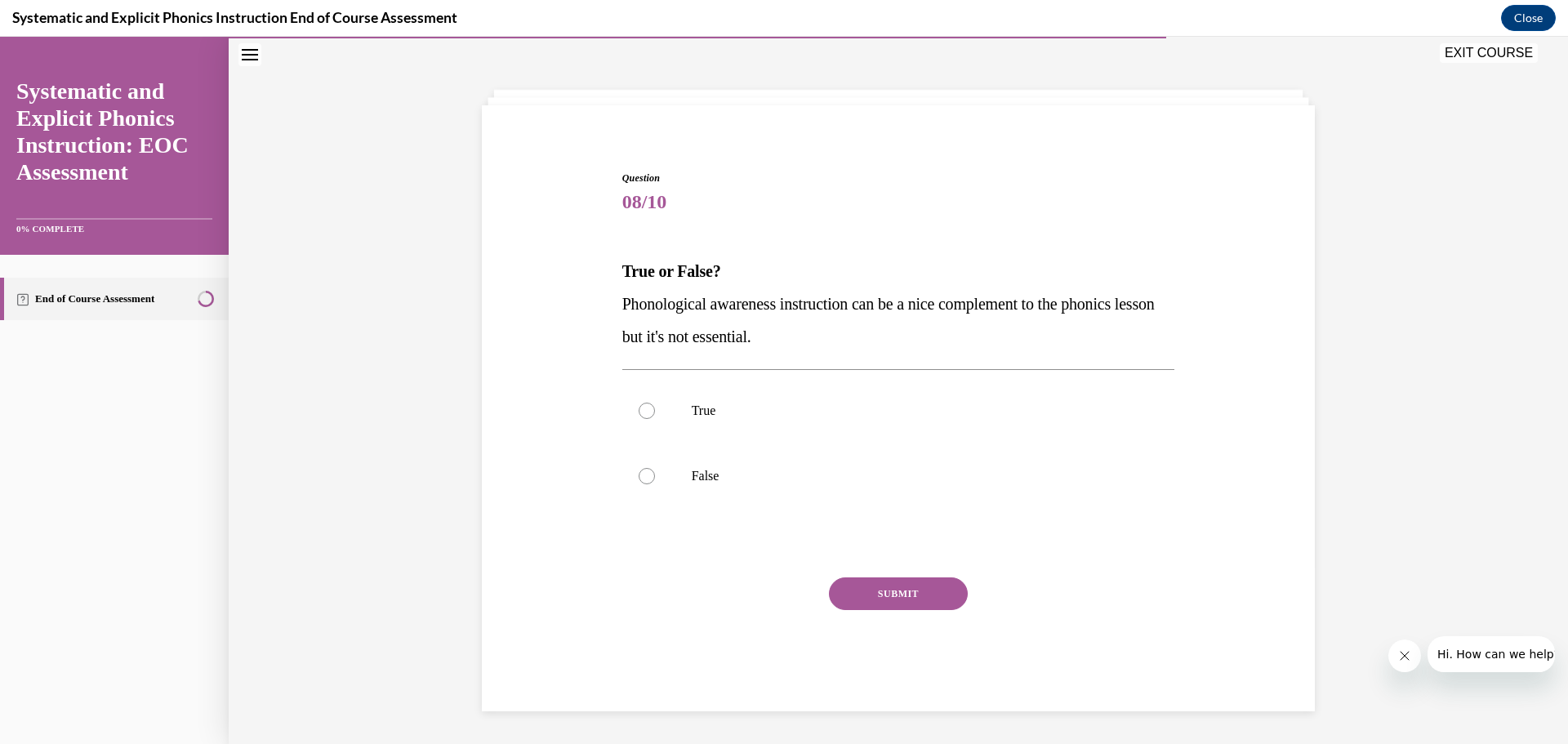
scroll to position [56, 0]
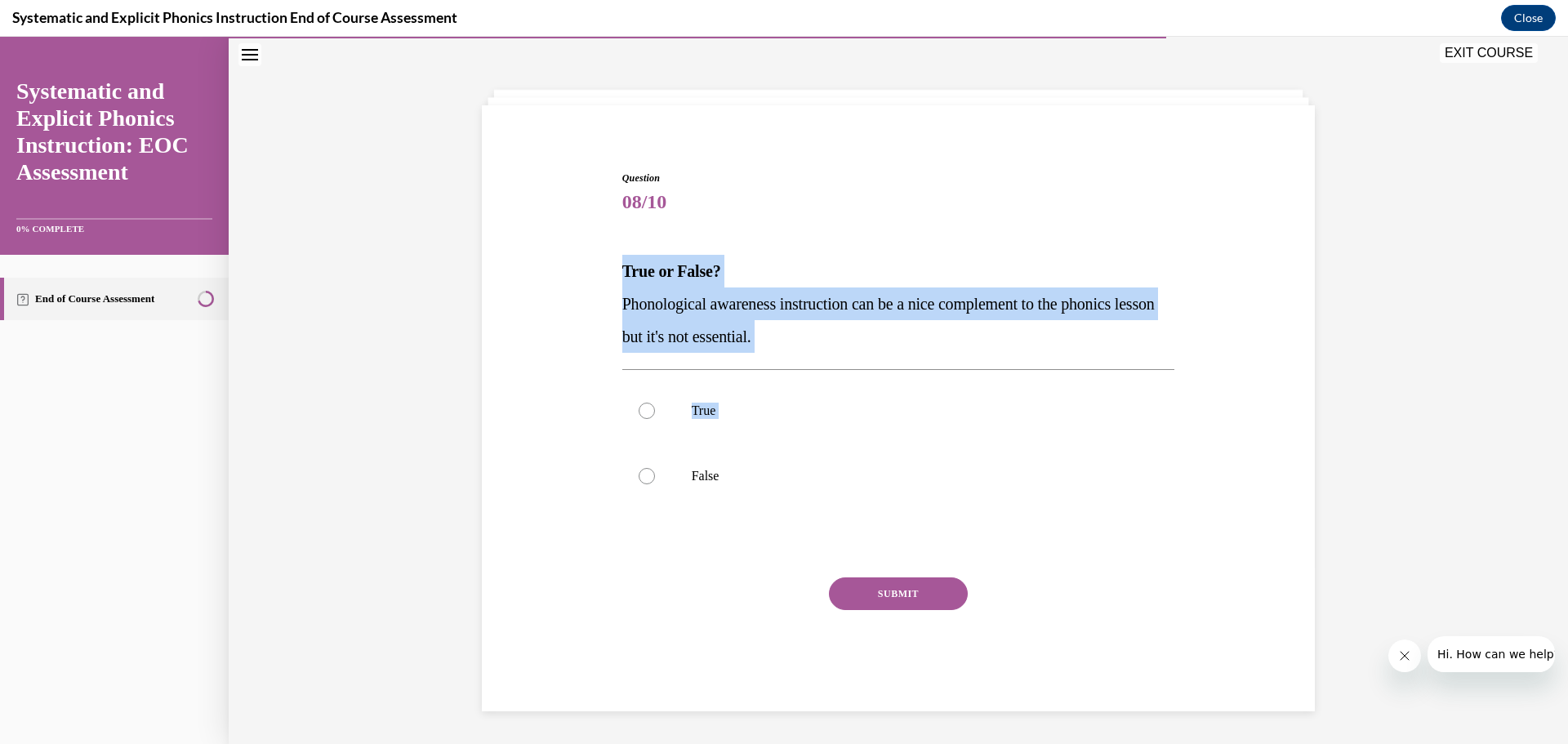
drag, startPoint x: 734, startPoint y: 488, endPoint x: 579, endPoint y: 240, distance: 292.5
click at [579, 240] on div "Question 08/10 True or False? Phonological awareness instruction can be a nice …" at bounding box center [898, 416] width 841 height 590
copy div "True or False? Phonological awareness instruction can be a nice complement to t…"
click at [711, 458] on div at bounding box center [899, 476] width 553 height 66
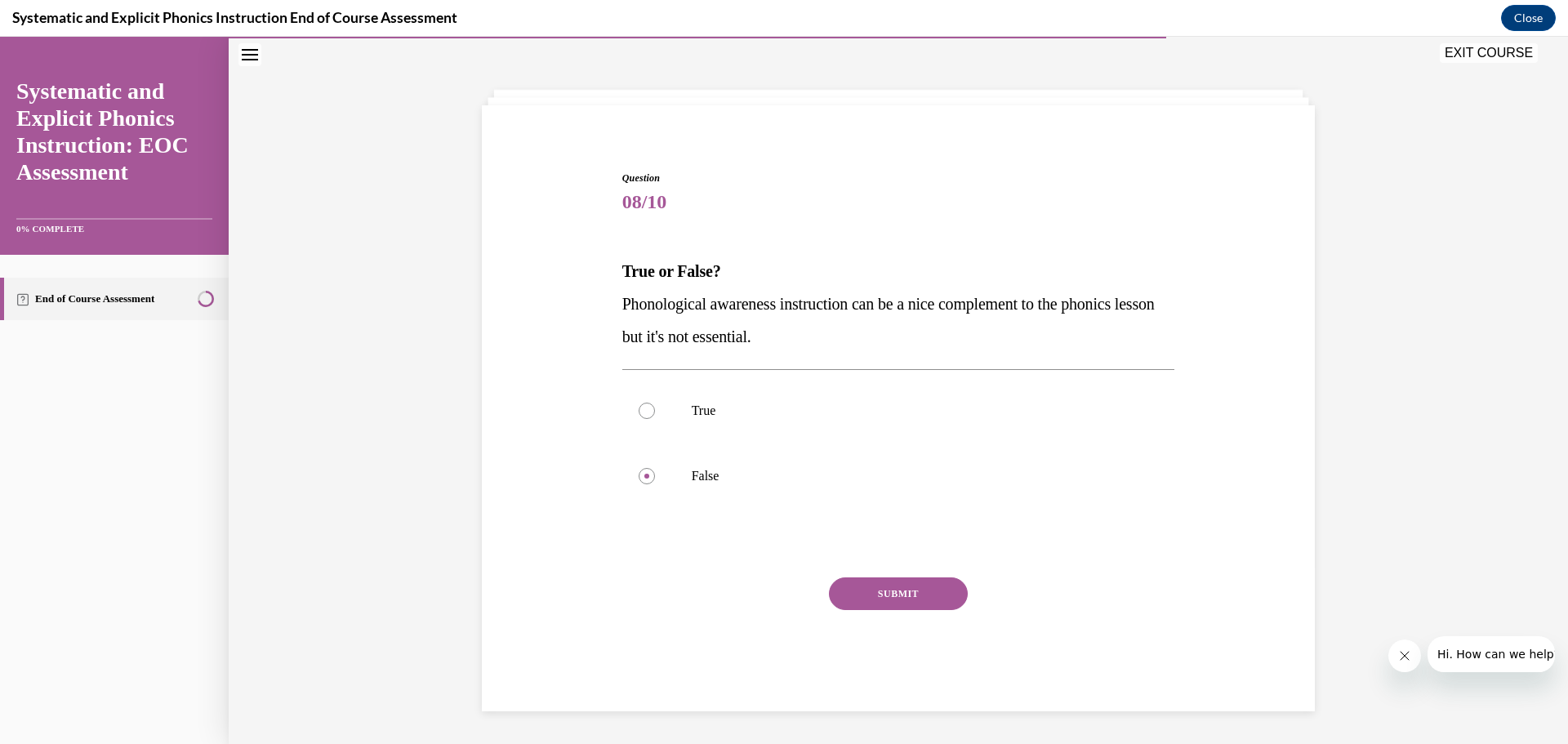
click at [842, 592] on button "SUBMIT" at bounding box center [898, 594] width 139 height 33
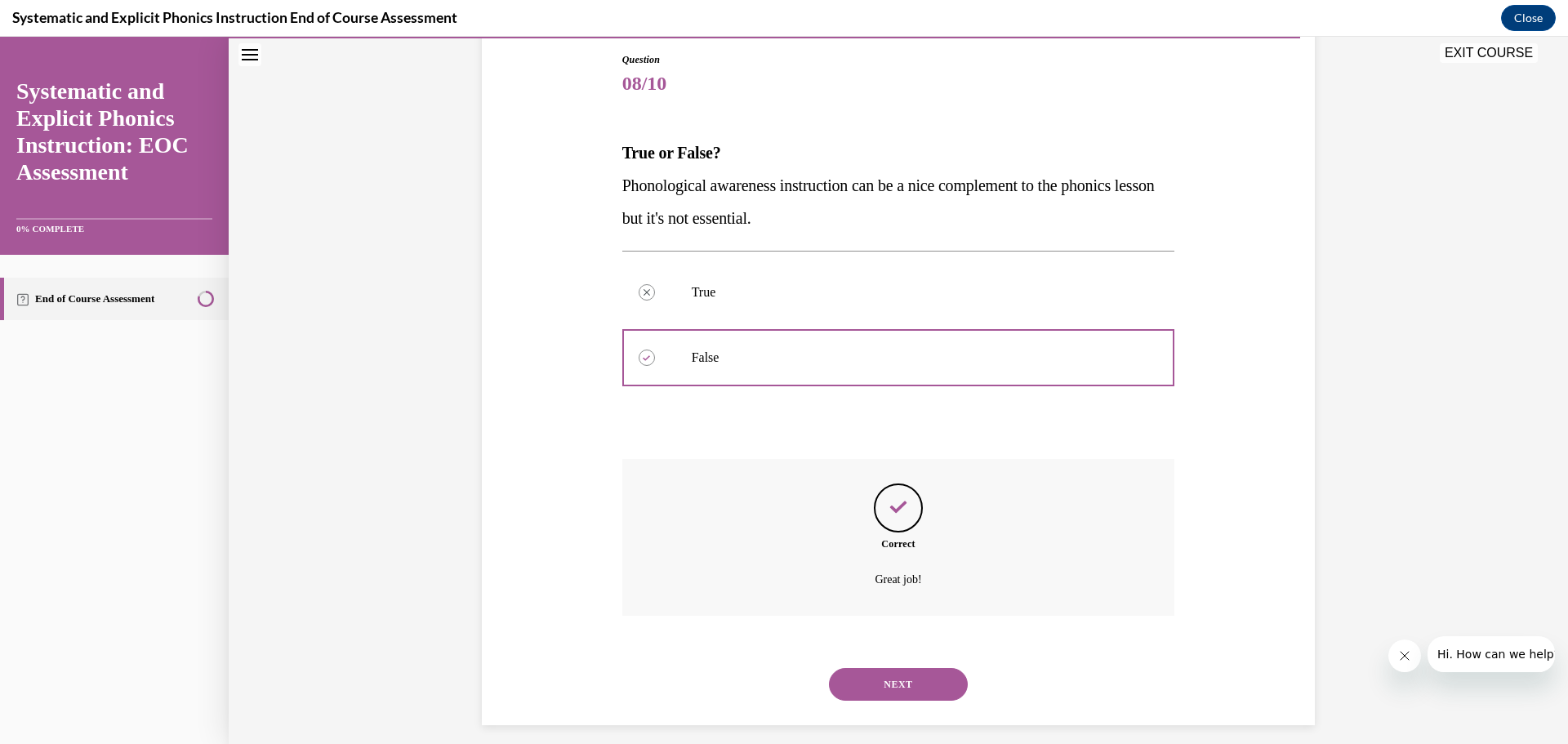
scroll to position [189, 0]
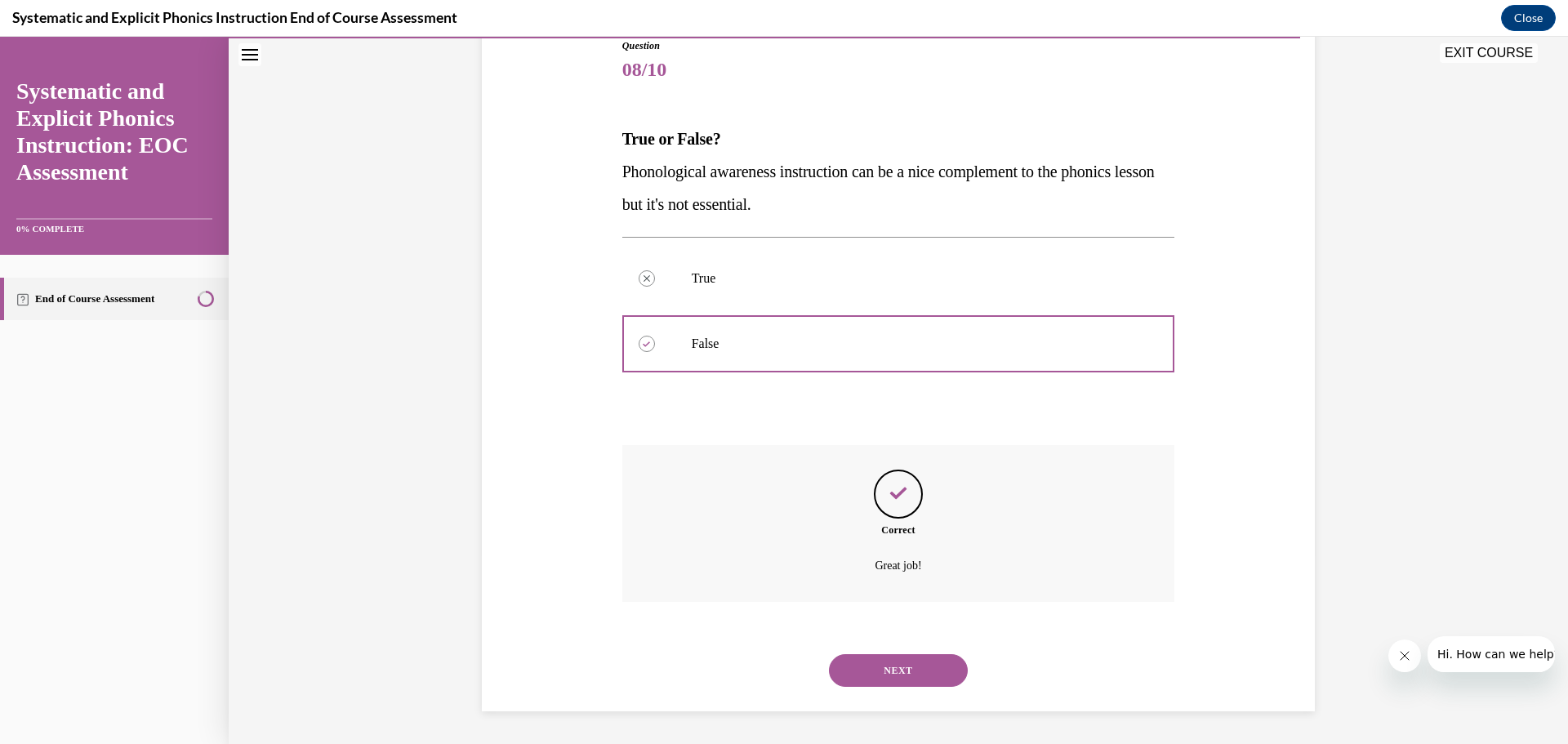
click at [897, 690] on div "NEXT" at bounding box center [899, 671] width 553 height 66
click at [896, 676] on button "NEXT" at bounding box center [898, 671] width 139 height 33
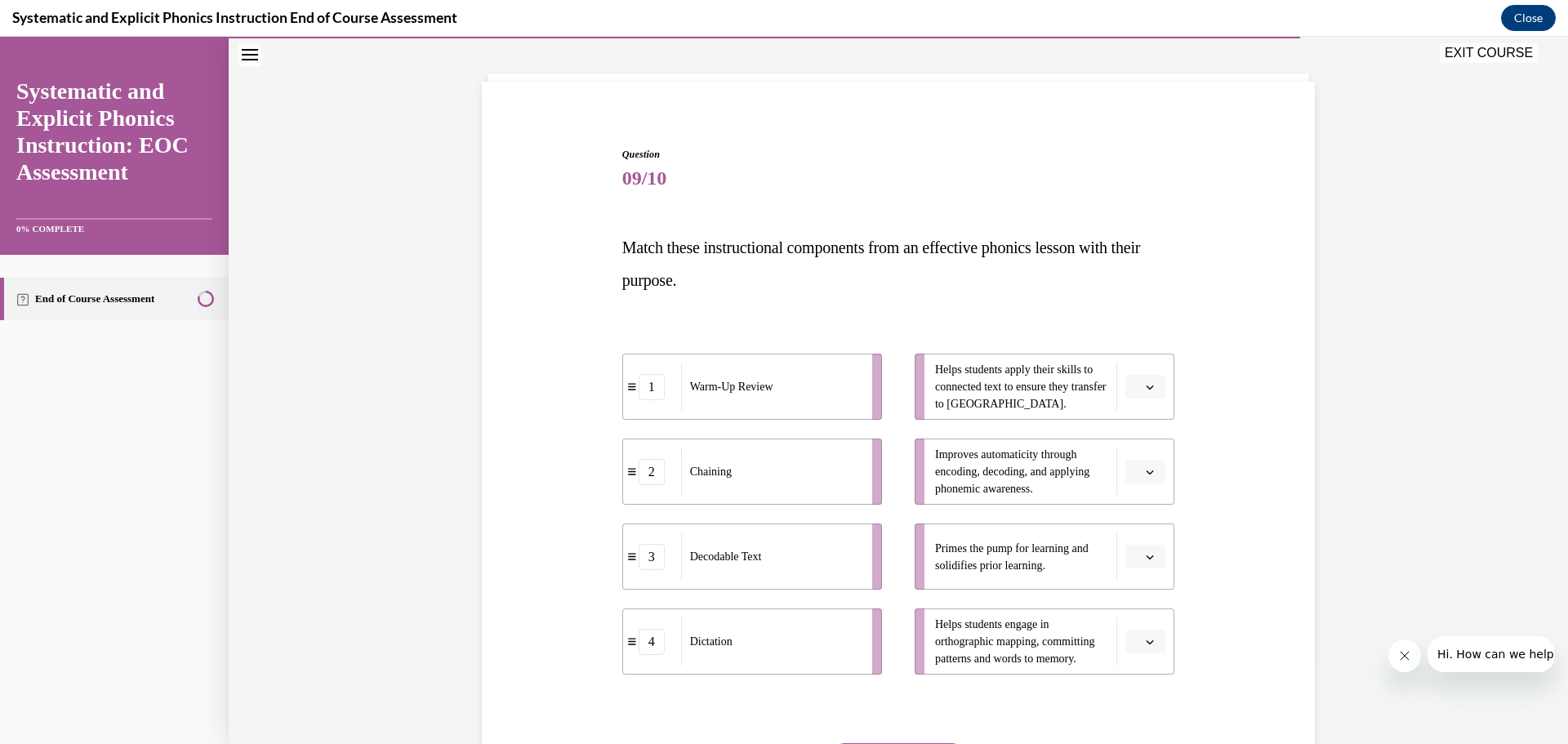
scroll to position [85, 0]
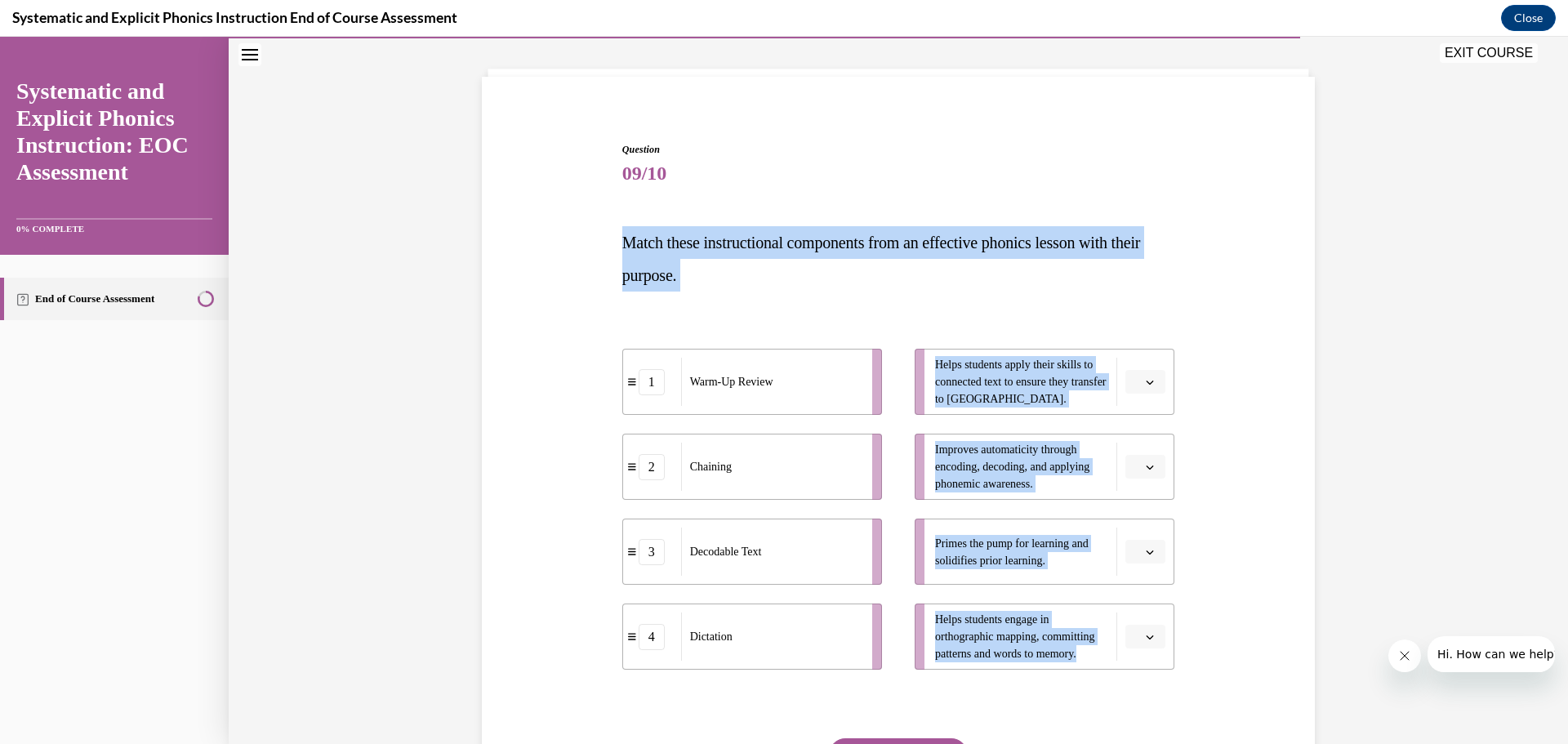
drag, startPoint x: 1130, startPoint y: 689, endPoint x: 594, endPoint y: 242, distance: 697.9
click at [594, 242] on div "Question 09/10 Match these instructional components from an effective phonics l…" at bounding box center [898, 483] width 841 height 780
copy div "Match these instructional components from an effective phonics lesson with thei…"
click at [1372, 471] on div "Question 09/10 Match these instructional components from an effective phonics l…" at bounding box center [898, 454] width 1340 height 902
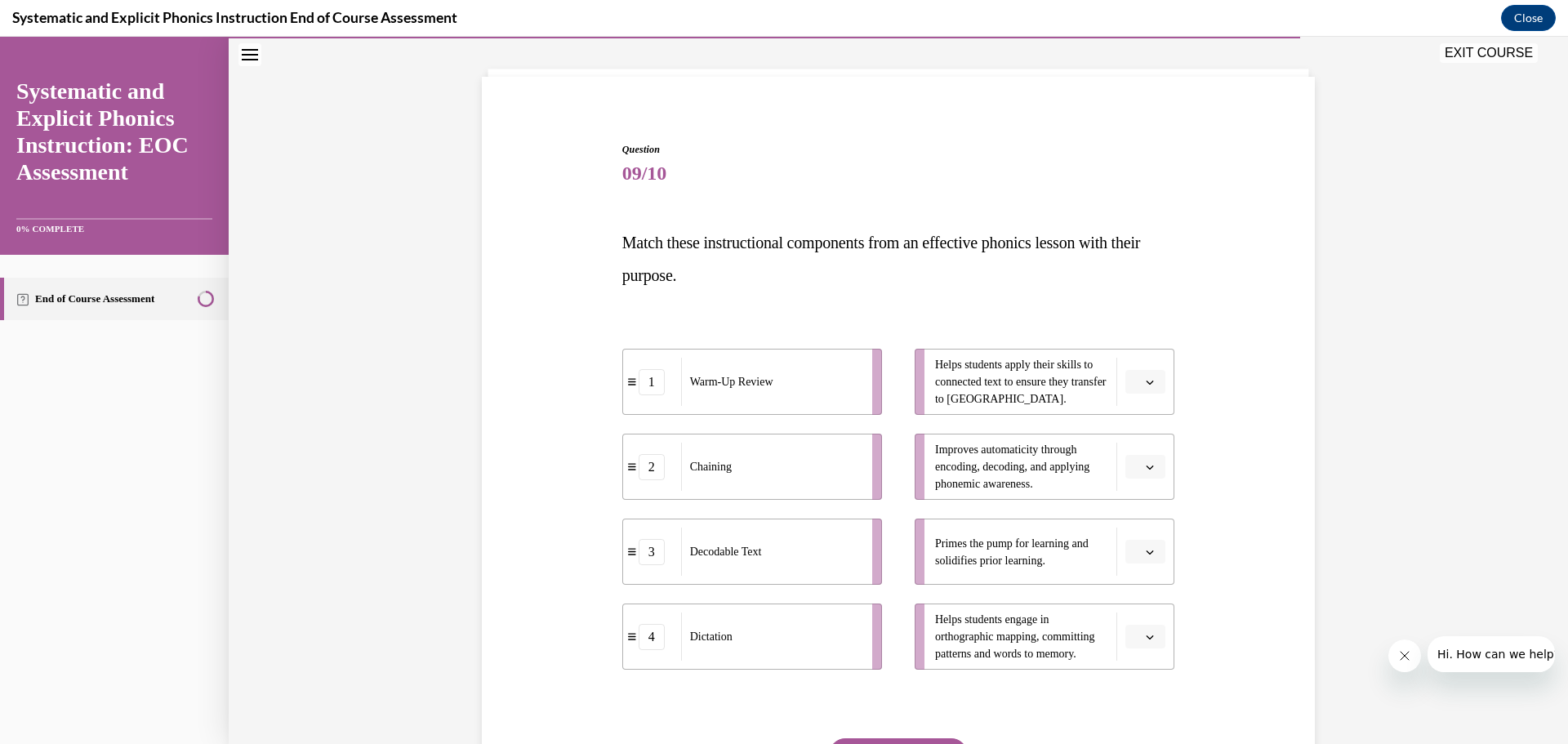
click at [1133, 381] on button "button" at bounding box center [1146, 382] width 40 height 24
click at [1147, 524] on div "3" at bounding box center [1143, 517] width 40 height 33
click at [1146, 482] on li "Improves automaticity through encoding, decoding, and applying phonemic awarene…" at bounding box center [1045, 466] width 260 height 66
click at [1145, 474] on button "button" at bounding box center [1146, 466] width 40 height 24
click at [1145, 542] on div "1" at bounding box center [1143, 536] width 40 height 33
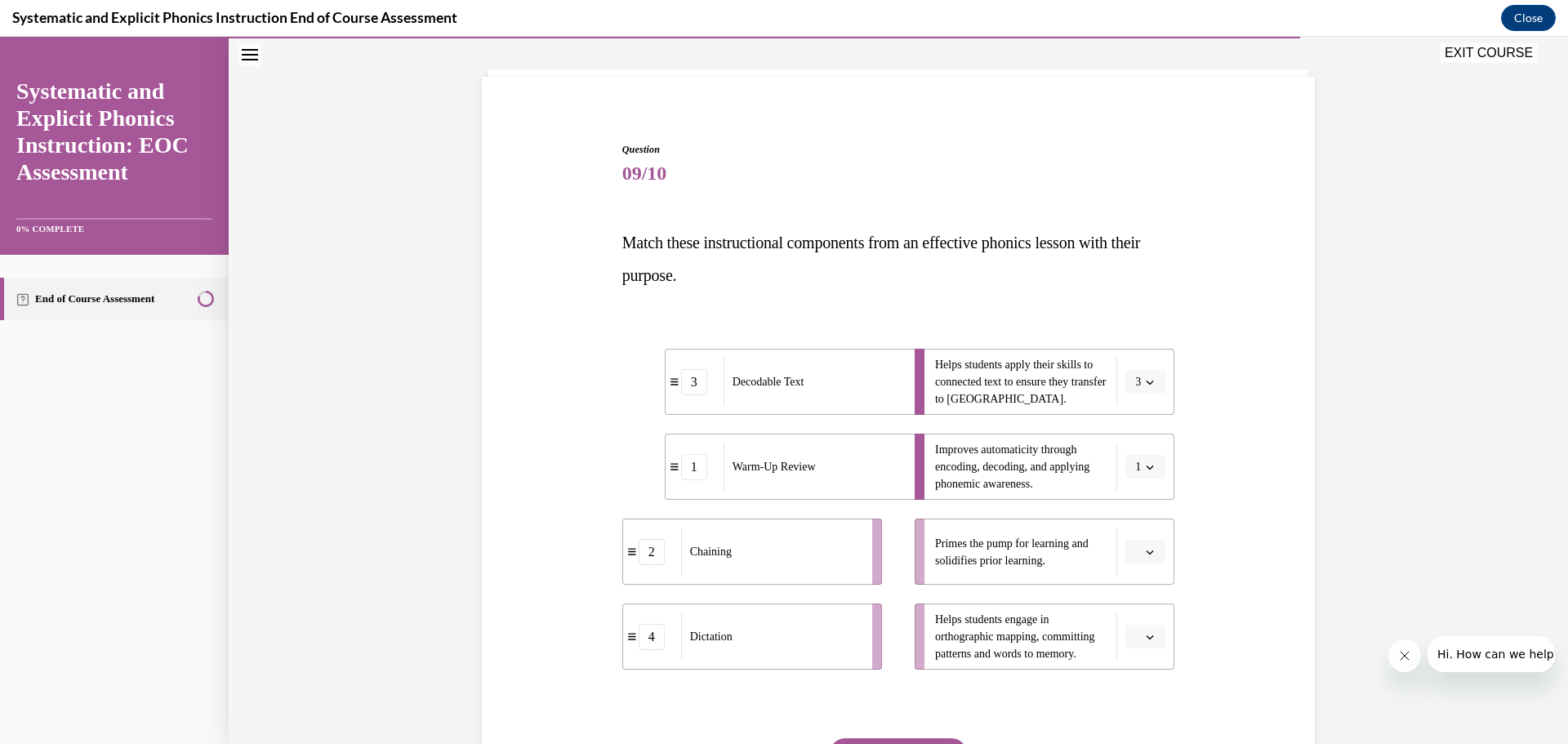
click at [1141, 559] on button "button" at bounding box center [1146, 551] width 40 height 24
click at [1148, 615] on div "1" at bounding box center [1143, 621] width 40 height 33
click at [1144, 645] on button "button" at bounding box center [1146, 636] width 40 height 24
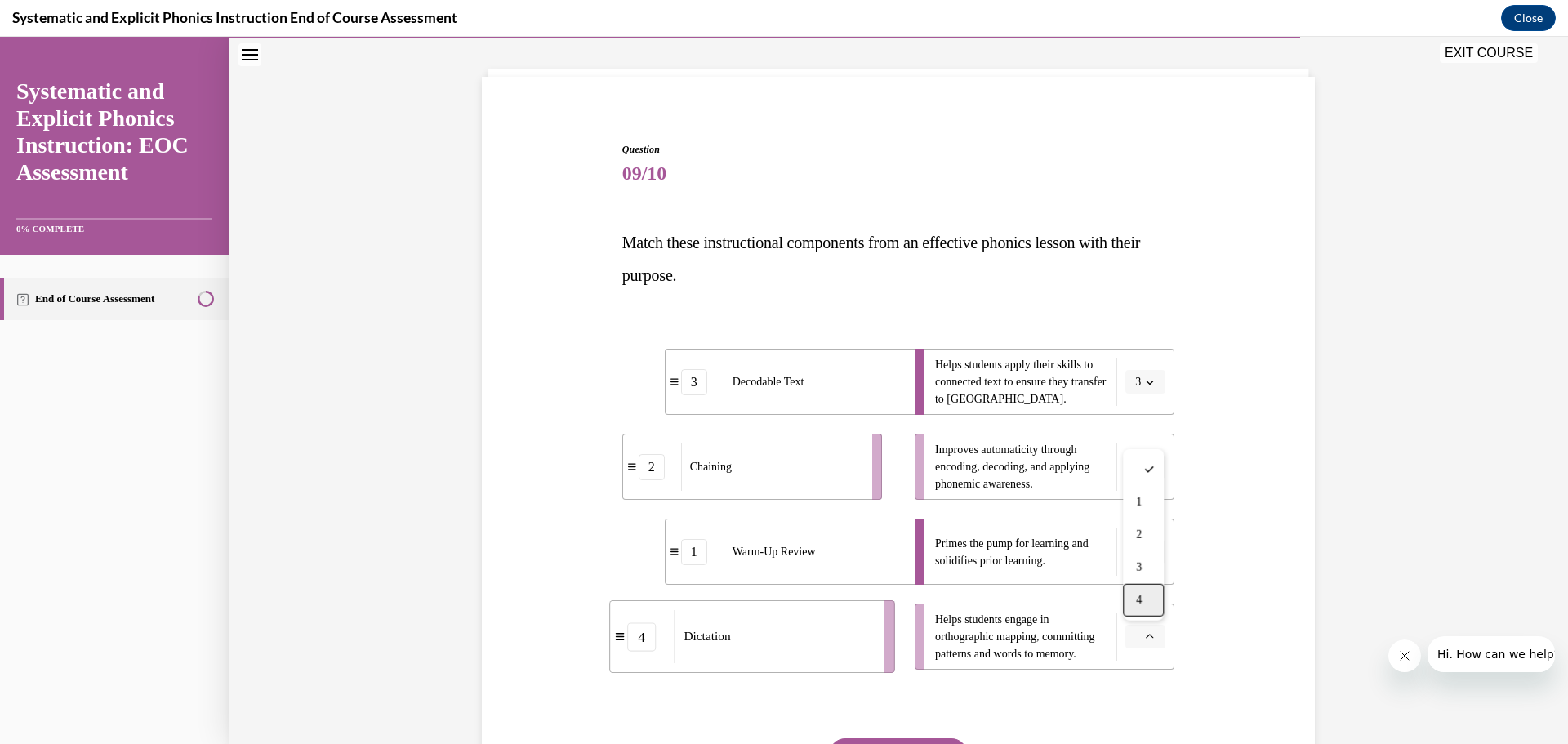
click at [1141, 600] on span "4" at bounding box center [1139, 600] width 6 height 13
click at [1151, 465] on icon "button" at bounding box center [1150, 467] width 8 height 8
click at [1146, 566] on div "2" at bounding box center [1143, 569] width 40 height 33
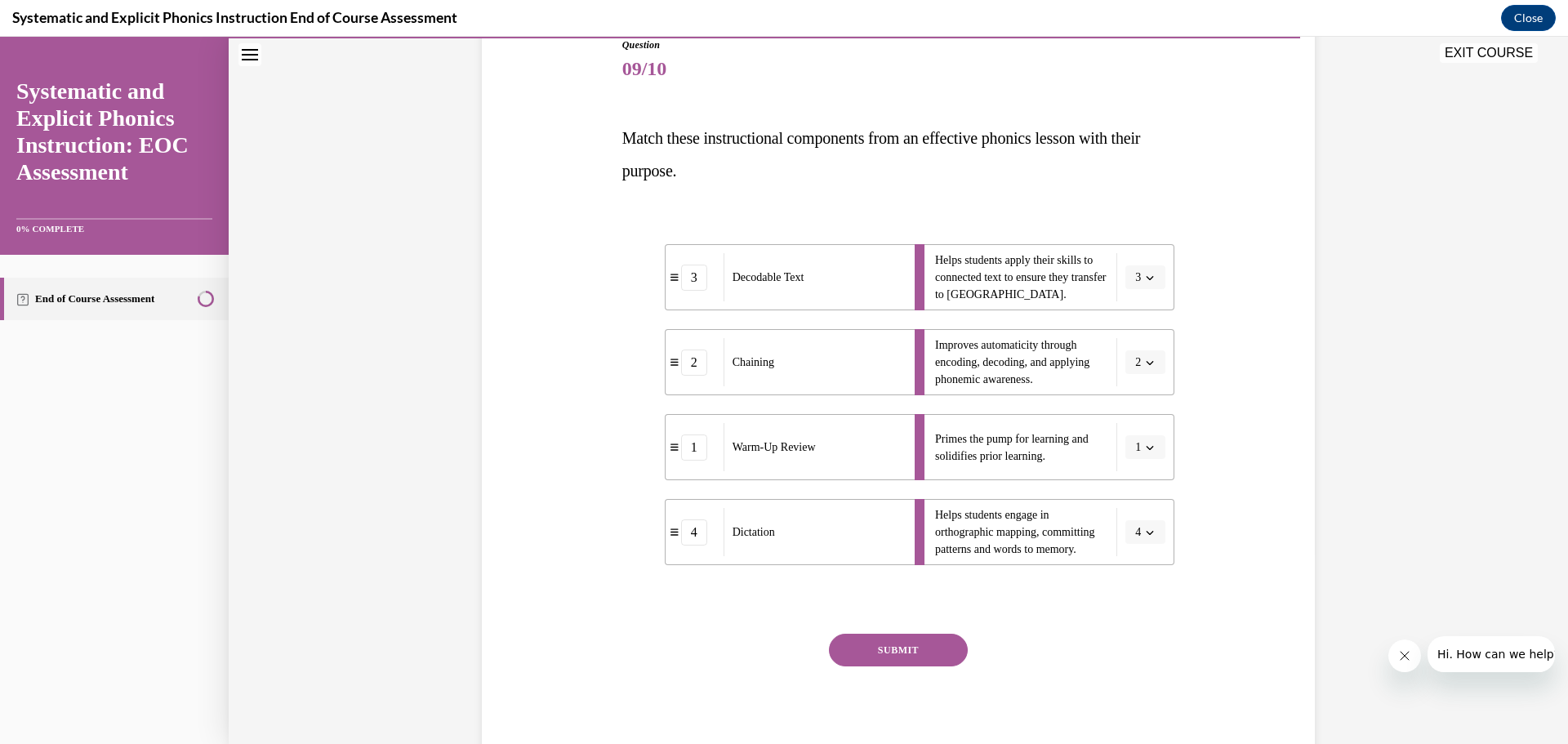
scroll to position [192, 0]
click at [942, 651] on button "SUBMIT" at bounding box center [898, 648] width 139 height 33
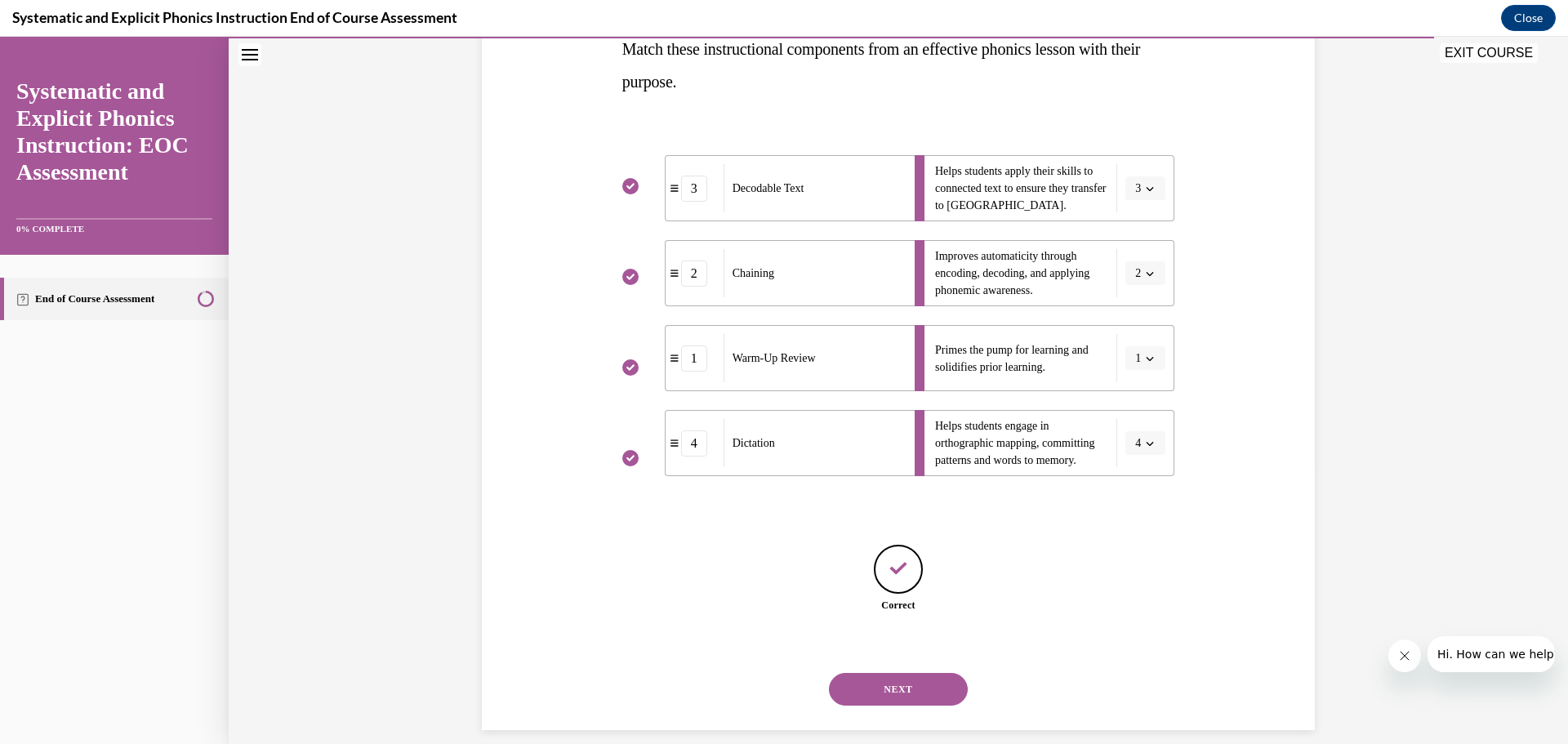
scroll to position [298, 0]
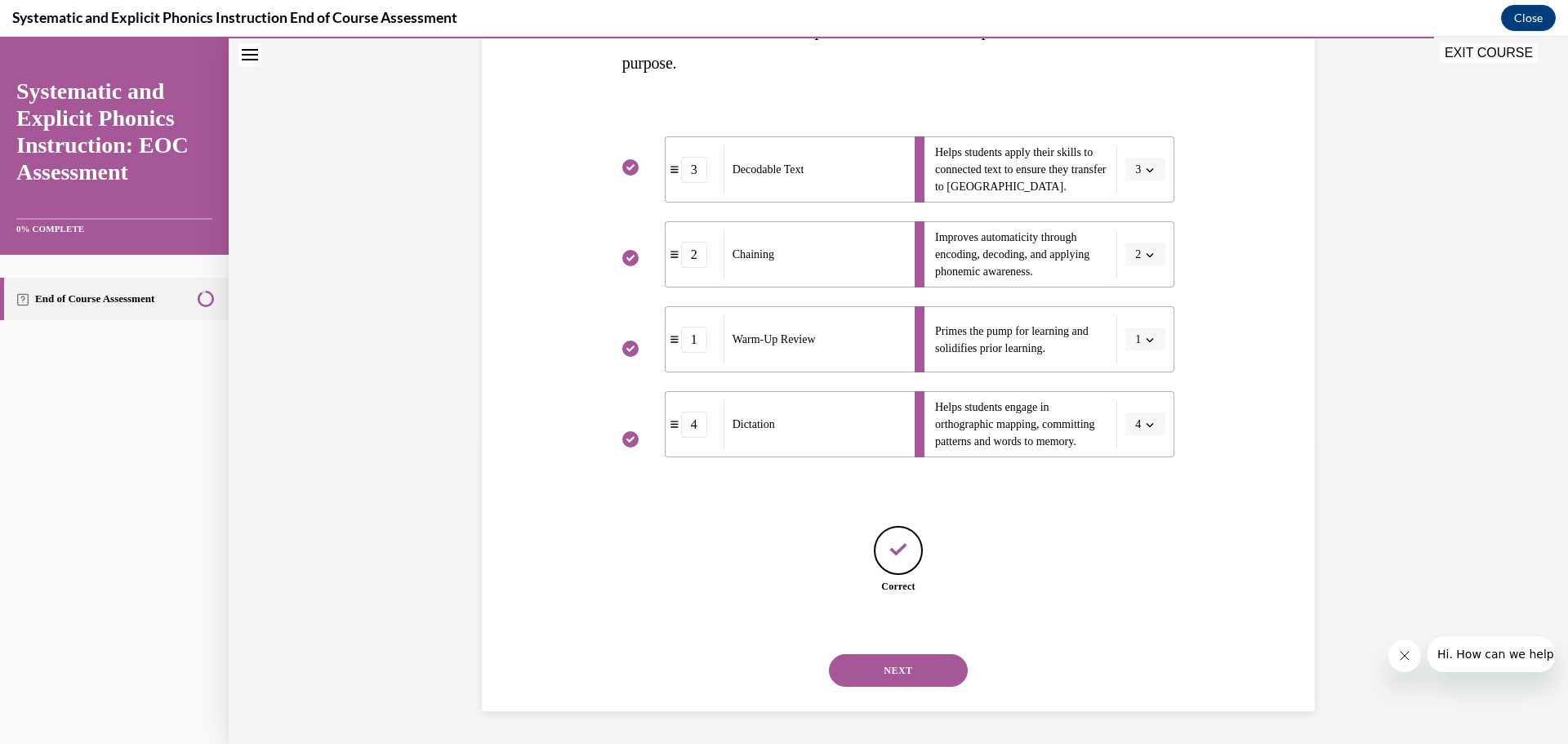
click at [952, 675] on button "NEXT" at bounding box center [898, 671] width 139 height 33
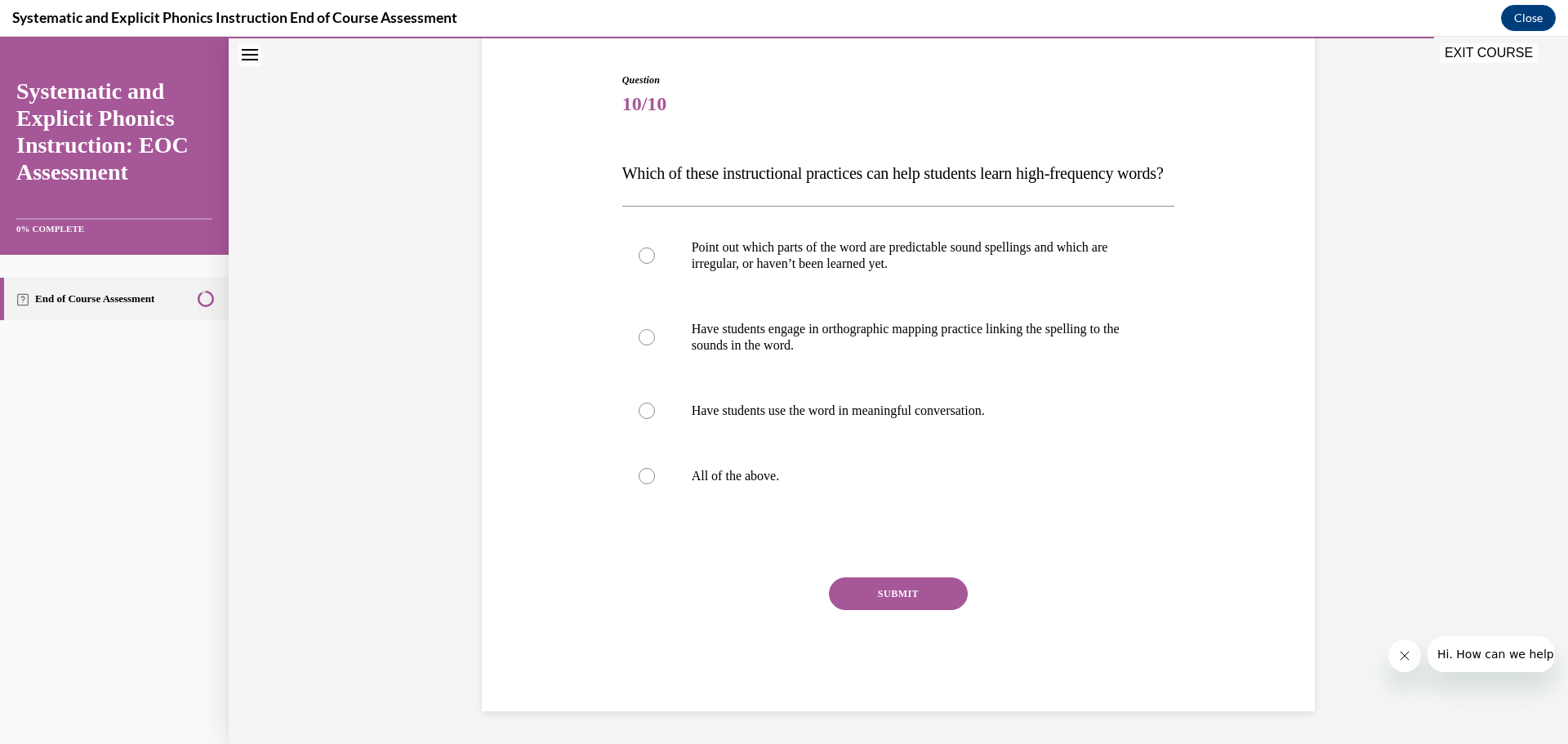
scroll to position [182, 0]
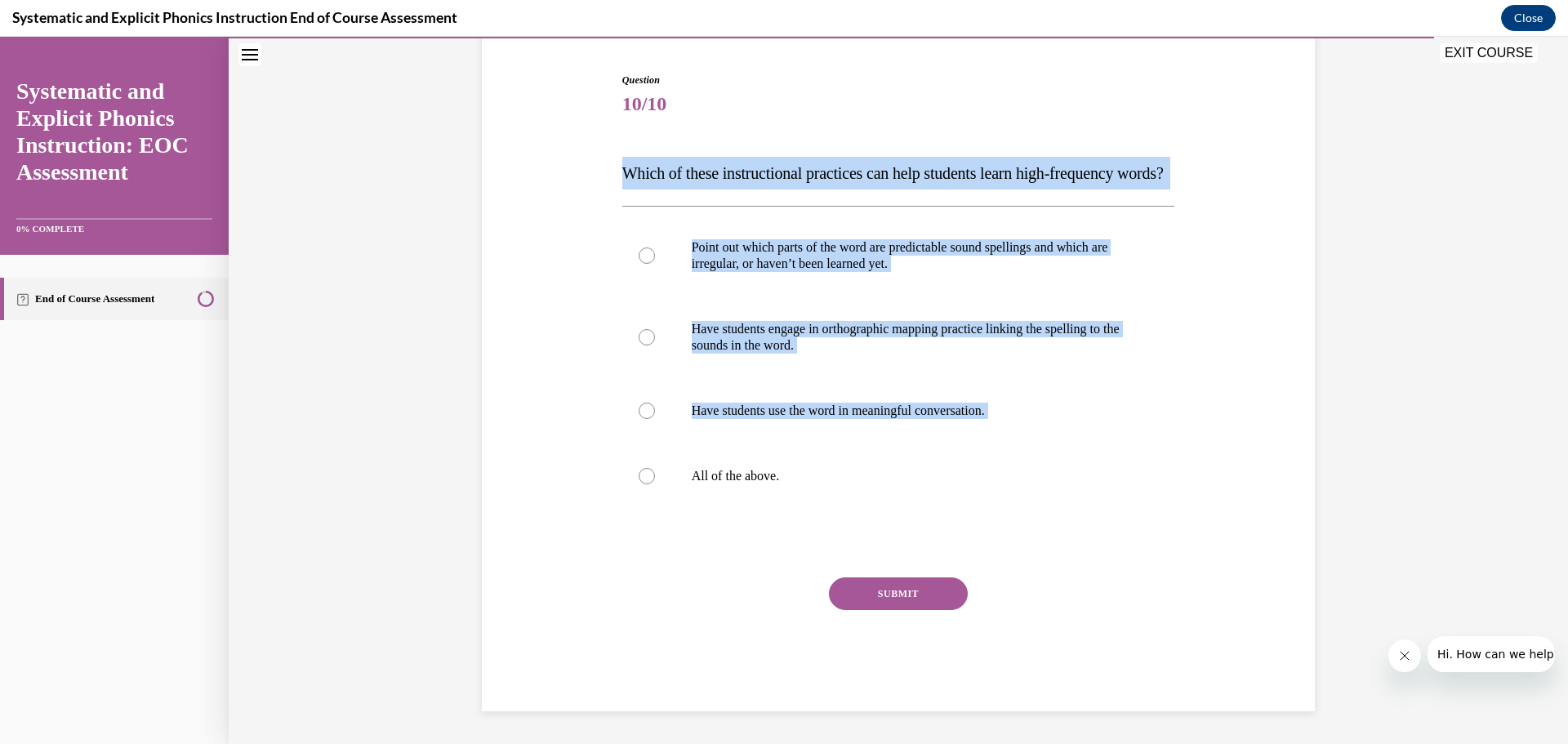
drag, startPoint x: 816, startPoint y: 503, endPoint x: 614, endPoint y: 145, distance: 411.1
click at [614, 145] on div "Question 10/10 Which of these instructional practices can help students learn h…" at bounding box center [898, 368] width 841 height 688
copy div "Which of these instructional practices can help students learn high-frequency w…"
click at [794, 464] on div at bounding box center [899, 476] width 553 height 66
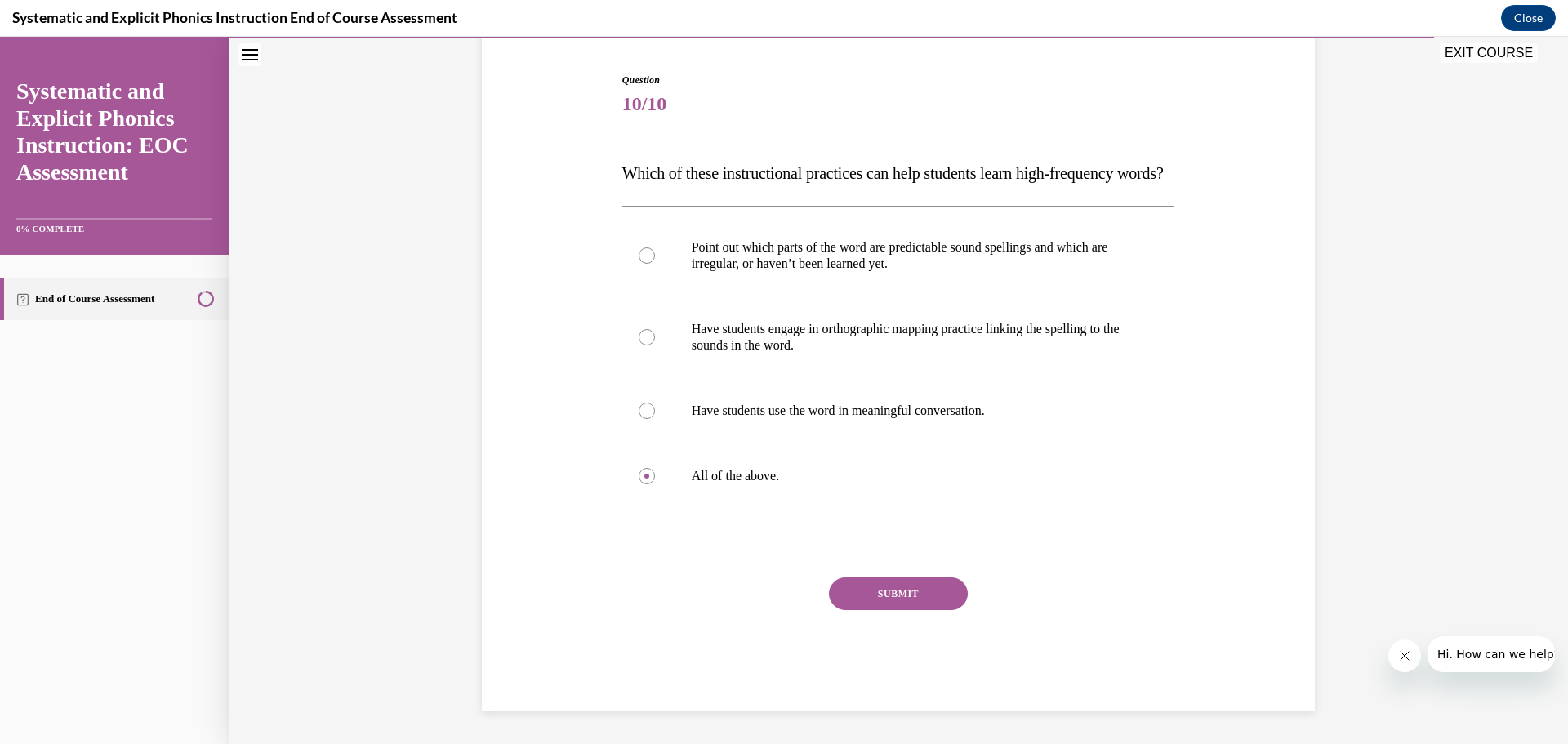
click at [897, 603] on button "SUBMIT" at bounding box center [898, 594] width 139 height 33
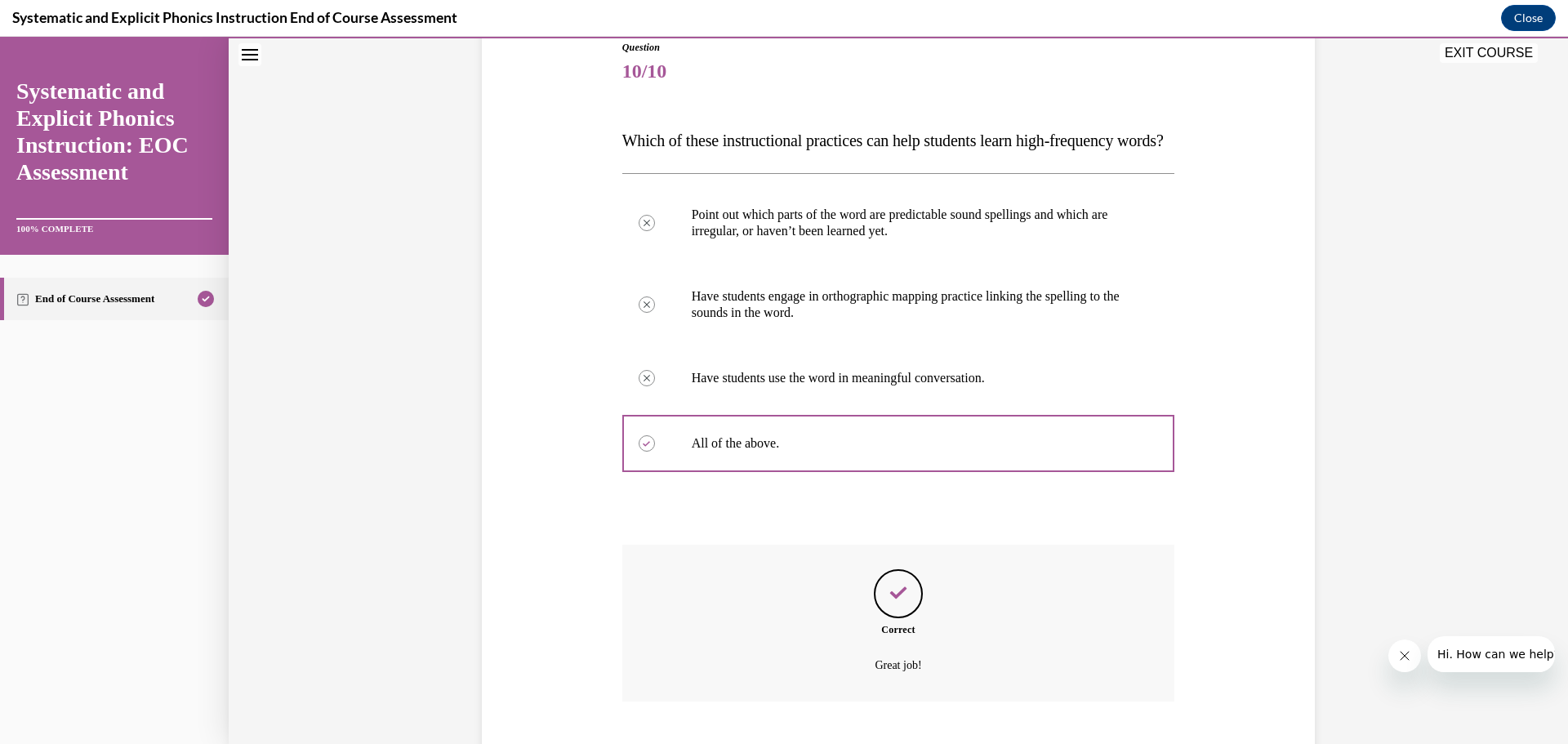
scroll to position [319, 0]
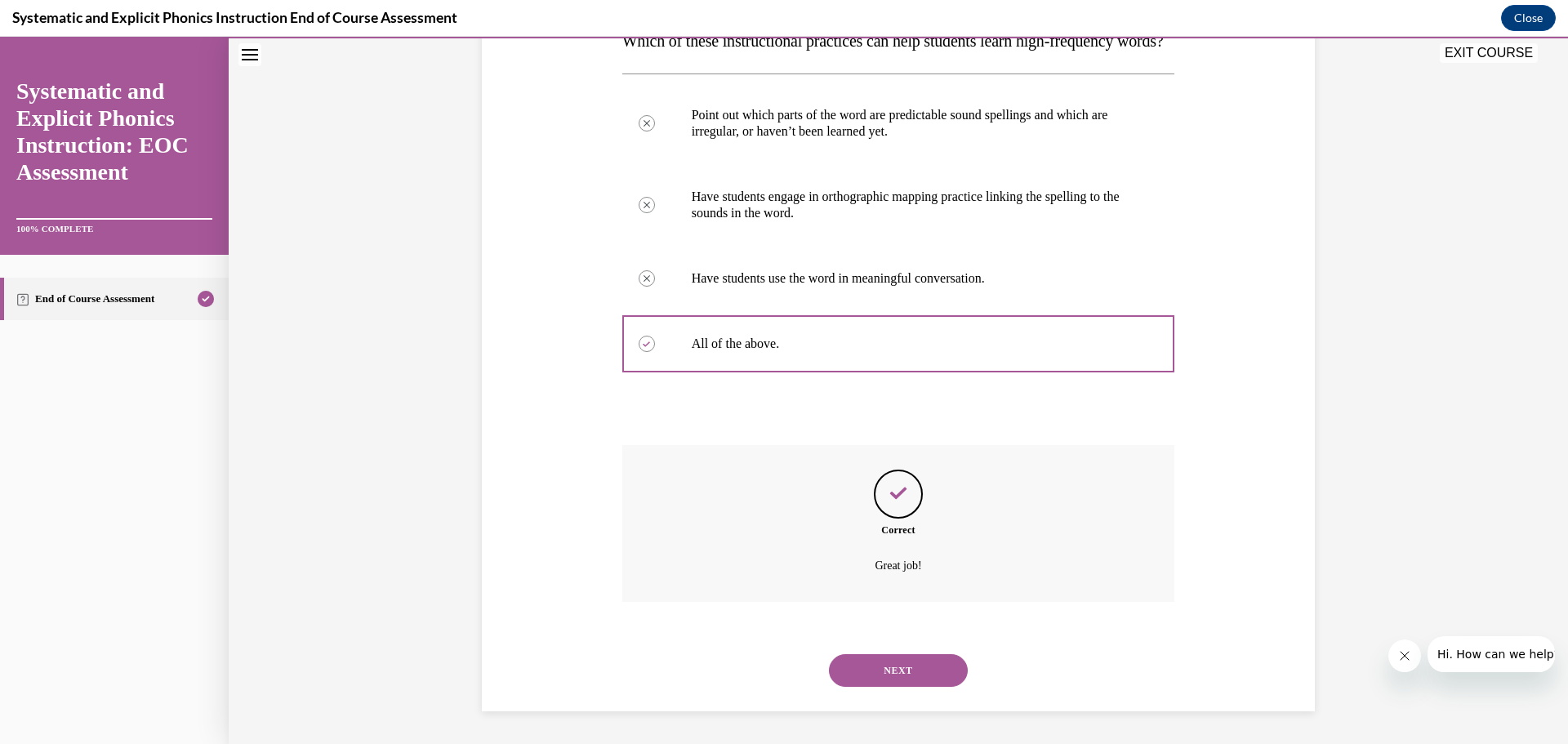
click at [940, 677] on button "NEXT" at bounding box center [898, 671] width 139 height 33
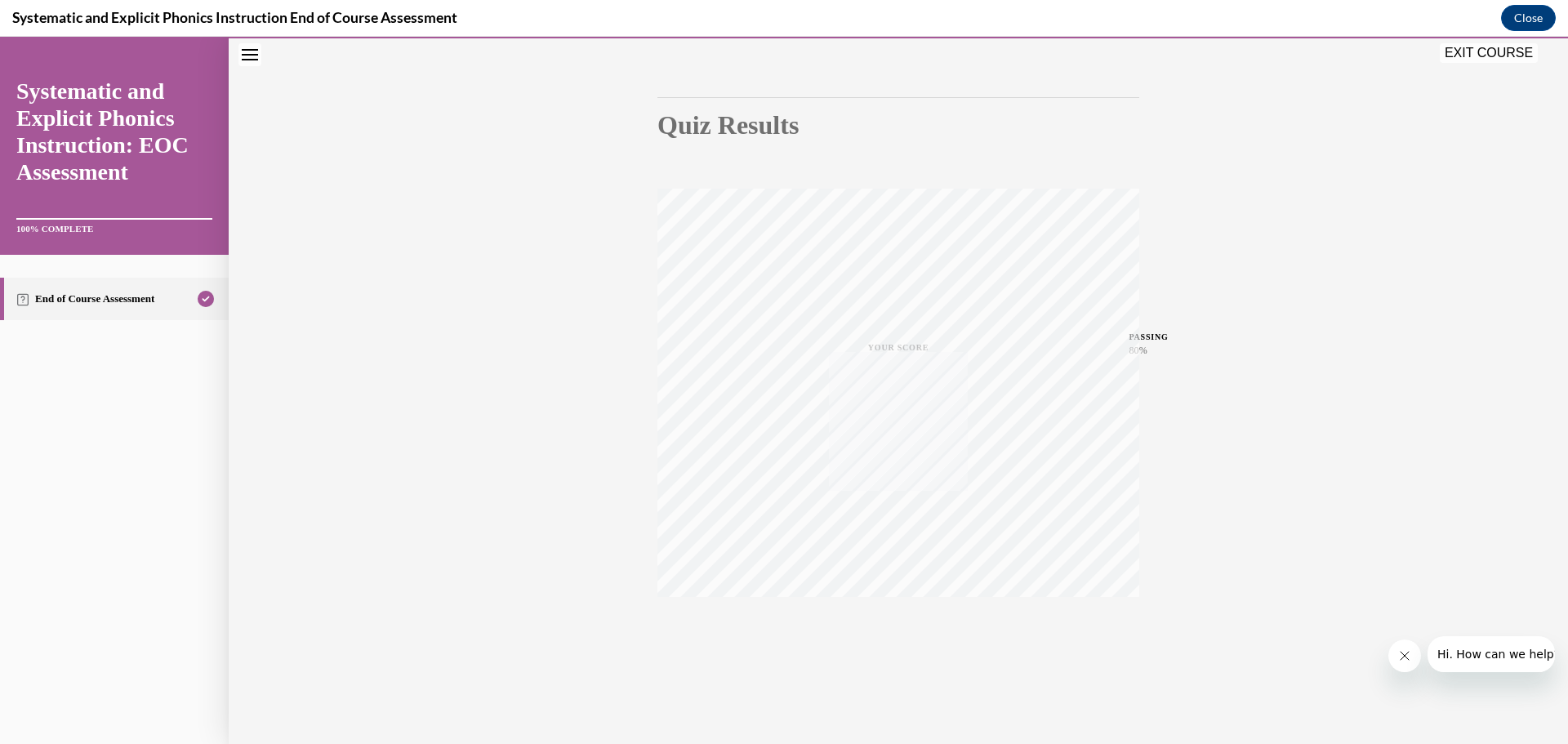
scroll to position [130, 0]
click at [1491, 44] on button "EXIT COURSE" at bounding box center [1489, 53] width 98 height 19
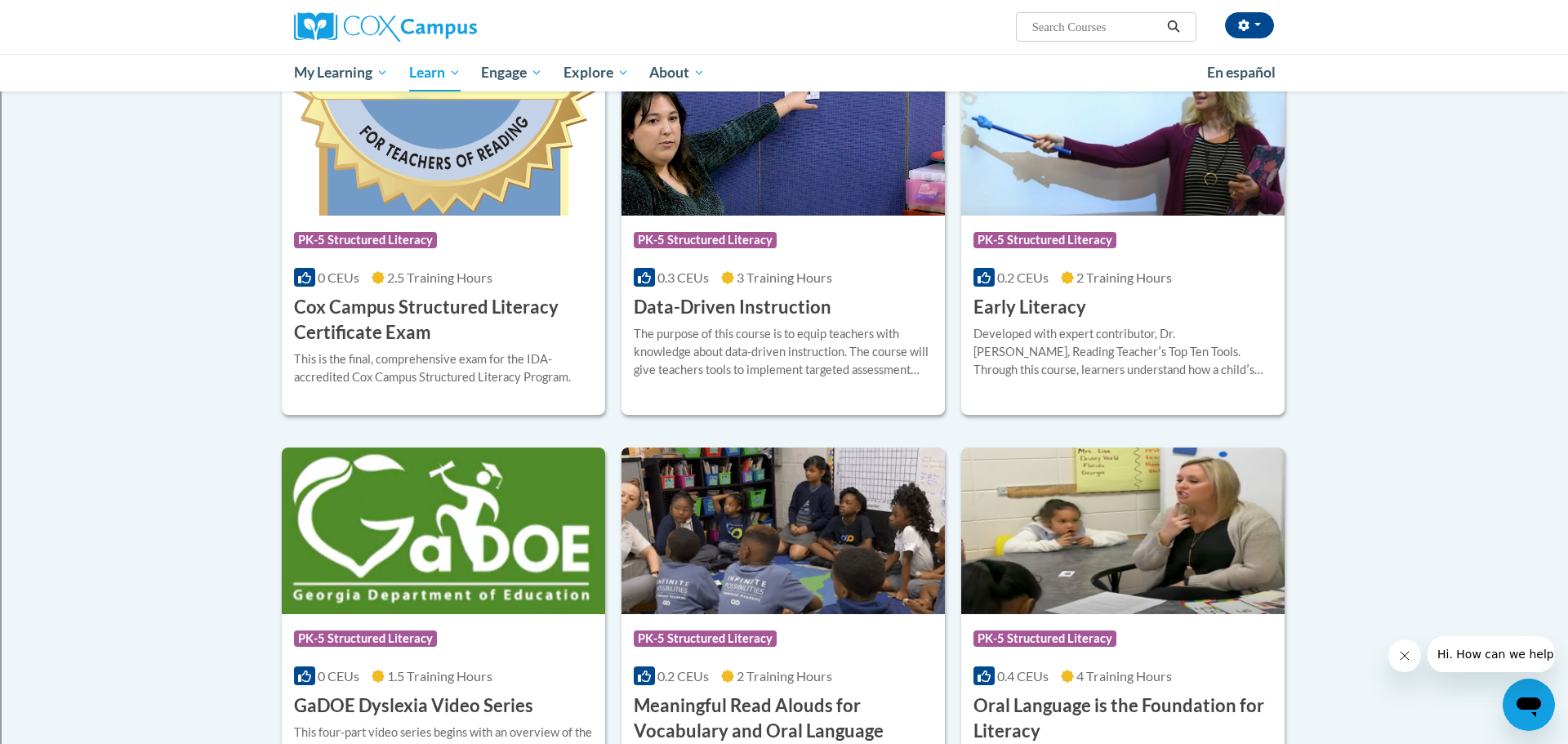
scroll to position [573, 0]
click at [478, 149] on img at bounding box center [443, 133] width 324 height 167
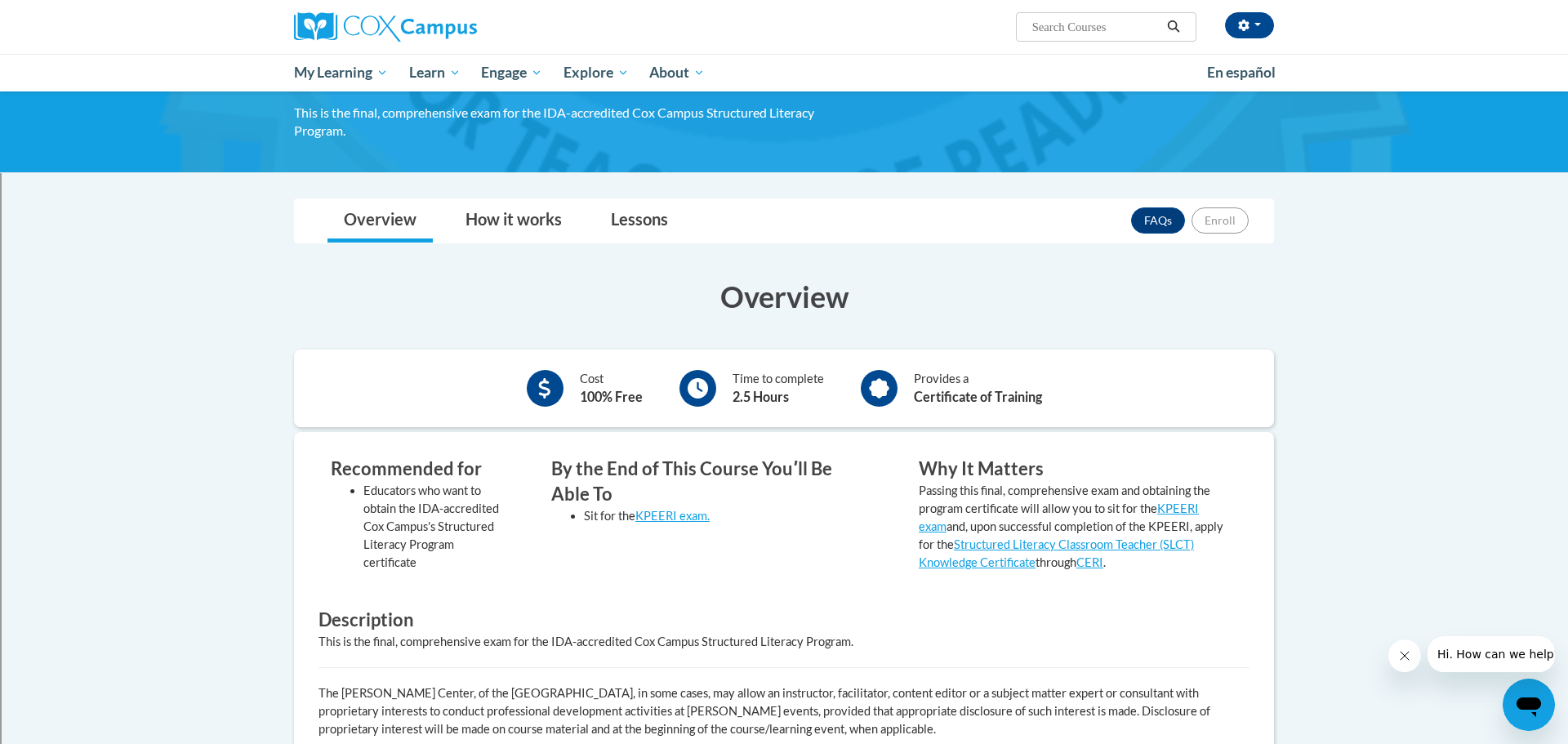
scroll to position [140, 0]
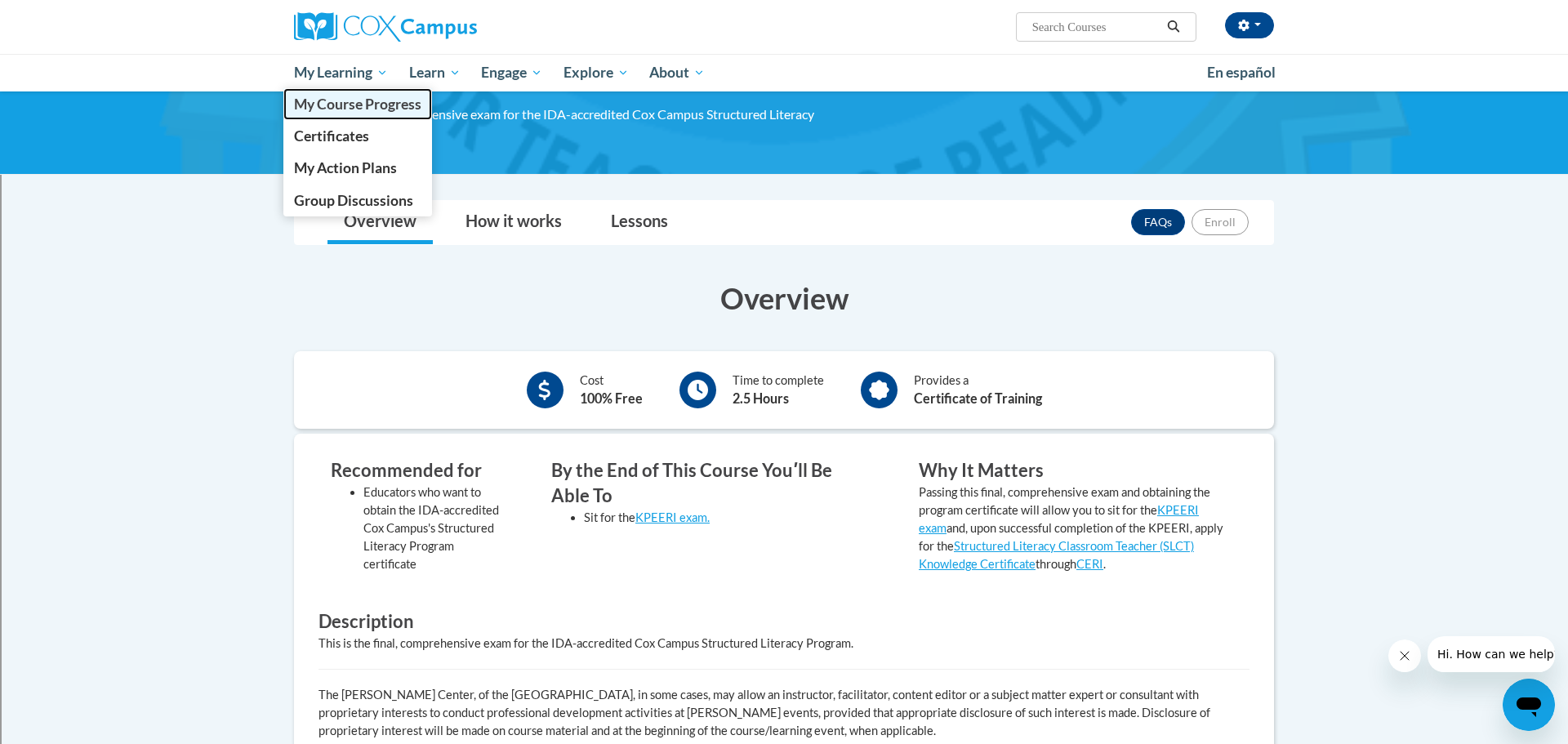
click at [367, 110] on span "My Course Progress" at bounding box center [358, 104] width 127 height 17
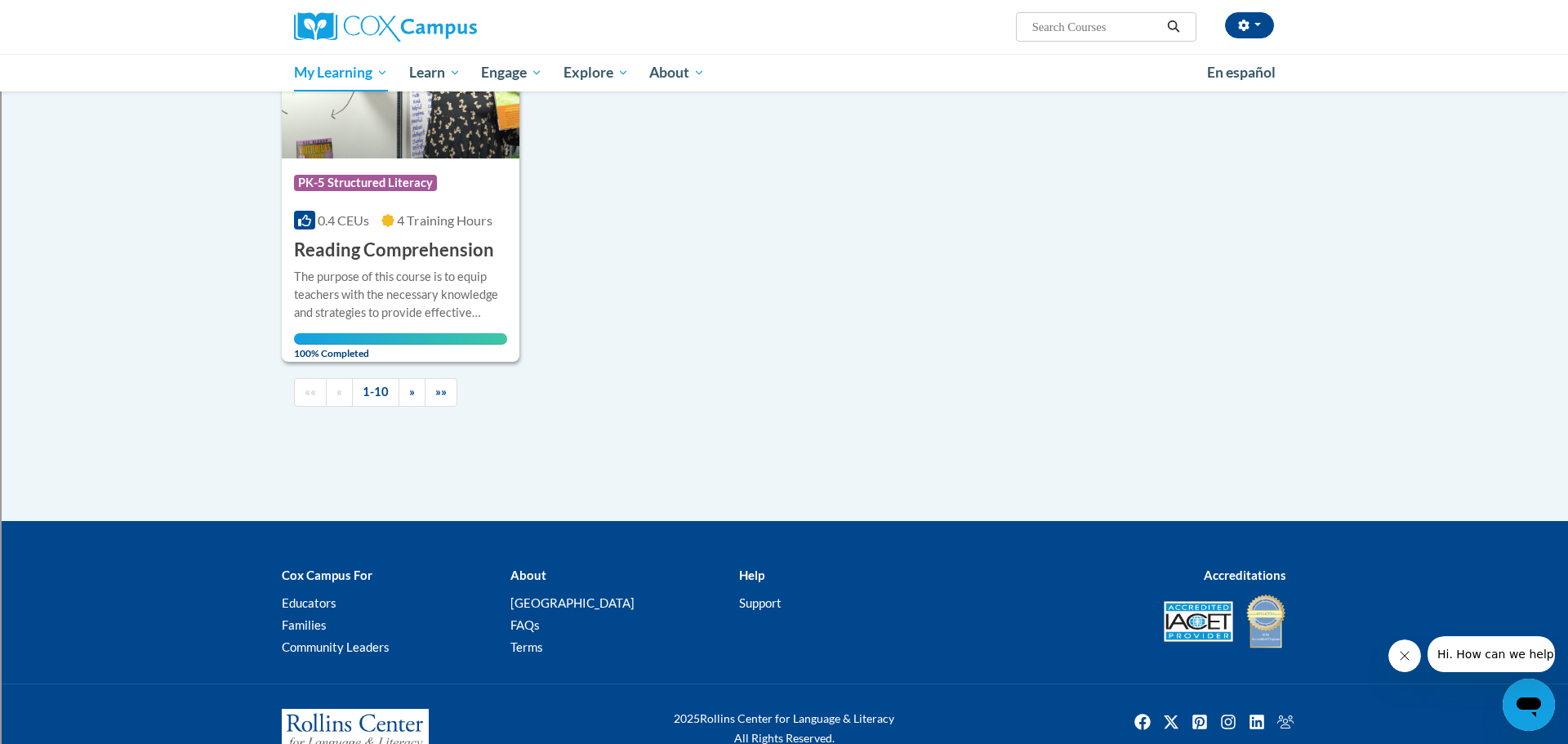
scroll to position [1673, 0]
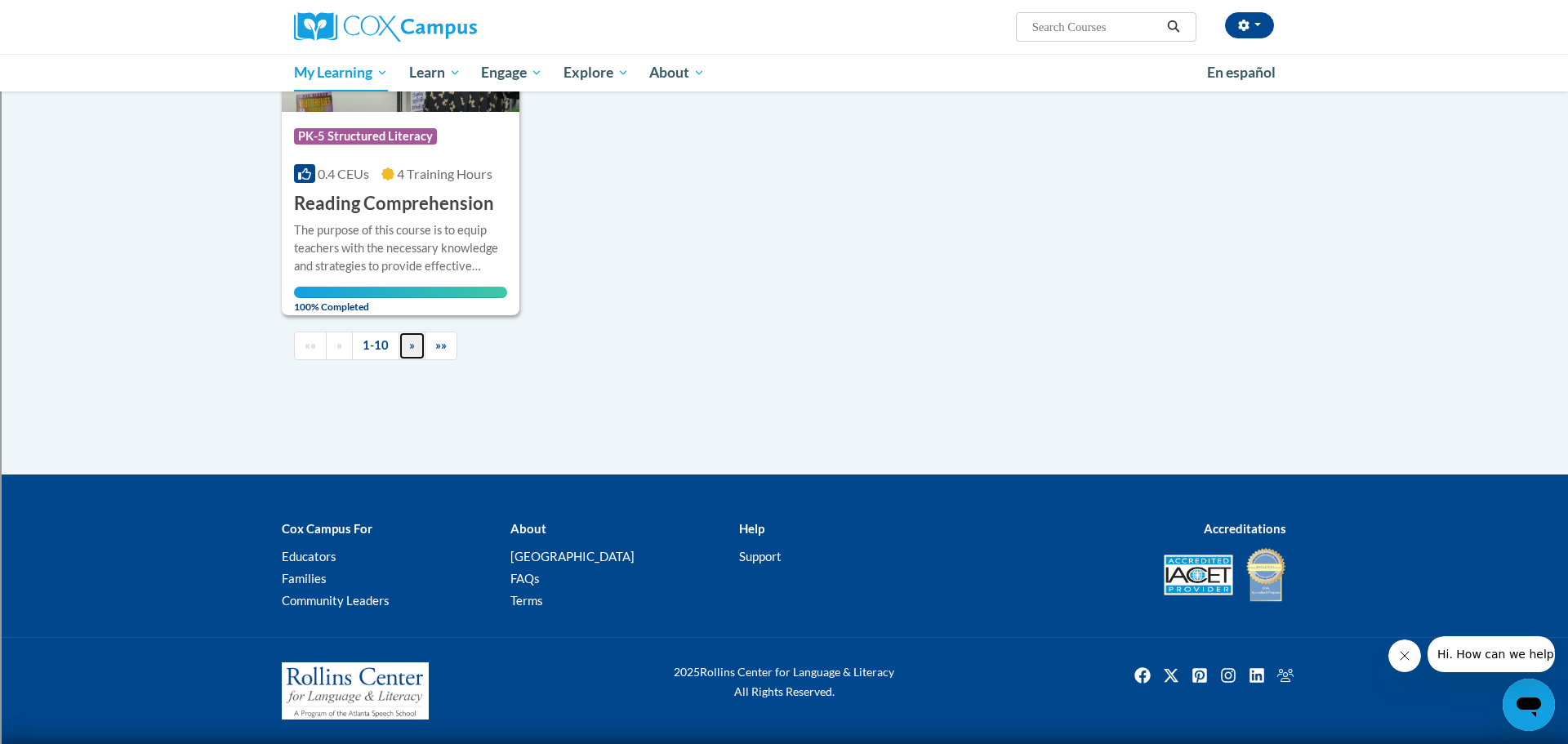
click at [411, 352] on link "»" at bounding box center [412, 346] width 27 height 29
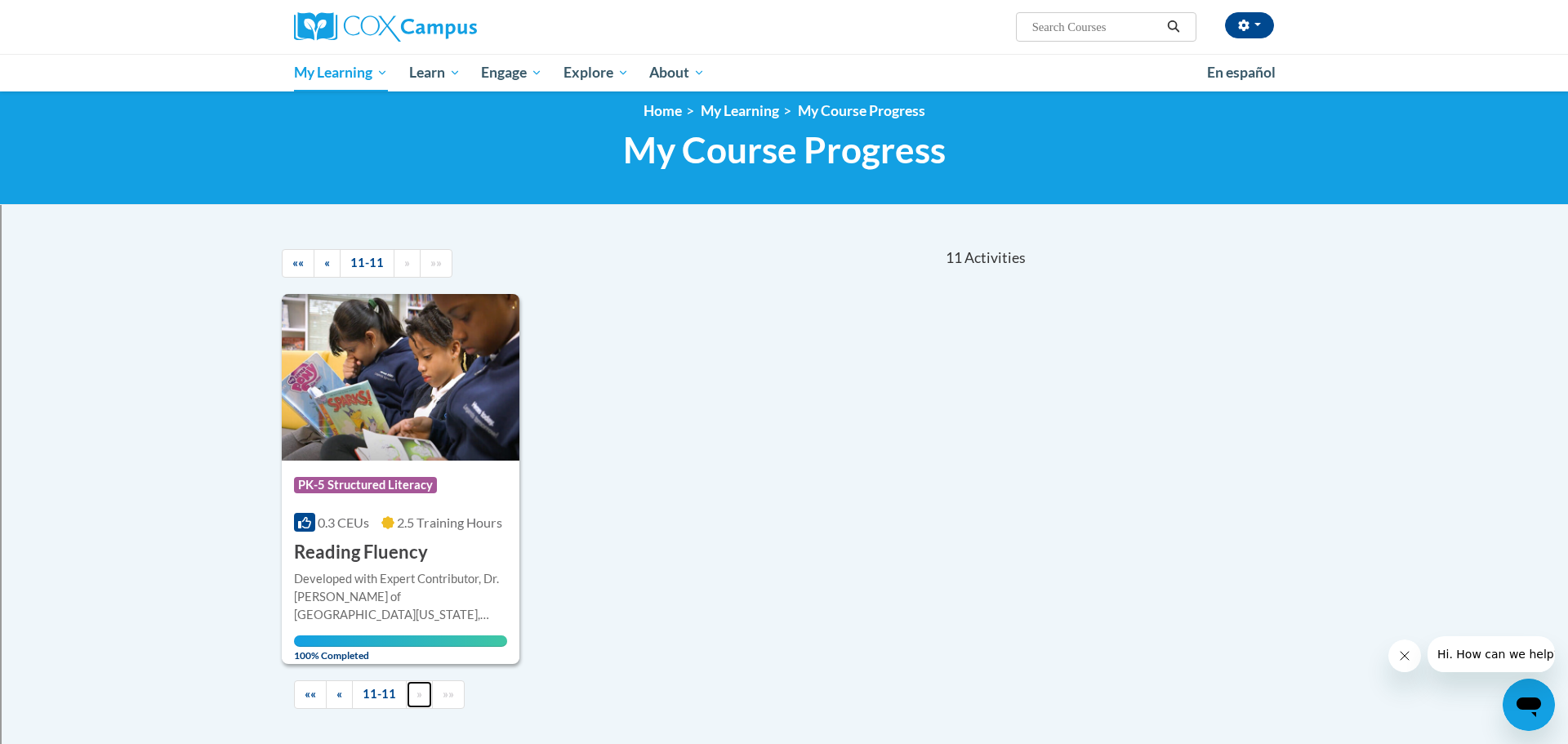
scroll to position [0, 0]
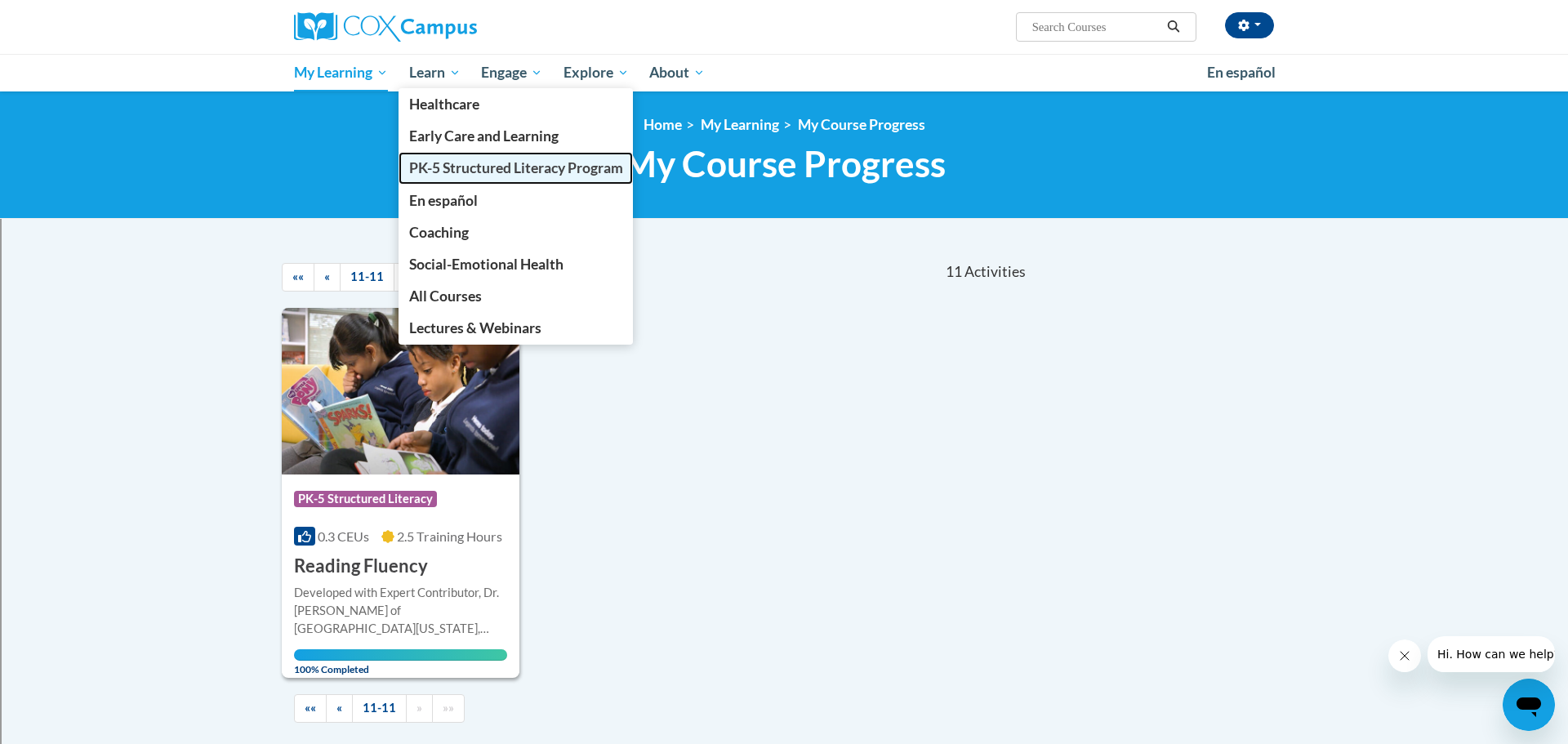
click at [454, 177] on link "PK-5 Structured Literacy Program" at bounding box center [517, 168] width 235 height 32
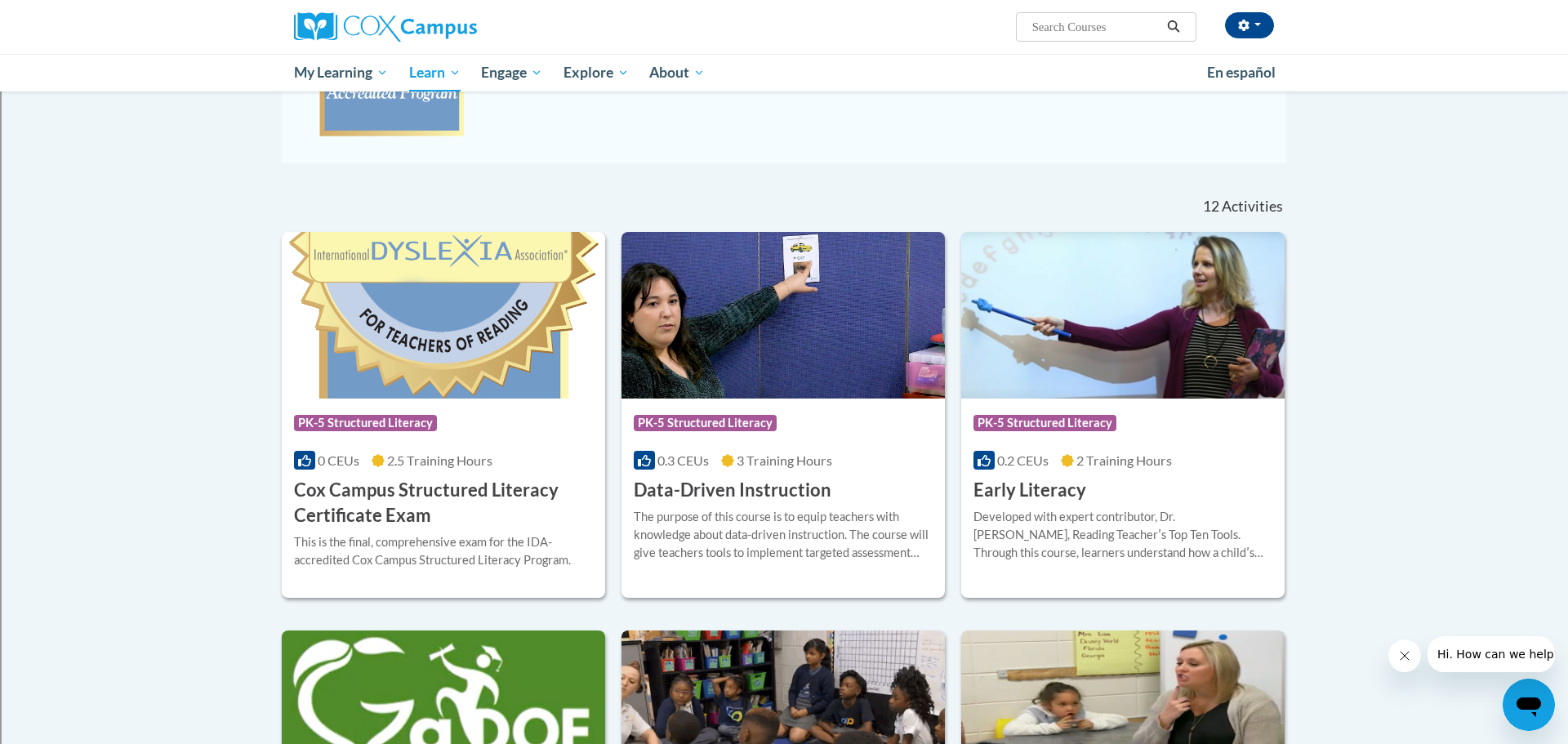
scroll to position [393, 0]
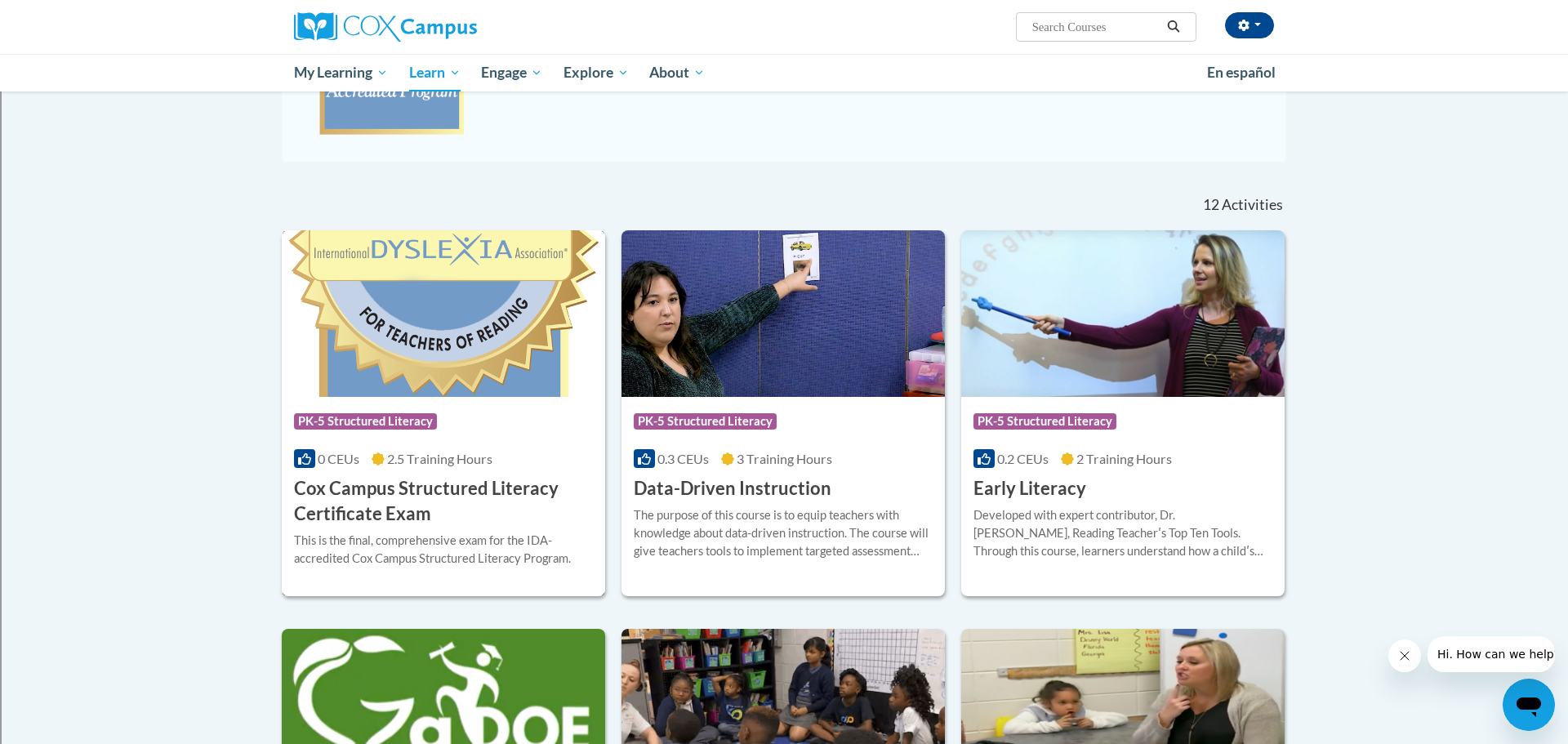
click at [359, 410] on div "Course Category: PK-5 Structured Literacy" at bounding box center [443, 423] width 299 height 37
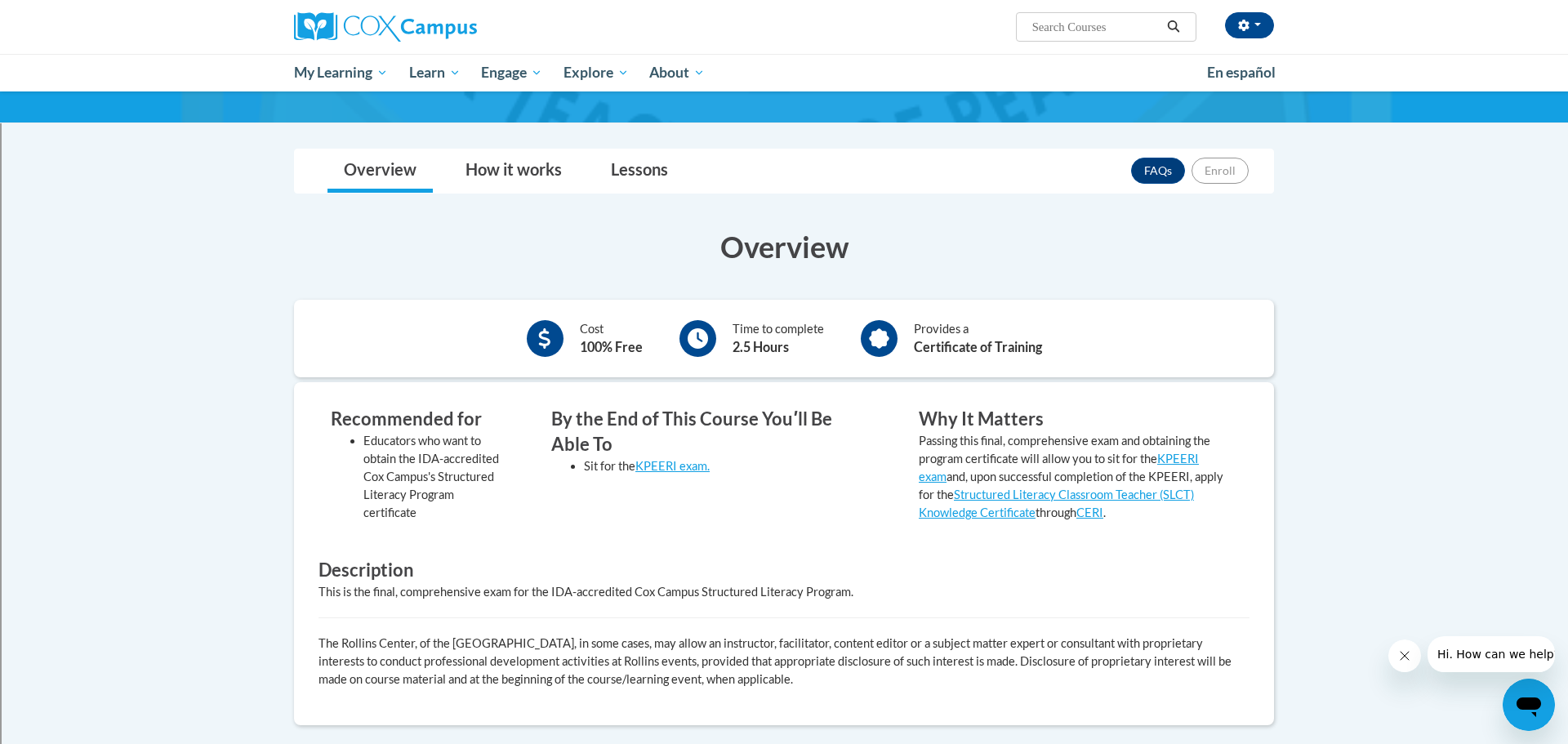
scroll to position [186, 0]
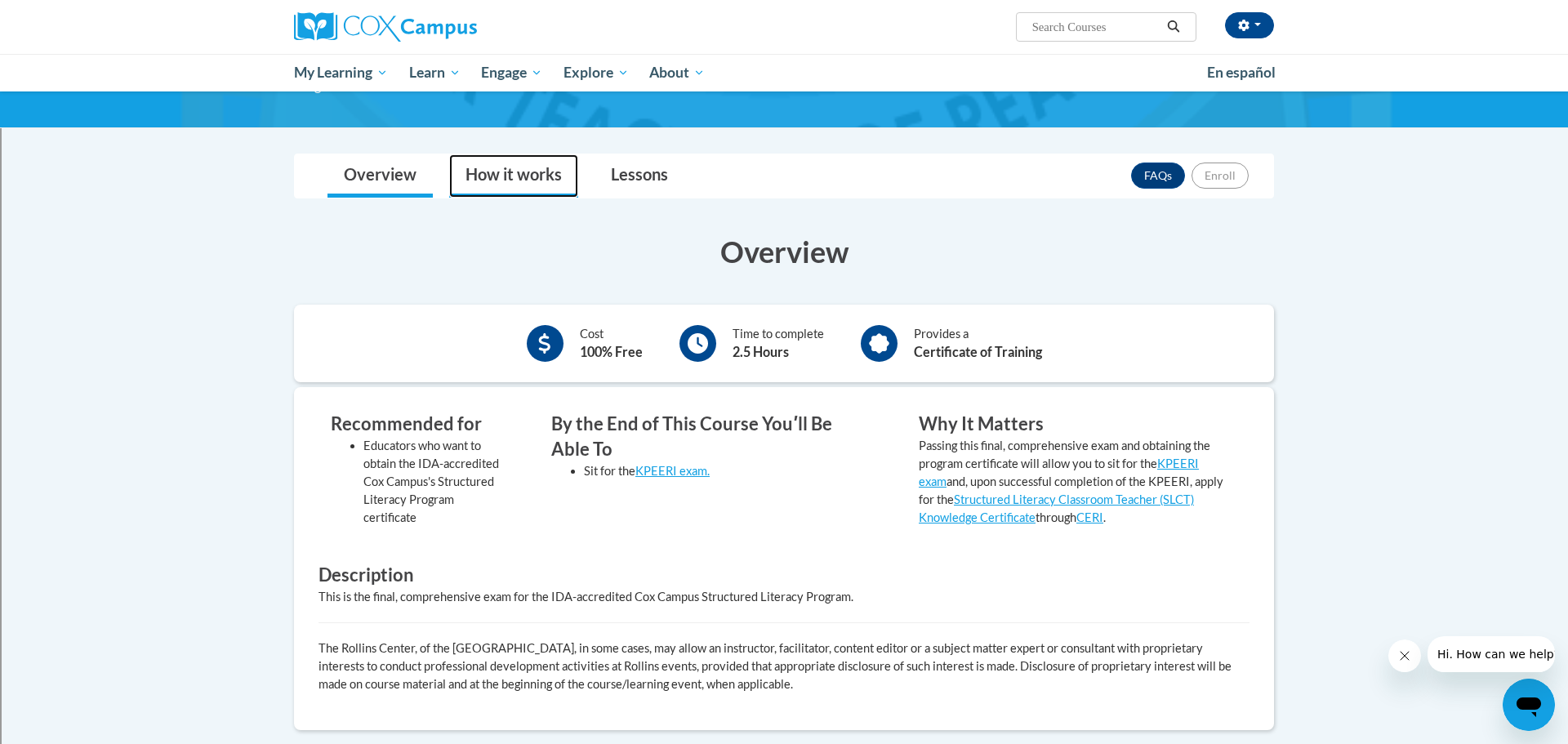
click at [560, 165] on link "How it works" at bounding box center [514, 175] width 129 height 43
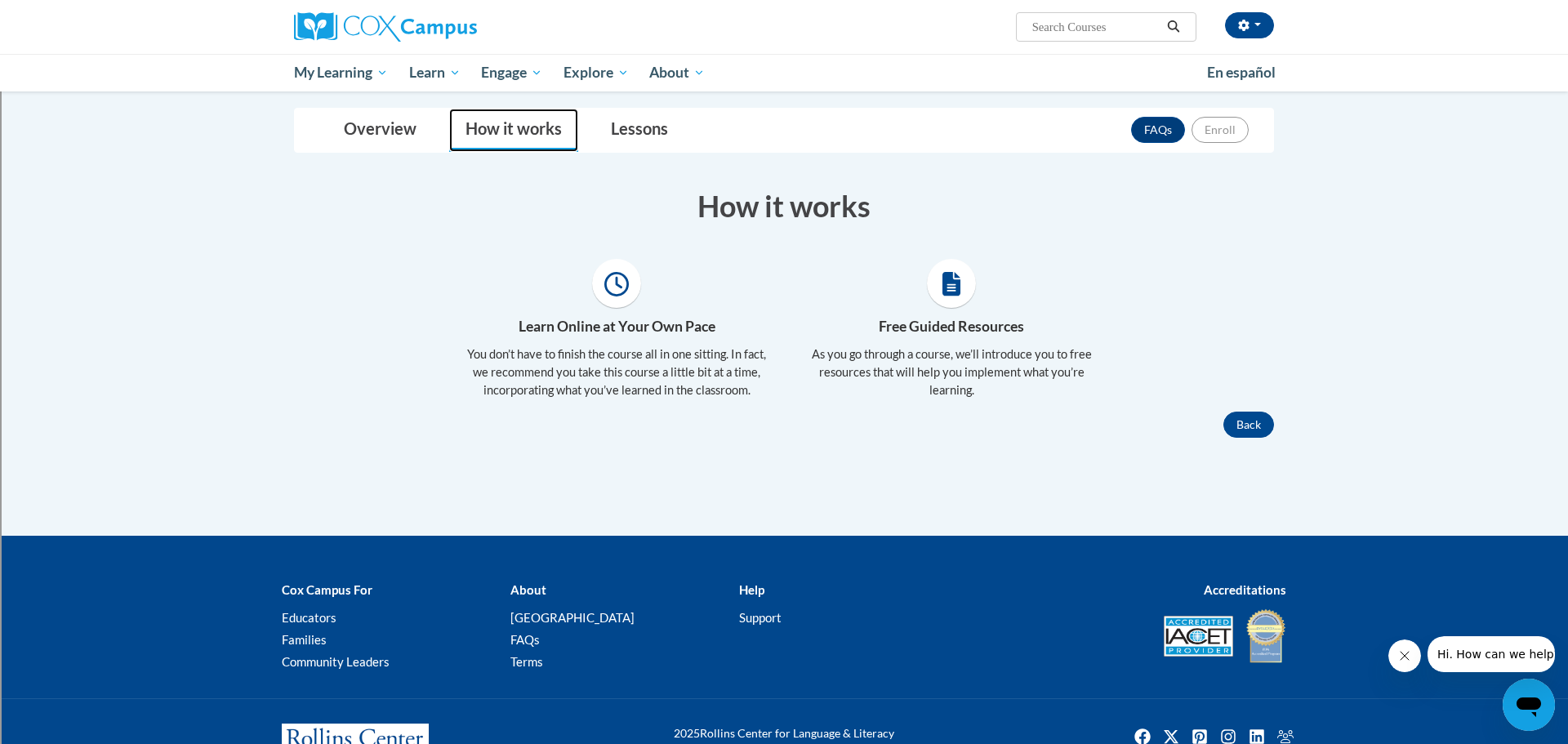
scroll to position [235, 0]
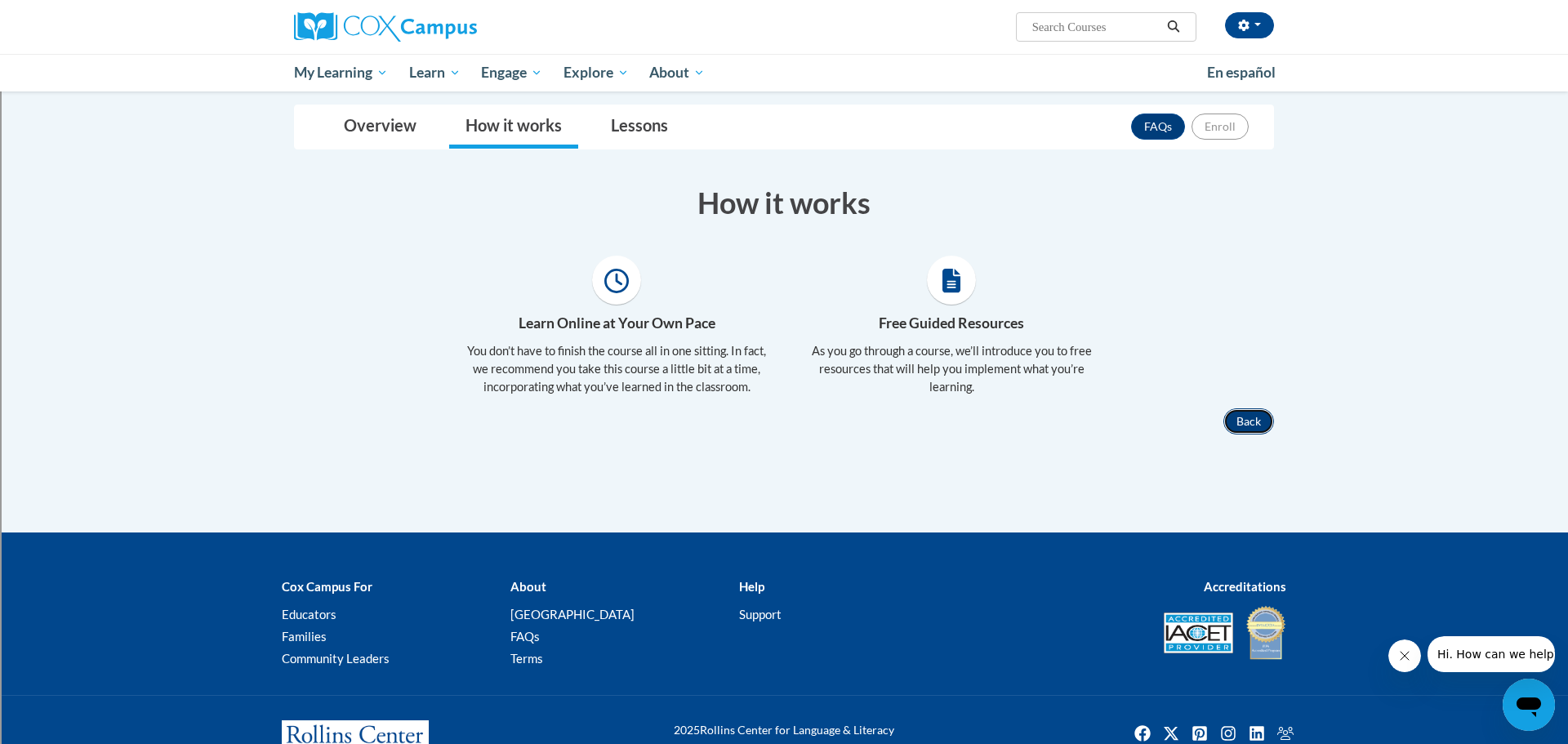
click at [1237, 415] on button "Back" at bounding box center [1249, 421] width 51 height 26
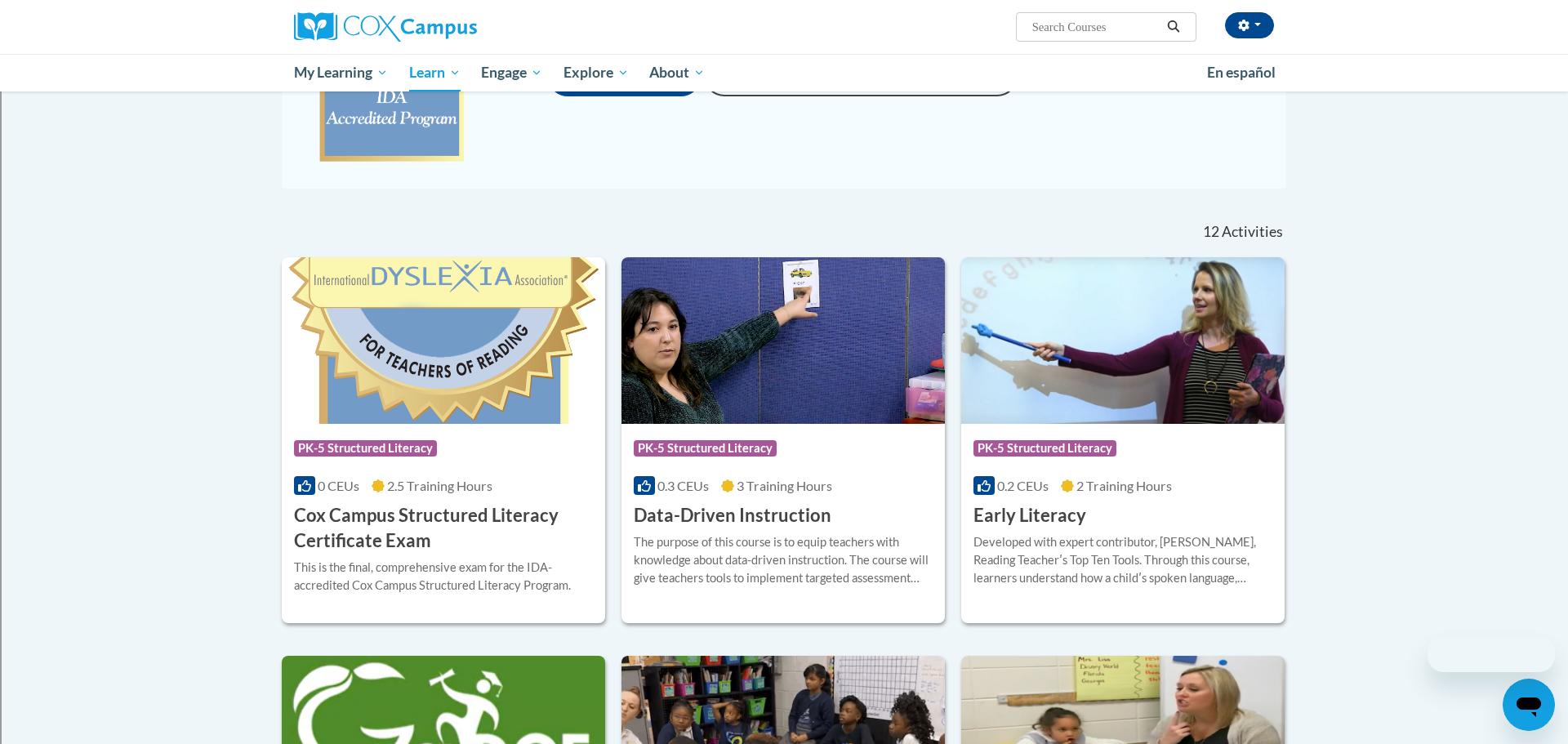
scroll to position [318, 0]
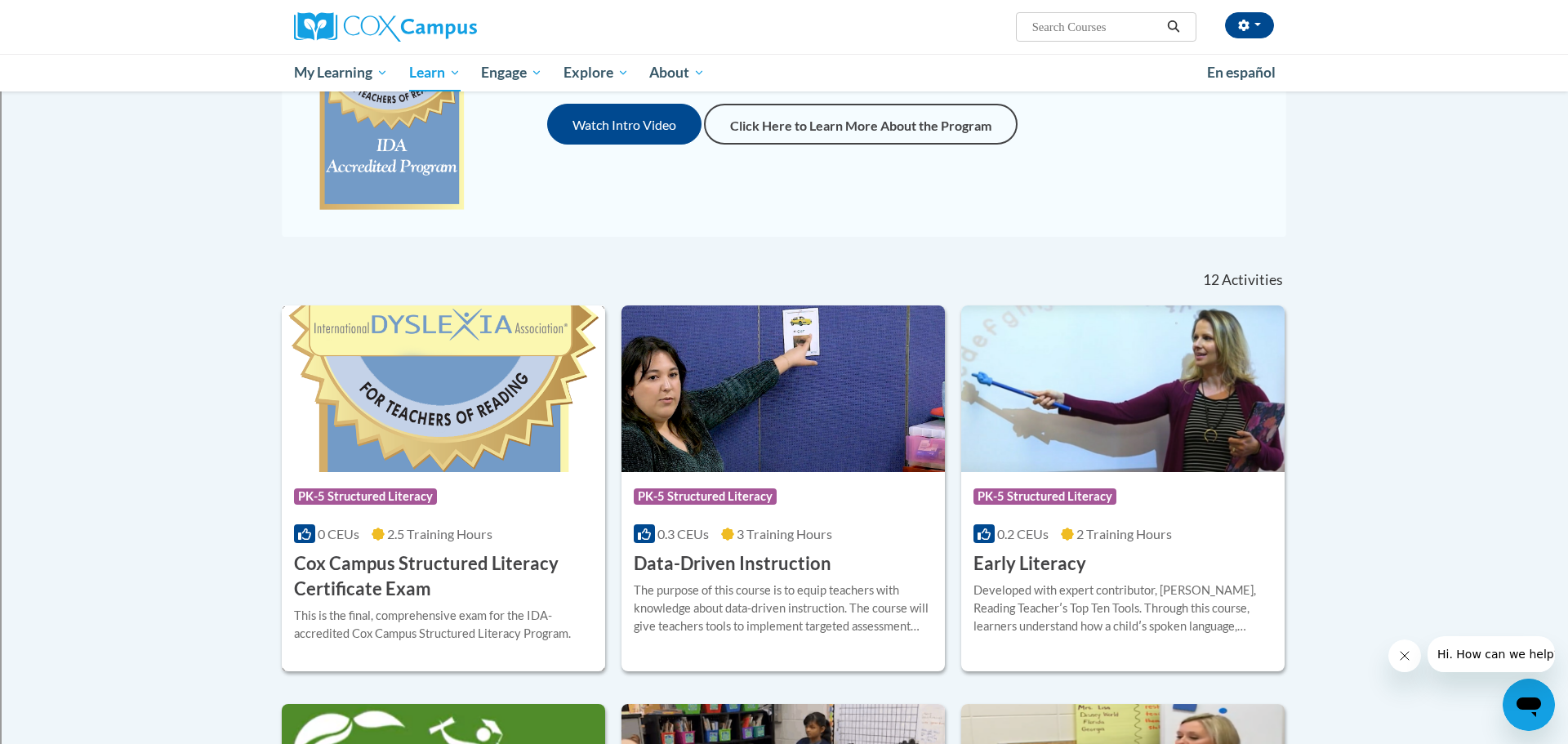
click at [480, 602] on div "More Info Enroll This is the final, comprehensive exam for the IDA-accredited C…" at bounding box center [443, 635] width 324 height 66
